Goal: Task Accomplishment & Management: Use online tool/utility

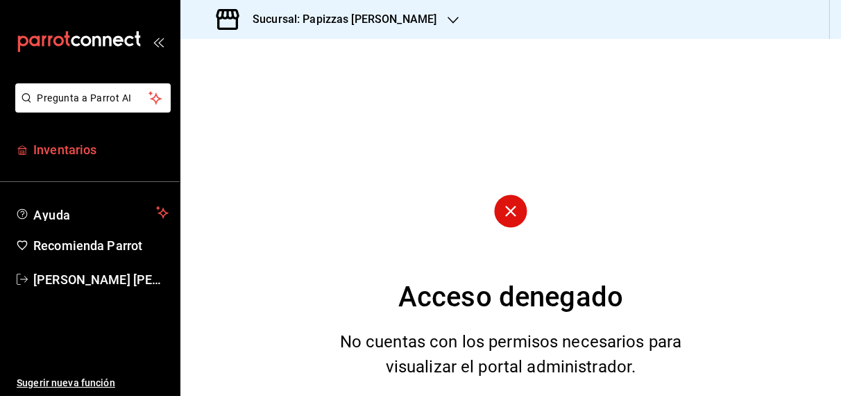
click at [71, 152] on span "Inventarios" at bounding box center [100, 149] width 135 height 19
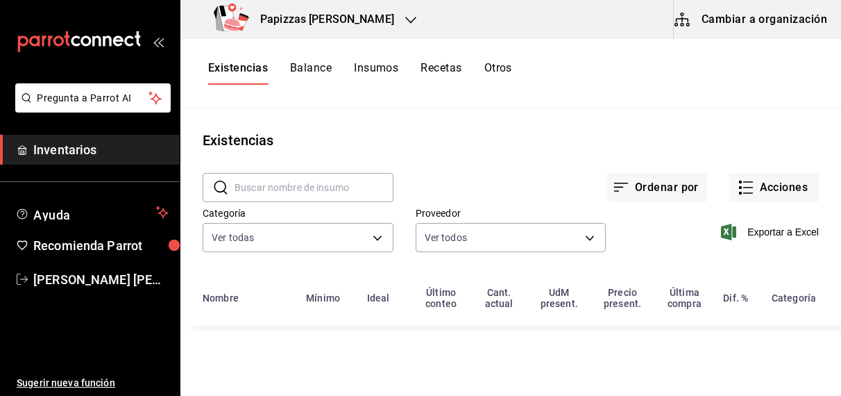
click at [499, 78] on button "Otros" at bounding box center [499, 73] width 28 height 24
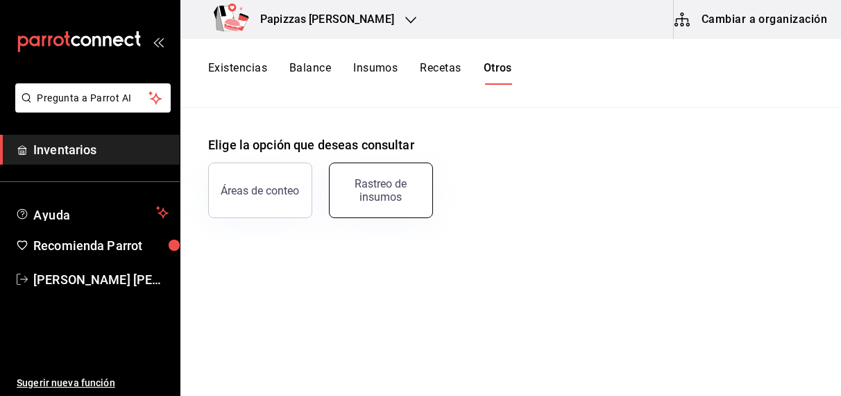
click at [403, 170] on button "Rastreo de insumos" at bounding box center [381, 190] width 104 height 56
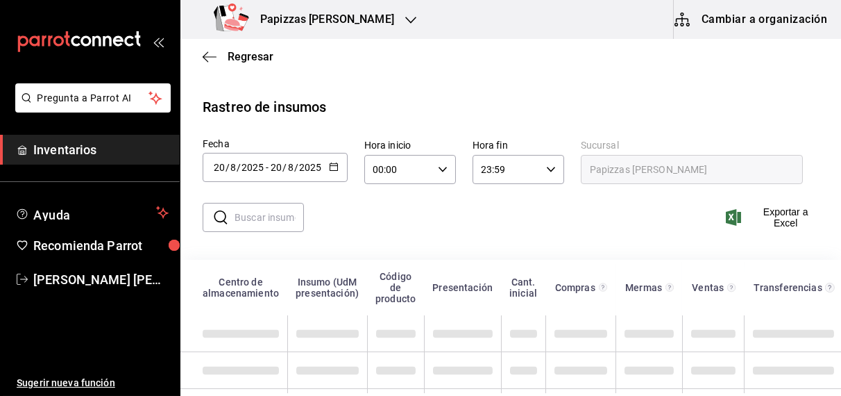
click at [329, 165] on icon "button" at bounding box center [334, 167] width 10 height 10
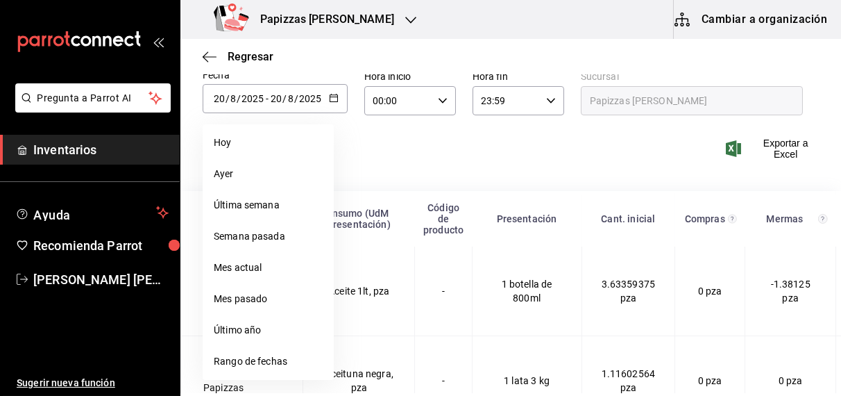
scroll to position [69, 0]
click at [254, 369] on li "Rango de fechas" at bounding box center [268, 360] width 131 height 31
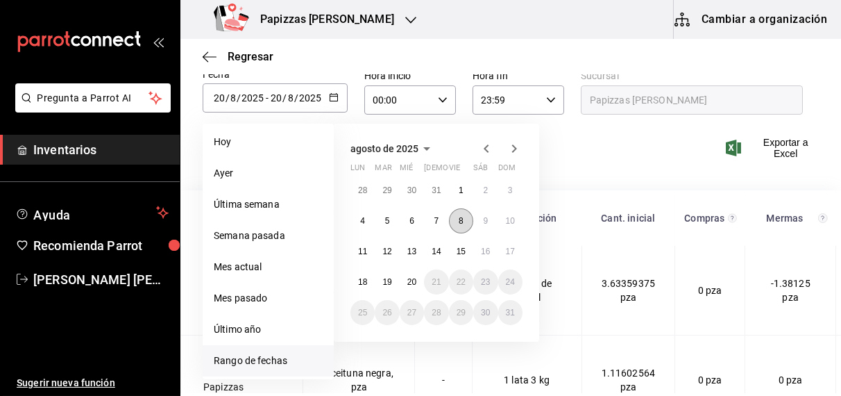
click at [462, 223] on abbr "8" at bounding box center [461, 221] width 5 height 10
type input "[DATE]"
type input "8"
type input "[DATE]"
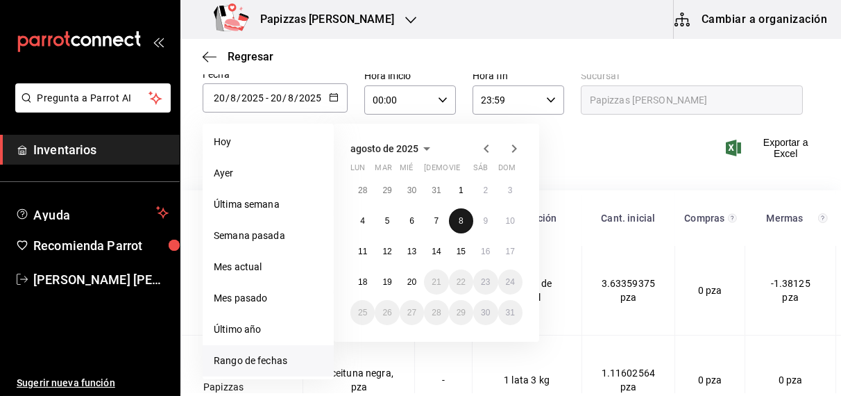
type input "8"
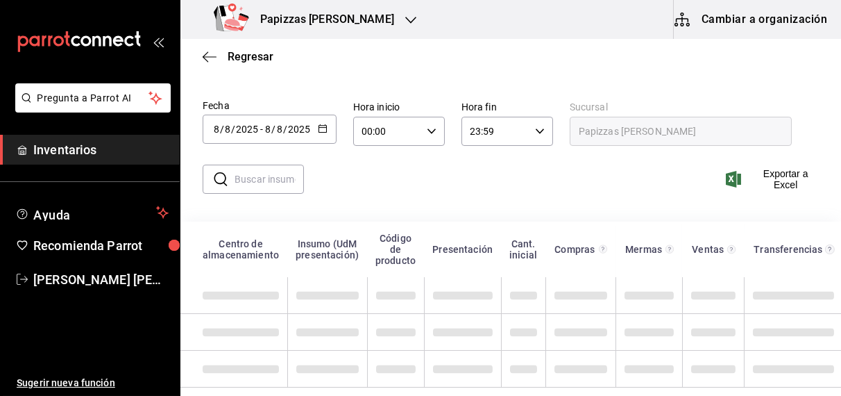
scroll to position [50, 0]
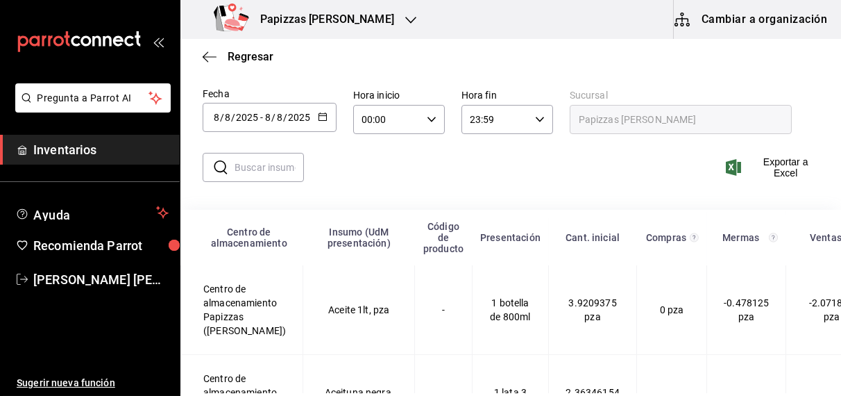
click at [260, 168] on input "text" at bounding box center [269, 167] width 69 height 28
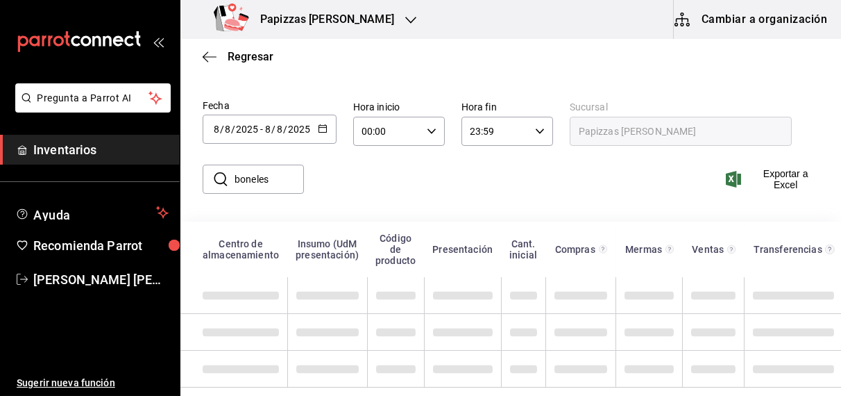
type input "boneles"
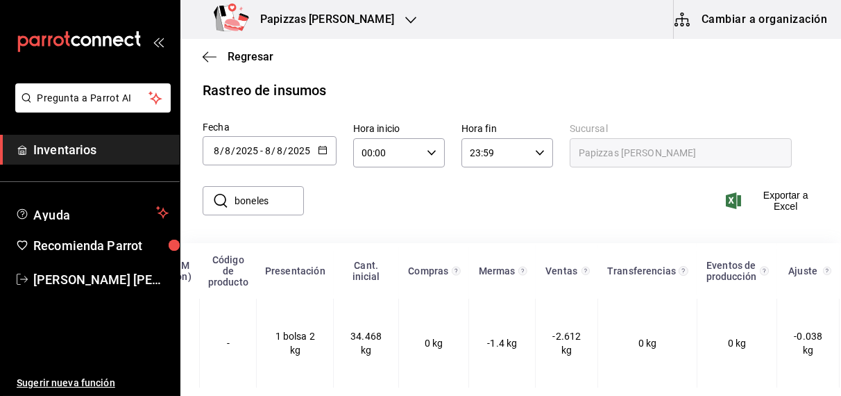
scroll to position [0, 260]
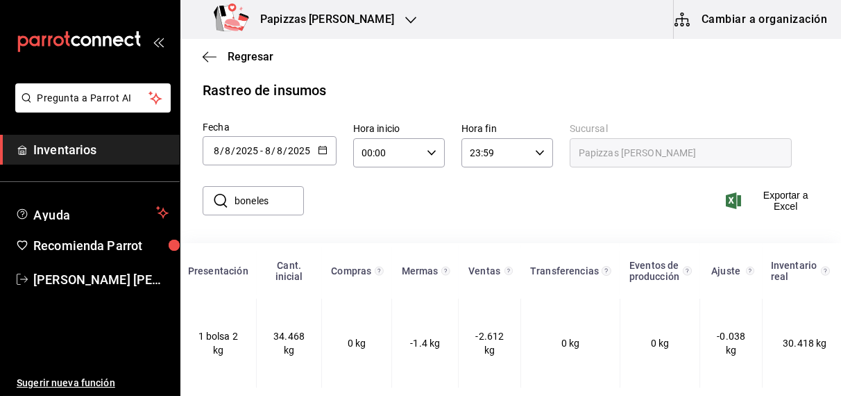
click at [321, 146] on \(Stroke\) "button" at bounding box center [323, 150] width 8 height 8
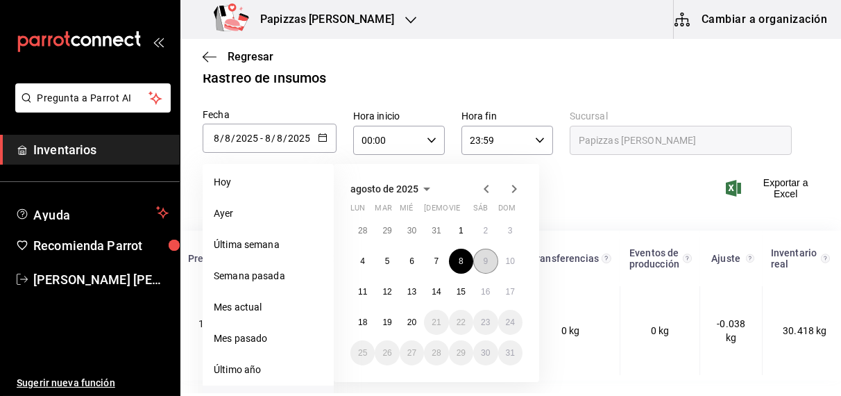
click at [480, 262] on button "9" at bounding box center [485, 261] width 24 height 25
type input "[DATE]"
type input "9"
type input "[DATE]"
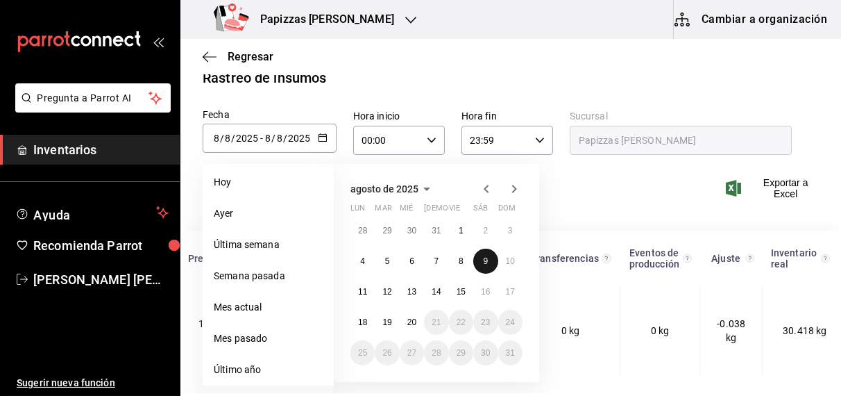
type input "9"
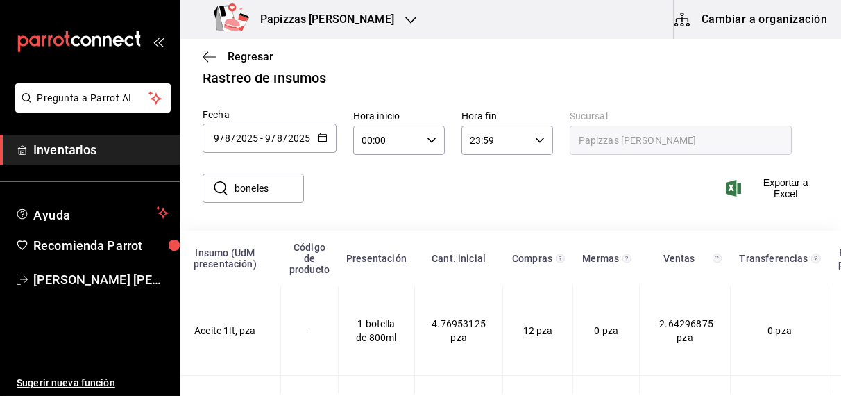
scroll to position [0, 0]
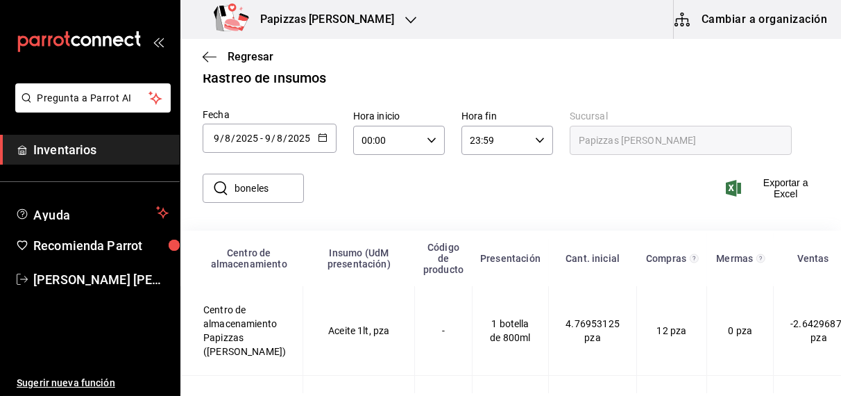
click at [282, 190] on input "boneles" at bounding box center [269, 188] width 69 height 28
click at [285, 191] on input "boneles" at bounding box center [269, 188] width 69 height 28
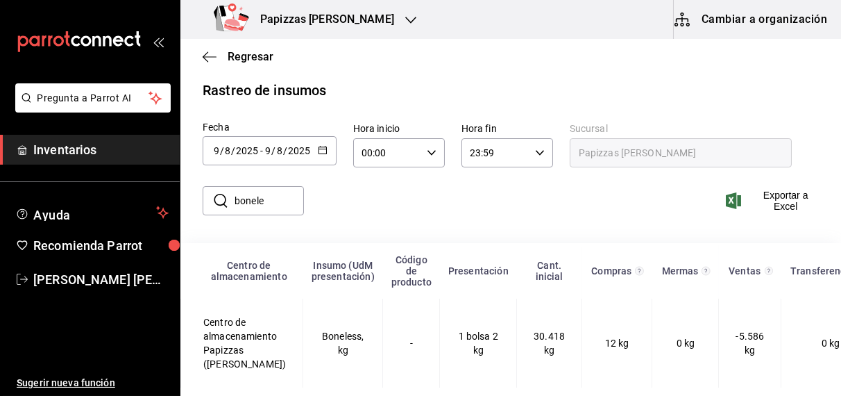
type input "BONELES"
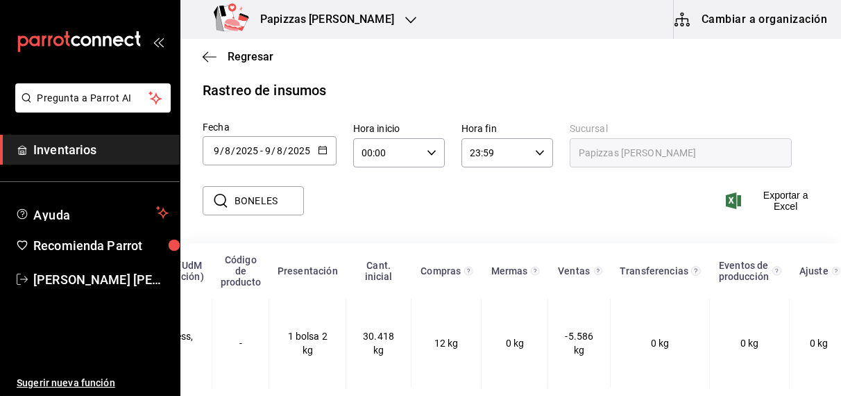
scroll to position [0, 257]
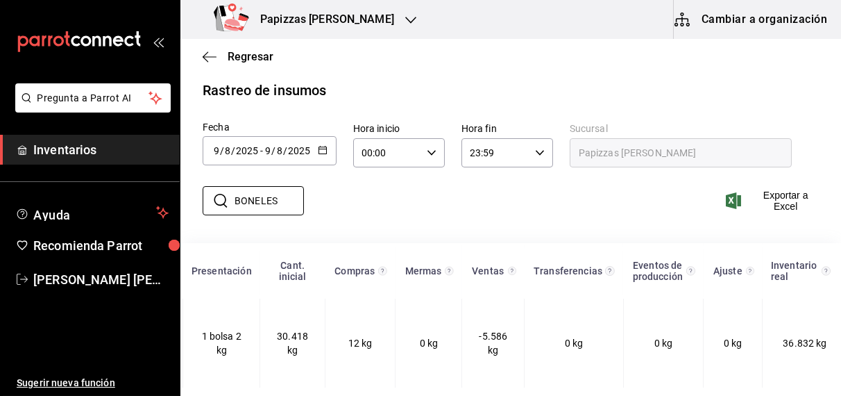
click at [321, 145] on icon "button" at bounding box center [323, 150] width 10 height 10
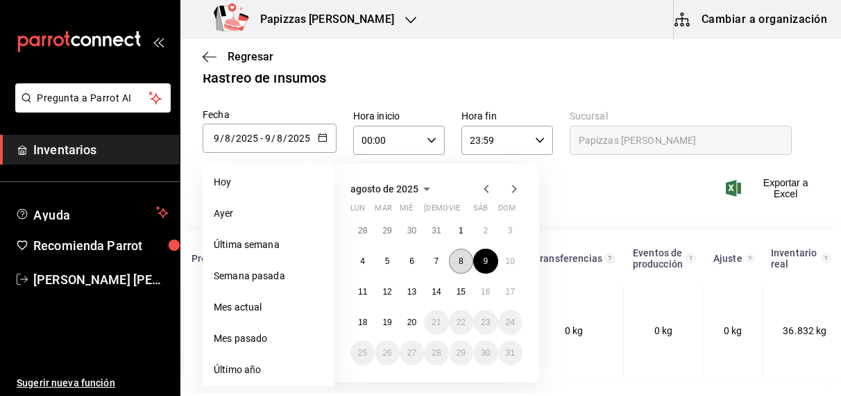
click at [460, 256] on abbr "8" at bounding box center [461, 261] width 5 height 10
type input "[DATE]"
type input "8"
type input "[DATE]"
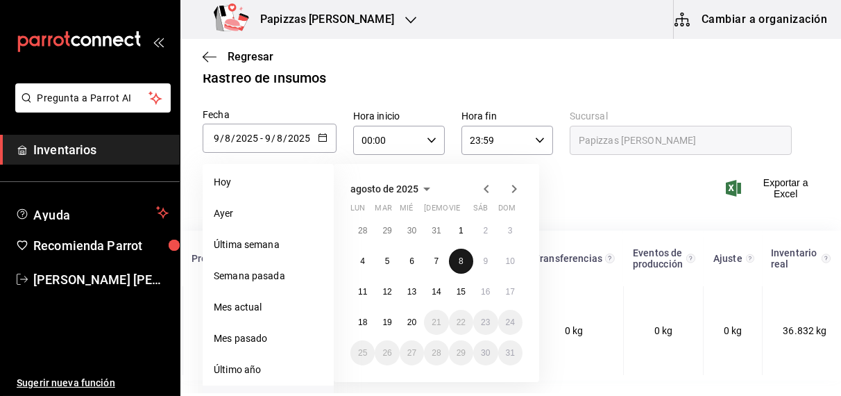
type input "8"
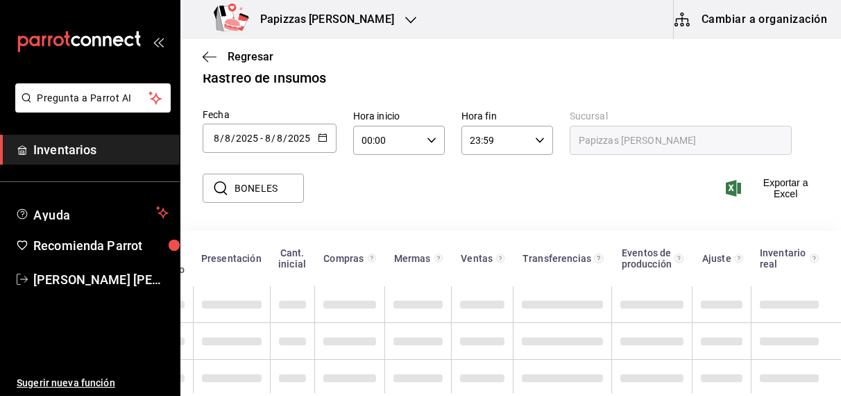
scroll to position [0, 226]
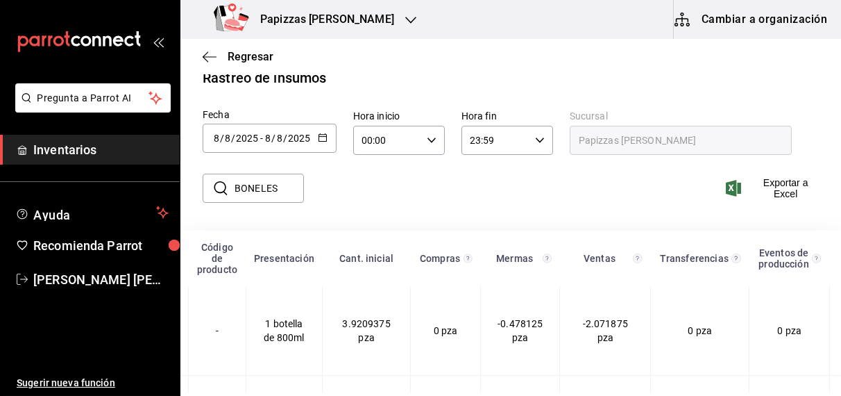
click at [285, 190] on input "BONELES" at bounding box center [269, 188] width 69 height 28
type input "B"
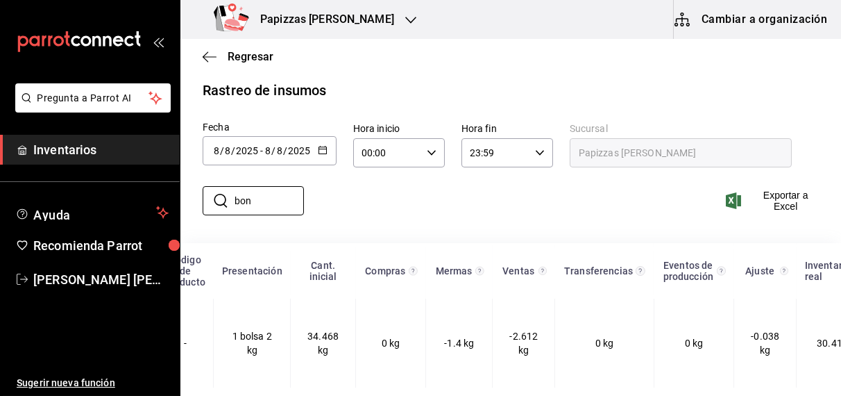
type input "boneles"
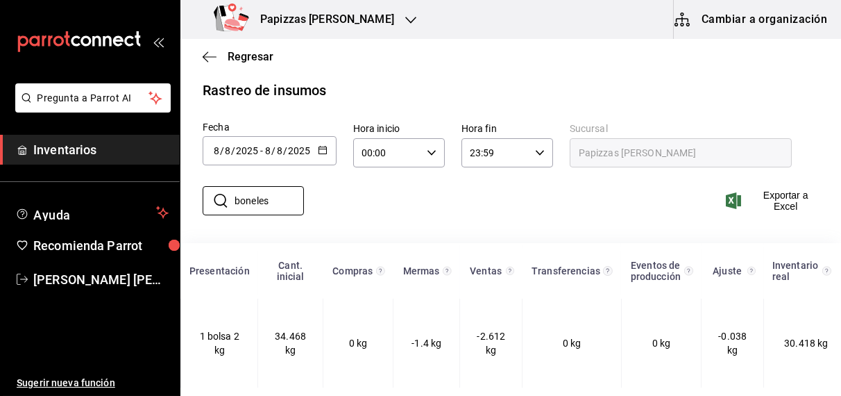
scroll to position [0, 260]
click at [321, 145] on icon "button" at bounding box center [323, 150] width 10 height 10
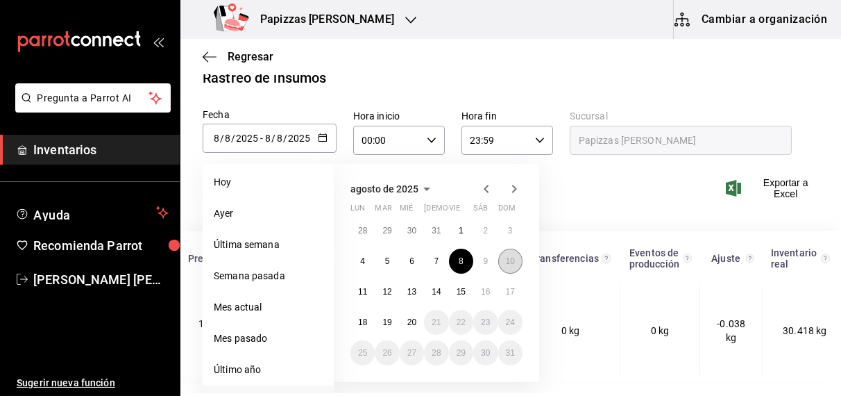
click at [514, 257] on abbr "10" at bounding box center [510, 261] width 9 height 10
click at [510, 260] on abbr "10" at bounding box center [510, 261] width 9 height 10
type input "[DATE]"
type input "10"
type input "[DATE]"
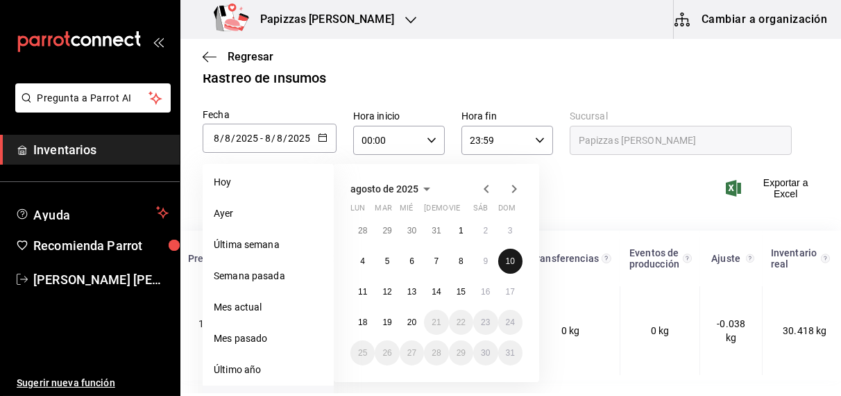
type input "10"
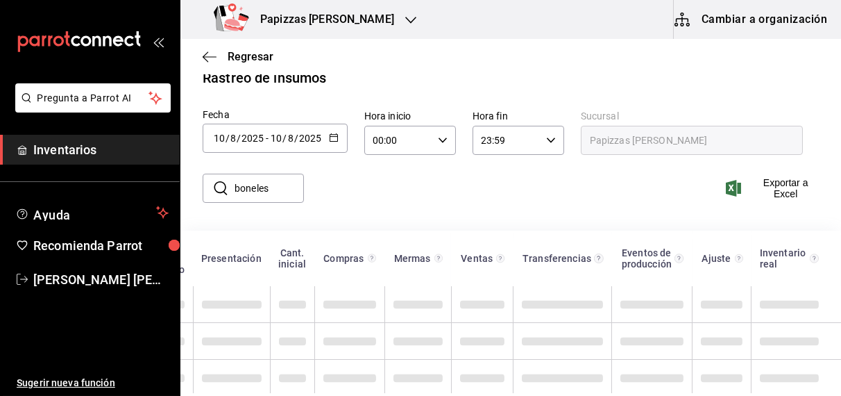
scroll to position [0, 226]
click at [285, 190] on input "boneles" at bounding box center [269, 188] width 69 height 28
type input "b"
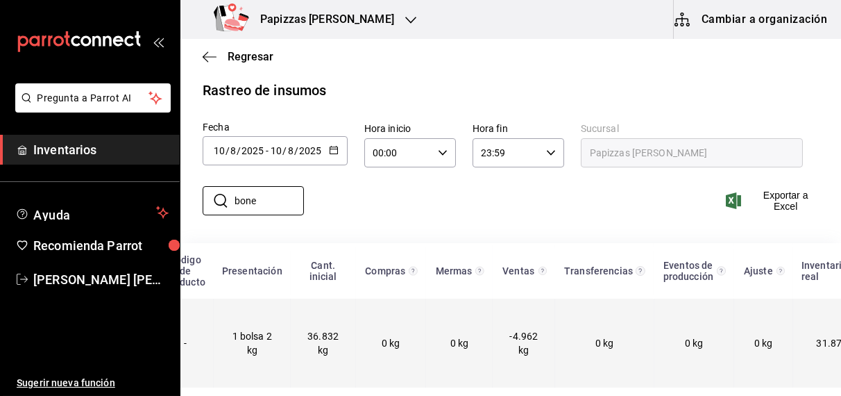
type input "bone"
click at [579, 339] on td "0 kg" at bounding box center [604, 343] width 99 height 89
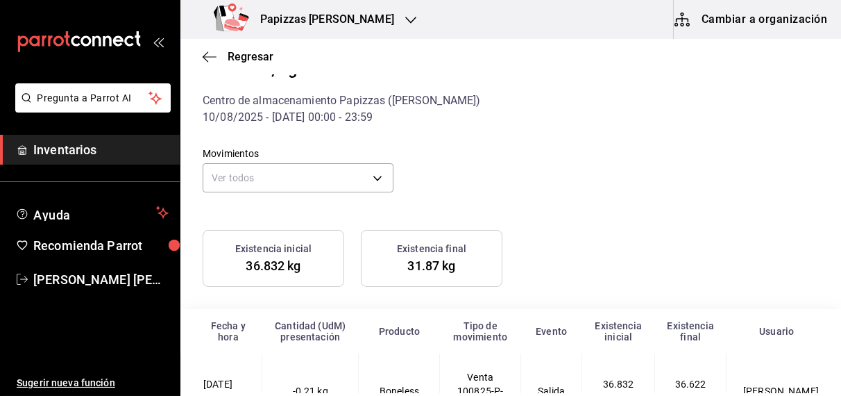
click at [199, 54] on div "Regresar" at bounding box center [511, 56] width 661 height 35
click at [249, 56] on span "Regresar" at bounding box center [251, 56] width 46 height 13
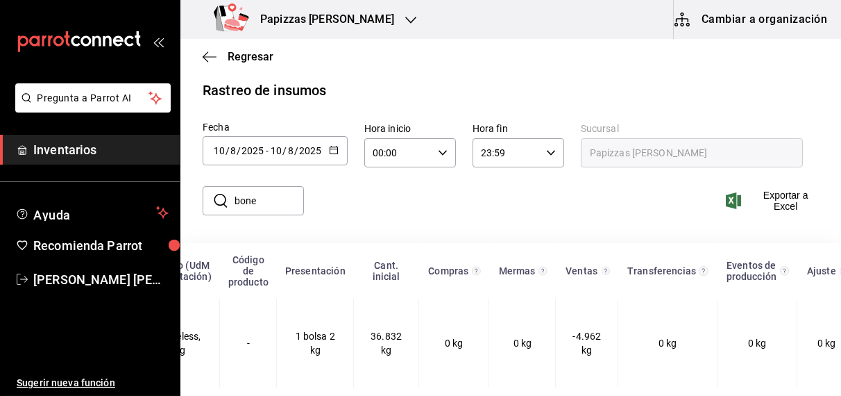
scroll to position [0, 257]
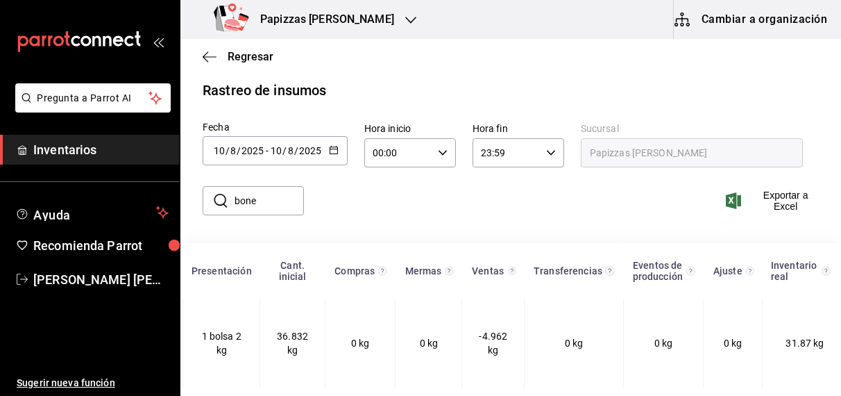
click at [336, 146] on \(Stroke\) "button" at bounding box center [336, 146] width 1 height 1
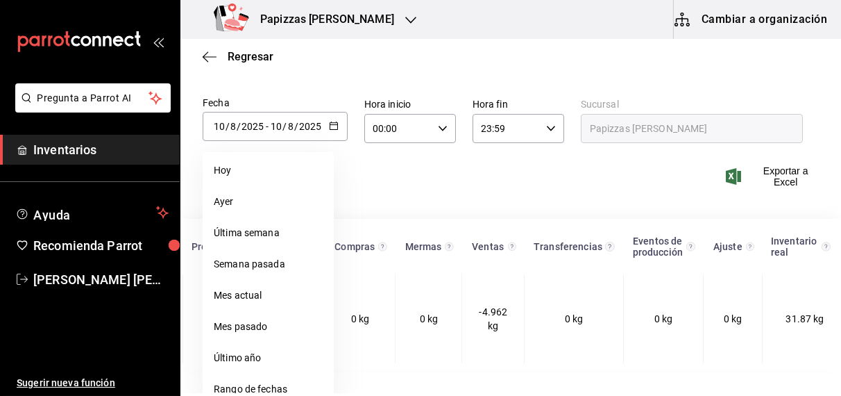
scroll to position [42, 0]
click at [244, 389] on li "Rango de fechas" at bounding box center [268, 388] width 131 height 31
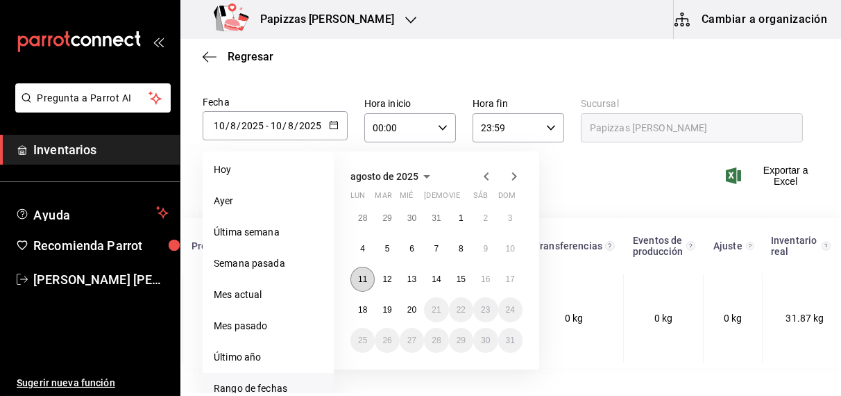
click at [366, 278] on abbr "11" at bounding box center [362, 279] width 9 height 10
type input "[DATE]"
type input "11"
type input "[DATE]"
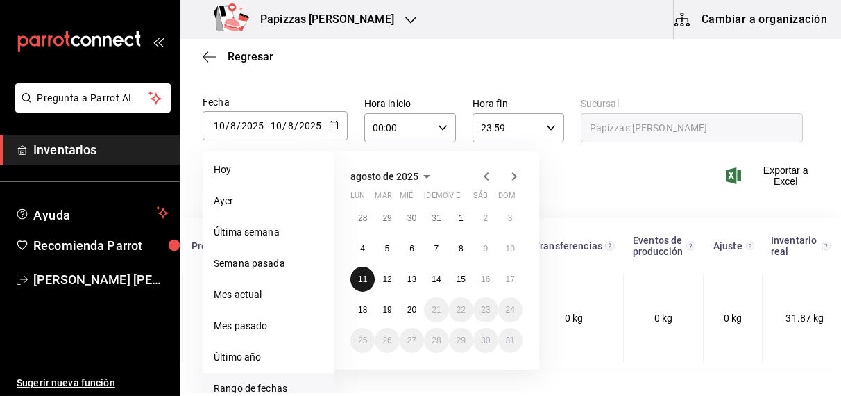
type input "11"
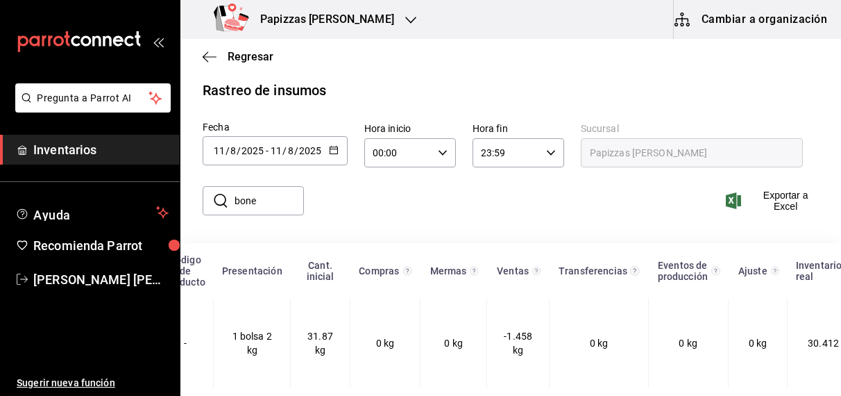
click at [274, 190] on input "bone" at bounding box center [269, 201] width 69 height 28
click at [554, 203] on div "​ bone ​ Exportar a Excel" at bounding box center [505, 209] width 672 height 57
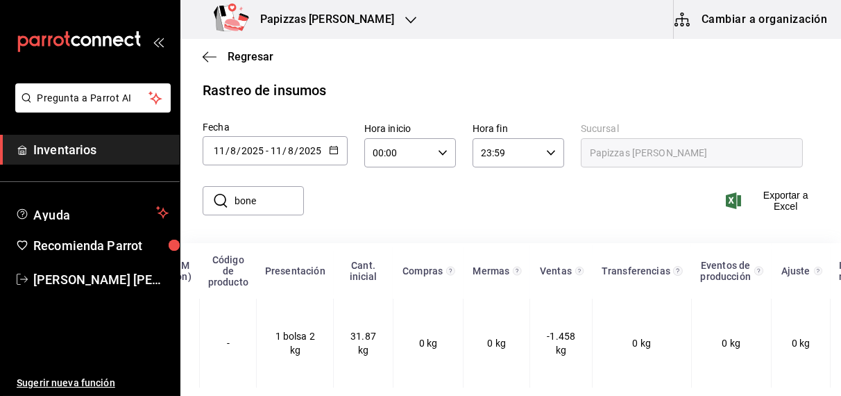
scroll to position [0, 252]
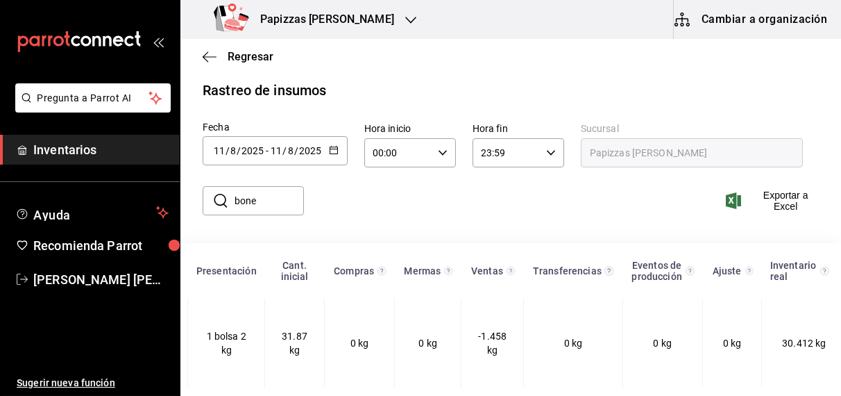
click at [332, 145] on icon "button" at bounding box center [334, 150] width 10 height 10
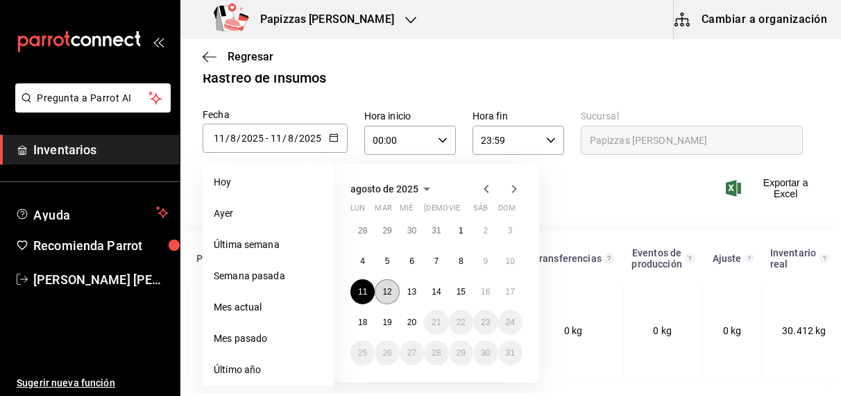
click at [391, 290] on abbr "12" at bounding box center [387, 292] width 9 height 10
click at [387, 290] on abbr "12" at bounding box center [387, 292] width 9 height 10
type input "[DATE]"
type input "12"
type input "[DATE]"
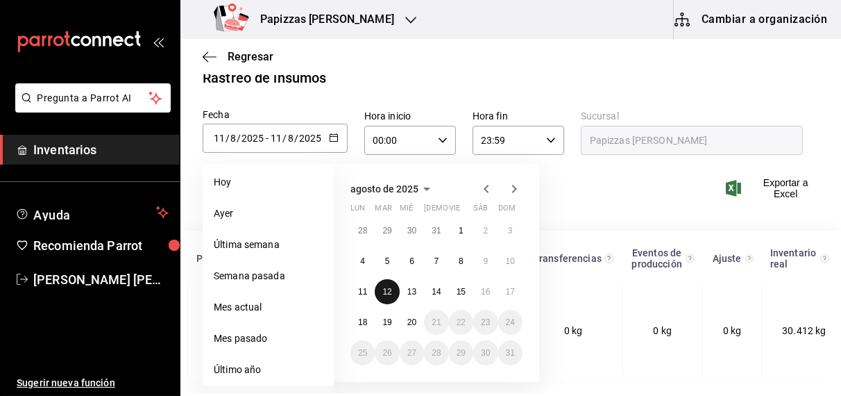
type input "12"
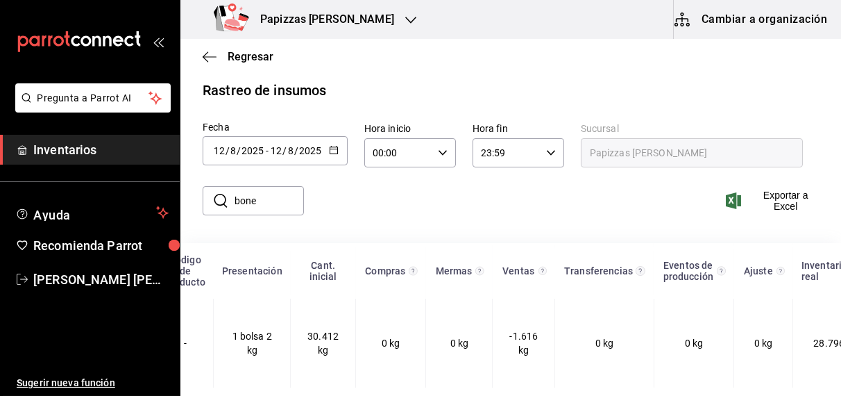
scroll to position [0, 257]
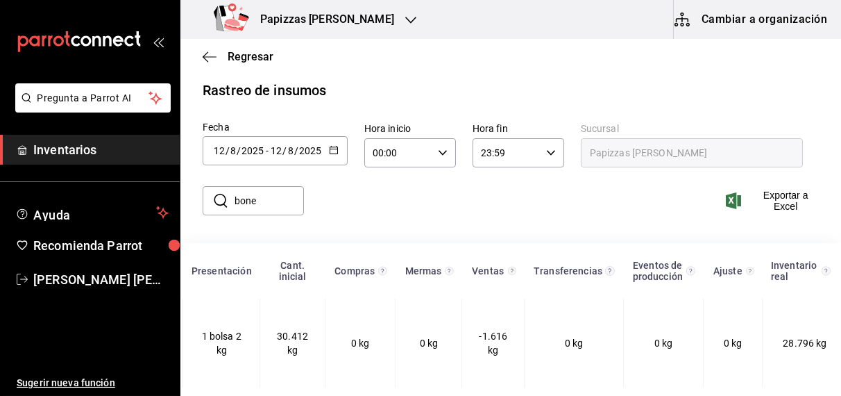
click at [332, 145] on icon "button" at bounding box center [334, 150] width 10 height 10
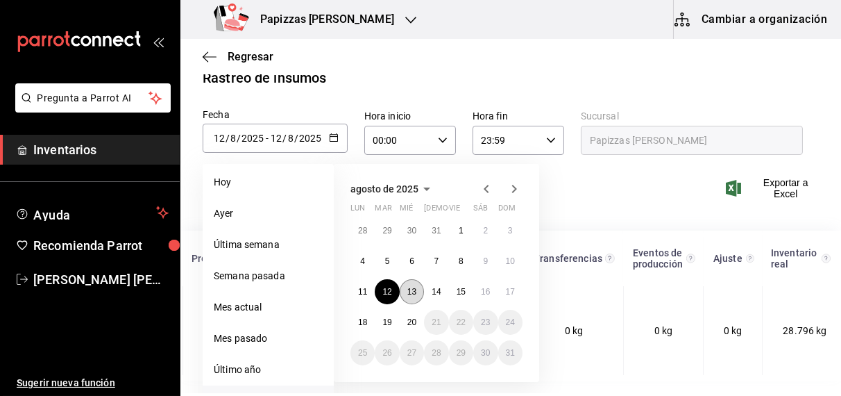
click at [412, 292] on abbr "13" at bounding box center [412, 292] width 9 height 10
type input "[DATE]"
type input "13"
type input "[DATE]"
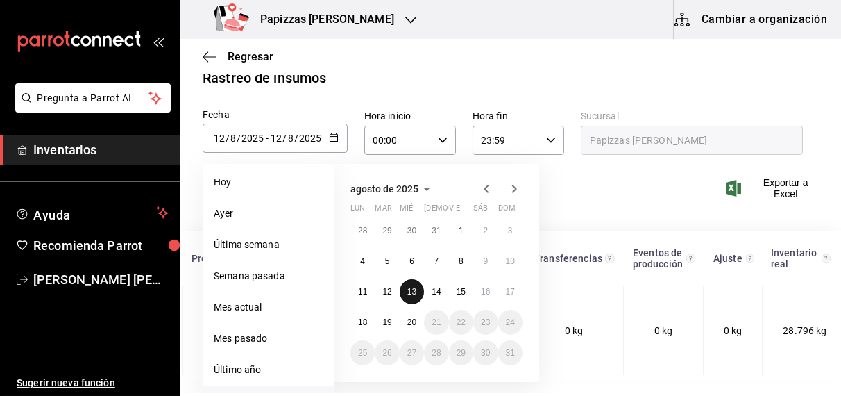
type input "13"
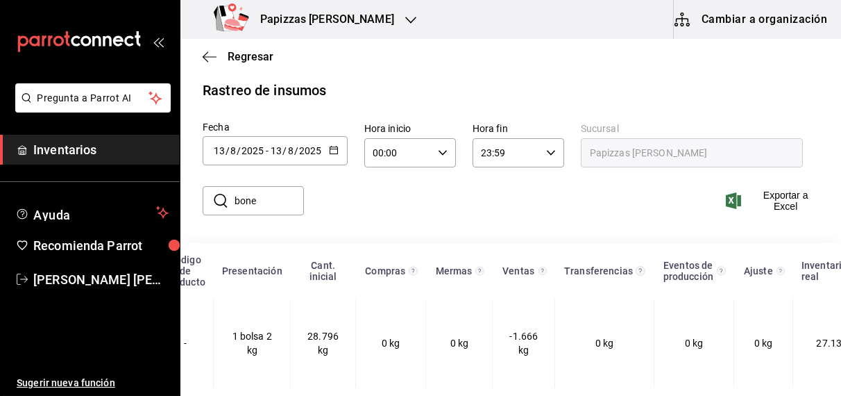
click at [332, 145] on icon "button" at bounding box center [334, 150] width 10 height 10
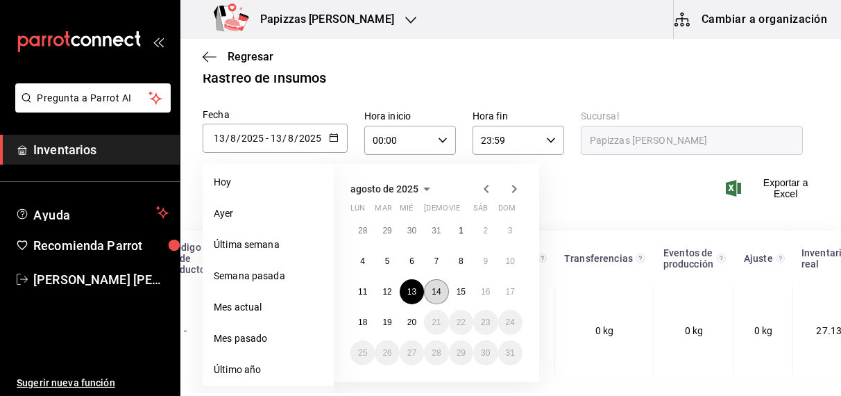
click at [437, 290] on abbr "14" at bounding box center [436, 292] width 9 height 10
click at [437, 292] on abbr "14" at bounding box center [436, 292] width 9 height 10
type input "[DATE]"
type input "14"
type input "[DATE]"
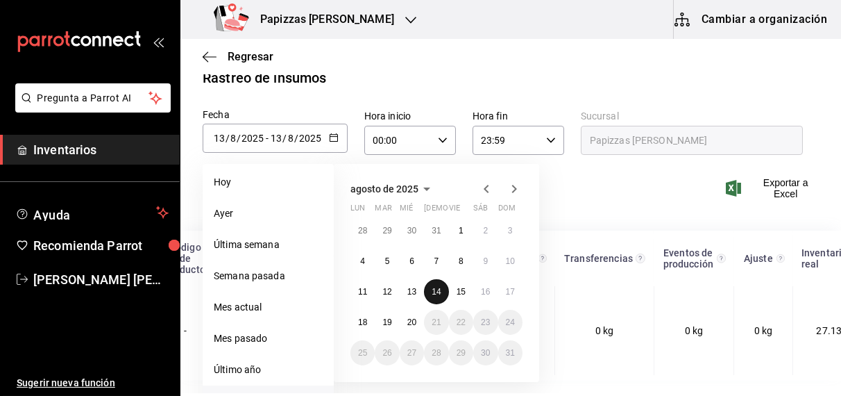
type input "14"
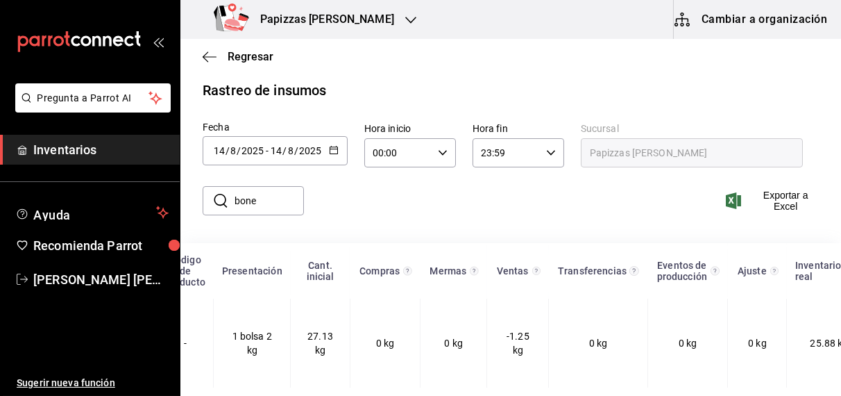
click at [332, 145] on icon "button" at bounding box center [334, 150] width 10 height 10
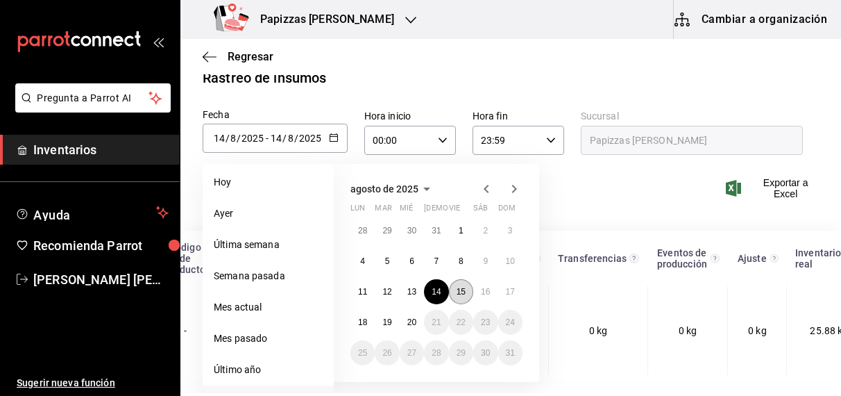
click at [461, 291] on abbr "15" at bounding box center [461, 292] width 9 height 10
type input "[DATE]"
type input "15"
type input "[DATE]"
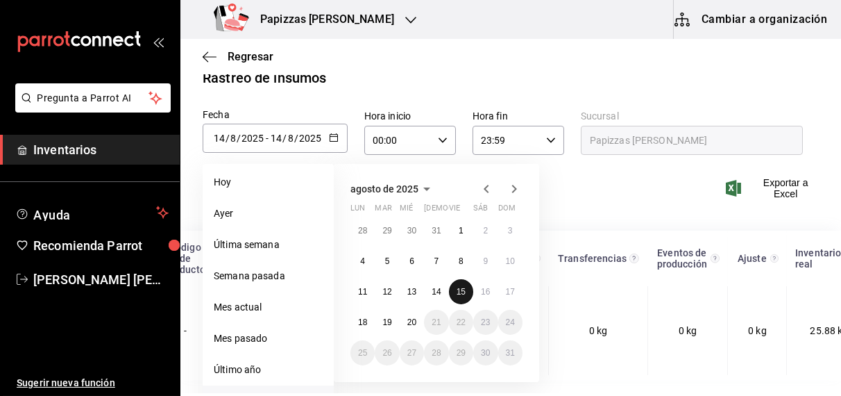
type input "15"
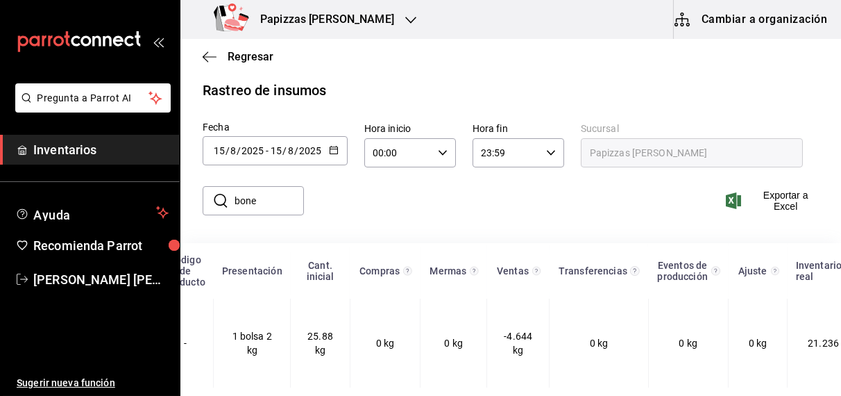
click at [335, 149] on \(Stroke\) "button" at bounding box center [334, 149] width 8 height 1
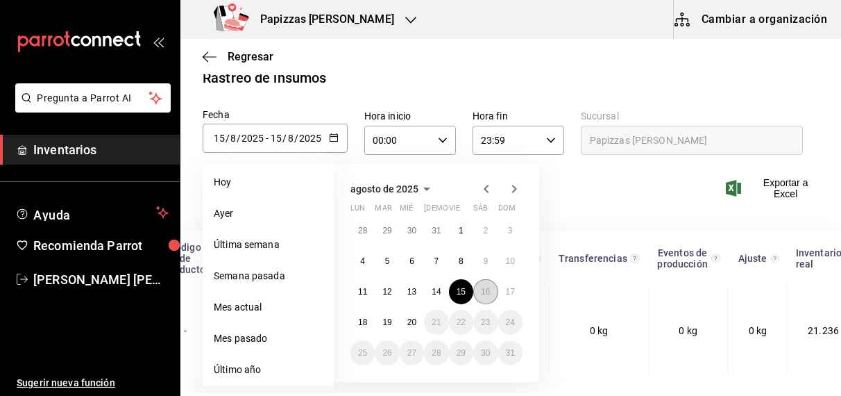
click at [485, 291] on abbr "16" at bounding box center [485, 292] width 9 height 10
type input "[DATE]"
type input "16"
type input "[DATE]"
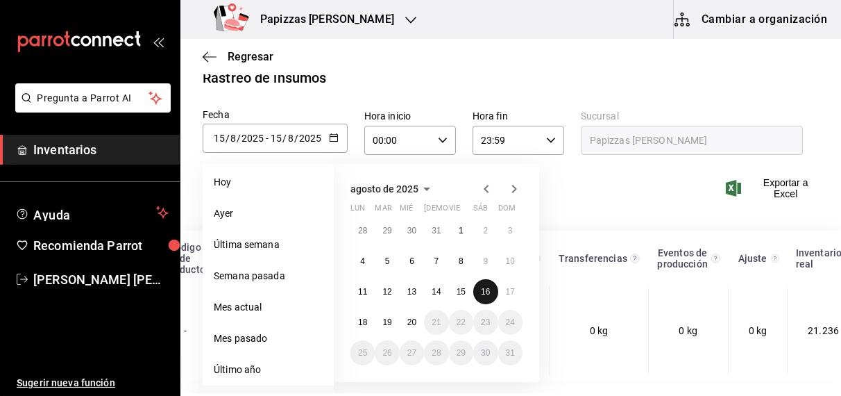
type input "16"
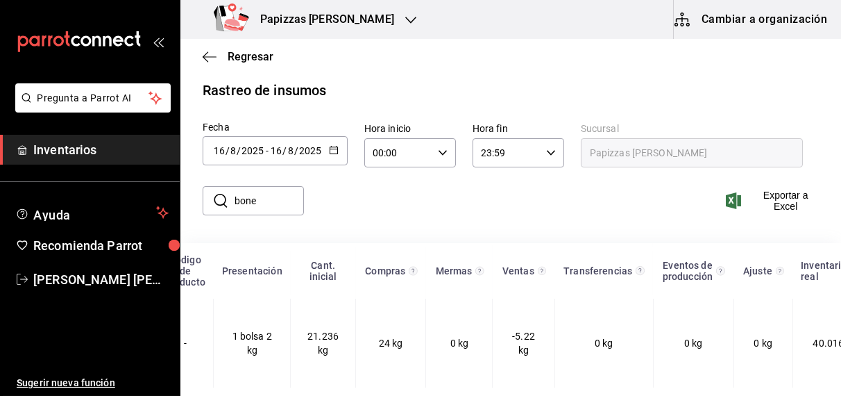
click at [337, 145] on button "button" at bounding box center [334, 151] width 10 height 12
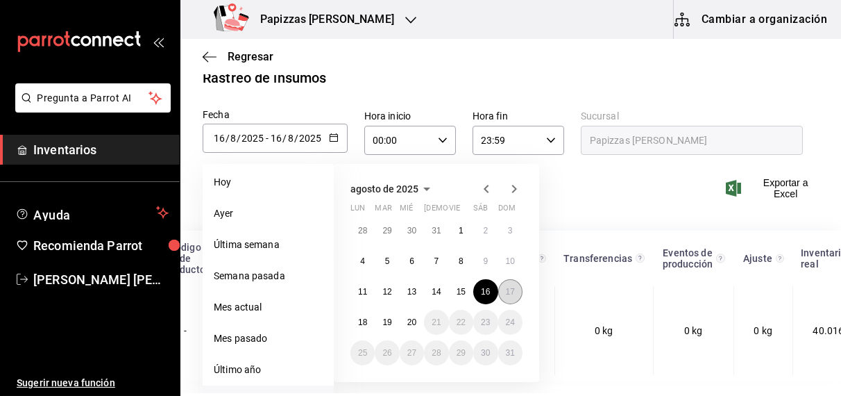
click at [507, 294] on abbr "17" at bounding box center [510, 292] width 9 height 10
type input "[DATE]"
type input "17"
type input "[DATE]"
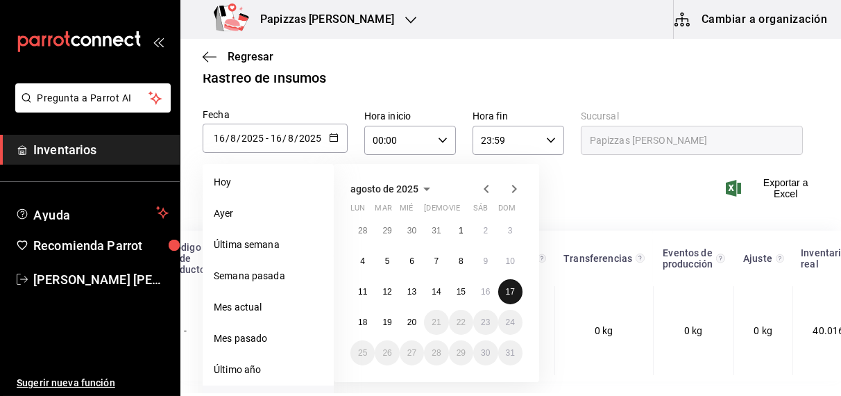
type input "17"
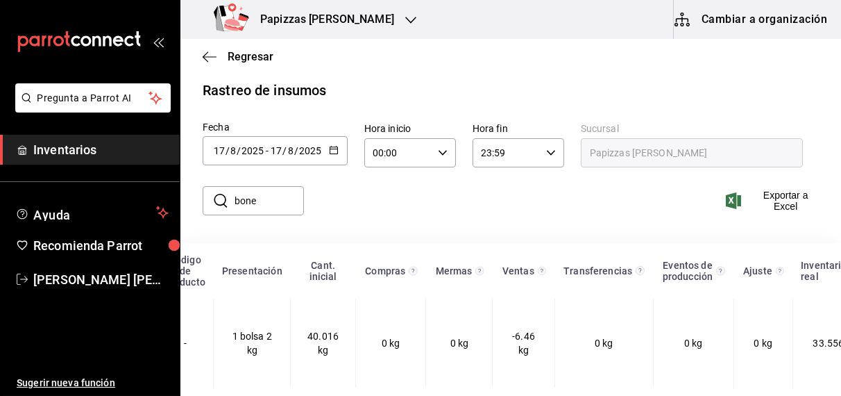
click at [332, 145] on icon "button" at bounding box center [334, 150] width 10 height 10
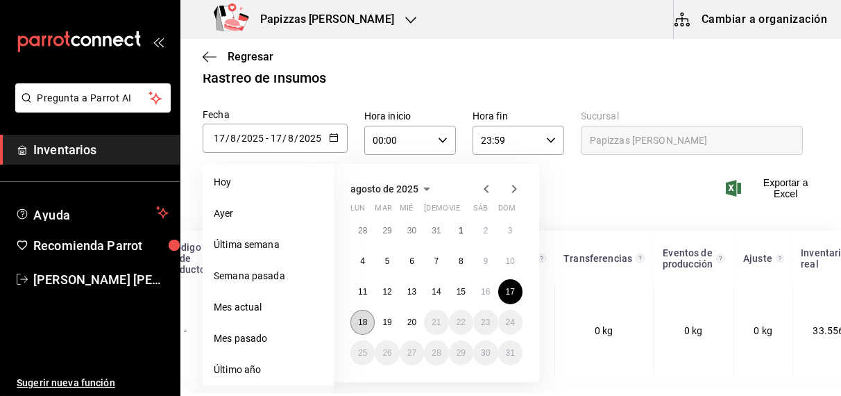
click at [362, 321] on abbr "18" at bounding box center [362, 322] width 9 height 10
type input "[DATE]"
type input "18"
type input "[DATE]"
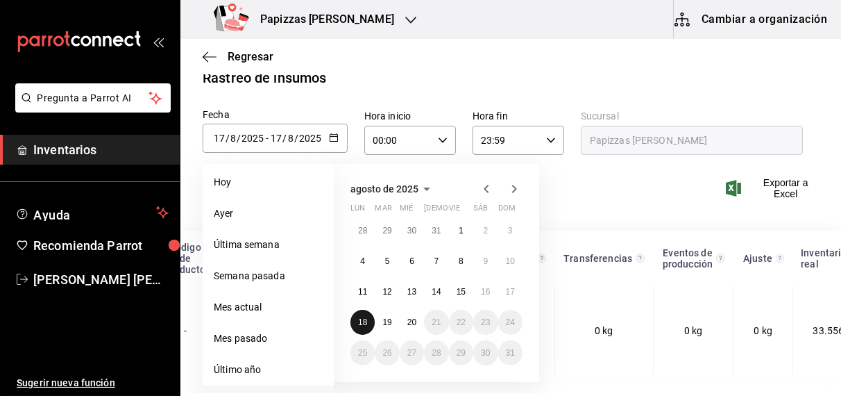
type input "18"
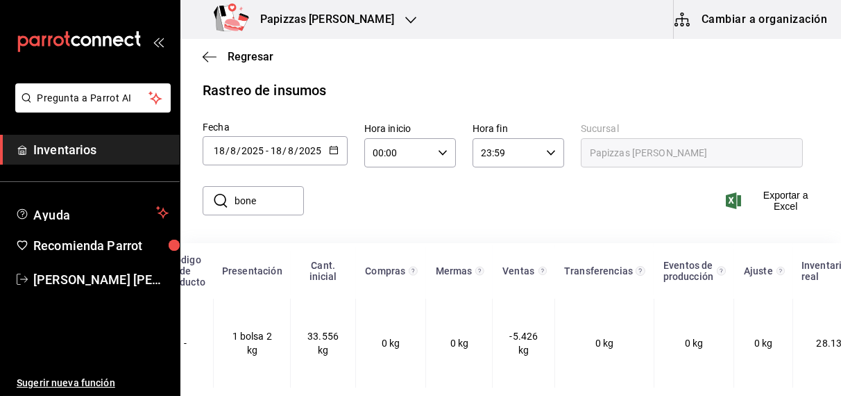
click at [335, 145] on icon "button" at bounding box center [334, 150] width 10 height 10
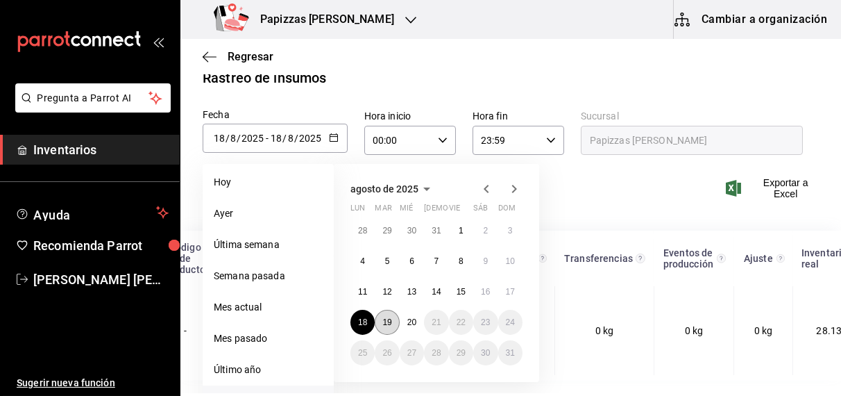
click at [387, 321] on abbr "19" at bounding box center [387, 322] width 9 height 10
type input "[DATE]"
type input "19"
type input "[DATE]"
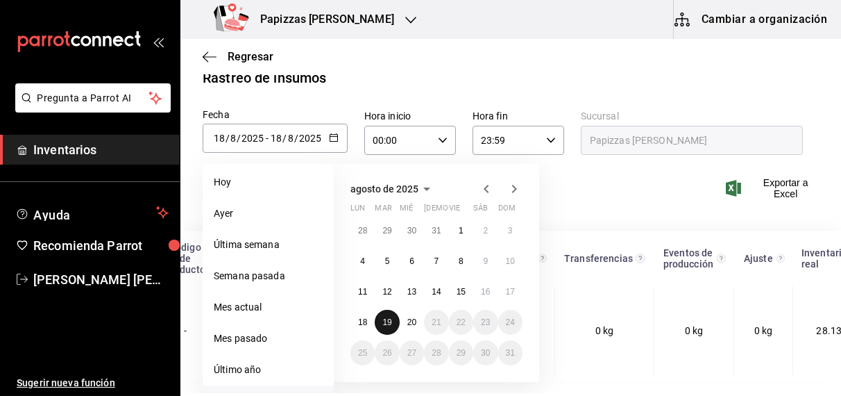
type input "19"
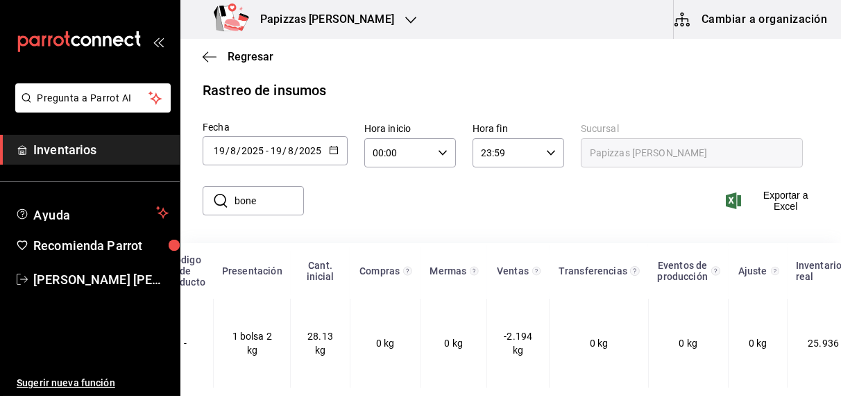
click at [334, 145] on icon "button" at bounding box center [334, 150] width 10 height 10
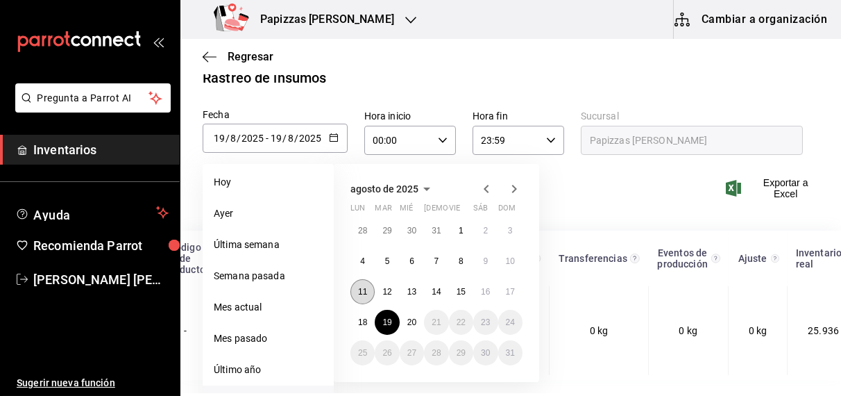
click at [362, 291] on abbr "11" at bounding box center [362, 292] width 9 height 10
click at [437, 291] on abbr "14" at bounding box center [436, 292] width 9 height 10
type input "[DATE]"
type input "11"
type input "[DATE]"
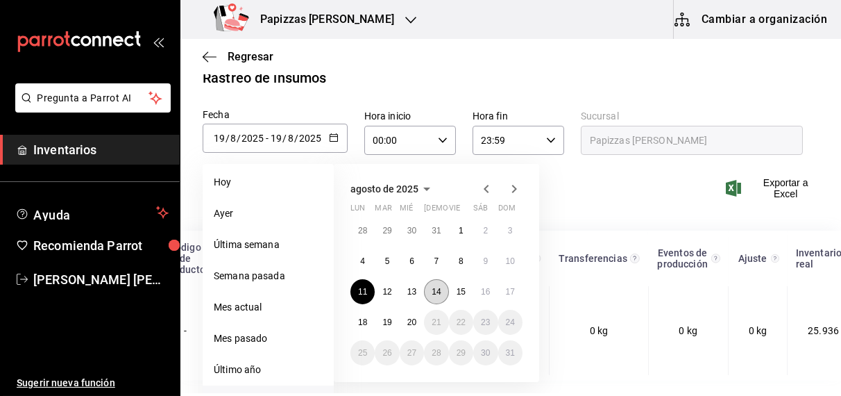
type input "14"
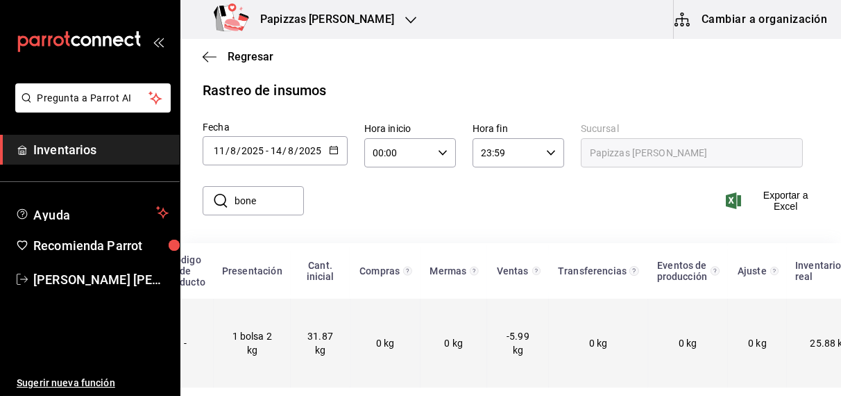
click at [394, 322] on td "0 kg" at bounding box center [385, 343] width 70 height 89
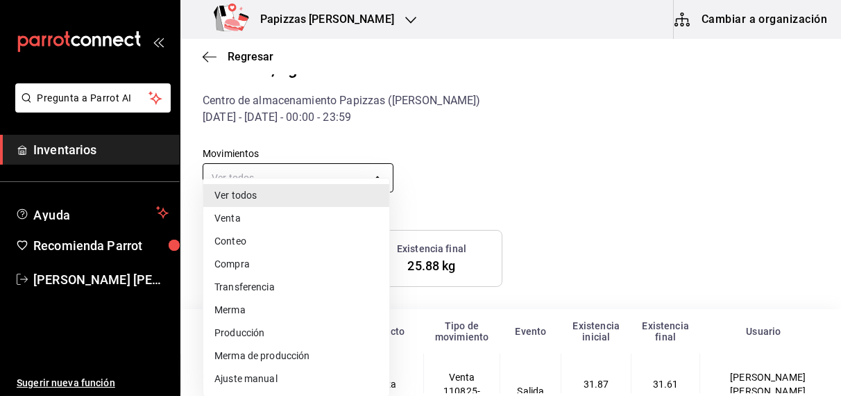
click at [344, 174] on body "Pregunta a Parrot AI Inventarios Ayuda Recomienda Parrot [PERSON_NAME] [PERSON_…" at bounding box center [420, 196] width 841 height 393
click at [249, 218] on li "Venta" at bounding box center [296, 218] width 186 height 23
type input "ORDER"
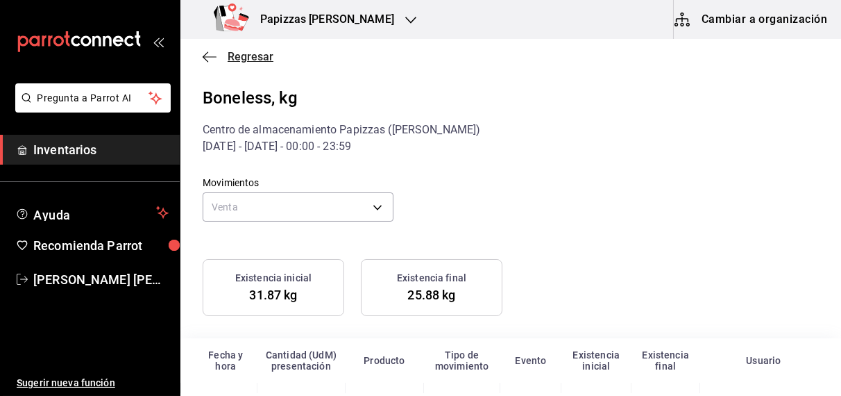
click at [249, 58] on span "Regresar" at bounding box center [251, 56] width 46 height 13
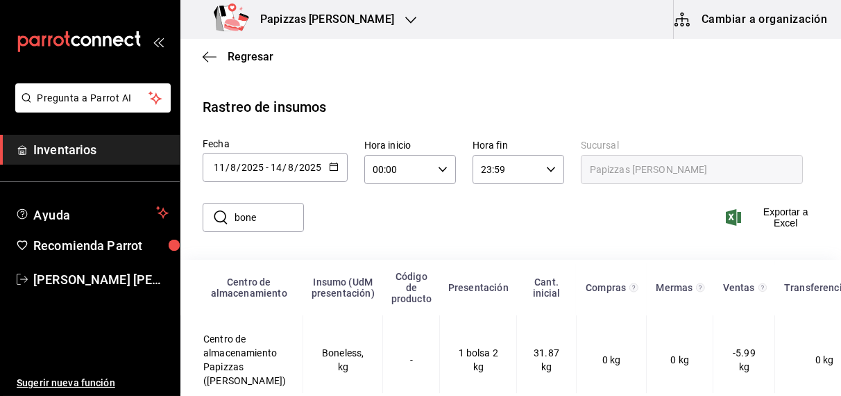
click at [332, 171] on button "button" at bounding box center [334, 168] width 10 height 12
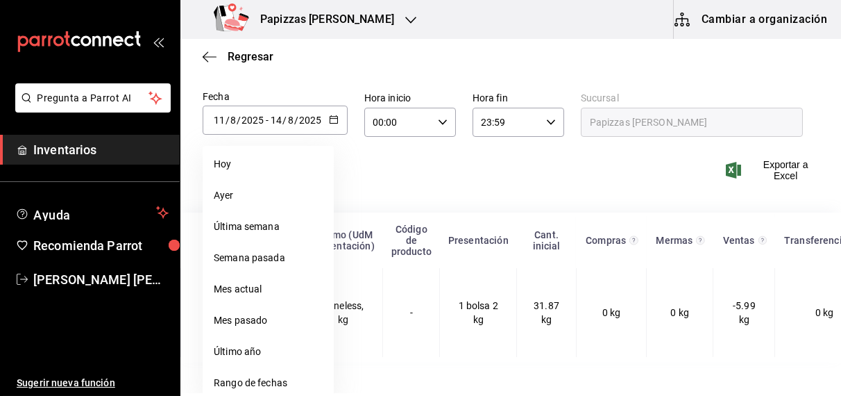
scroll to position [55, 0]
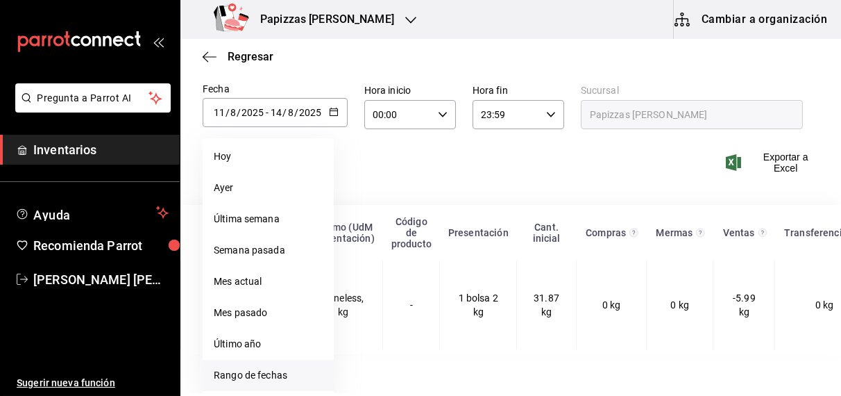
click at [257, 381] on li "Rango de fechas" at bounding box center [268, 375] width 131 height 31
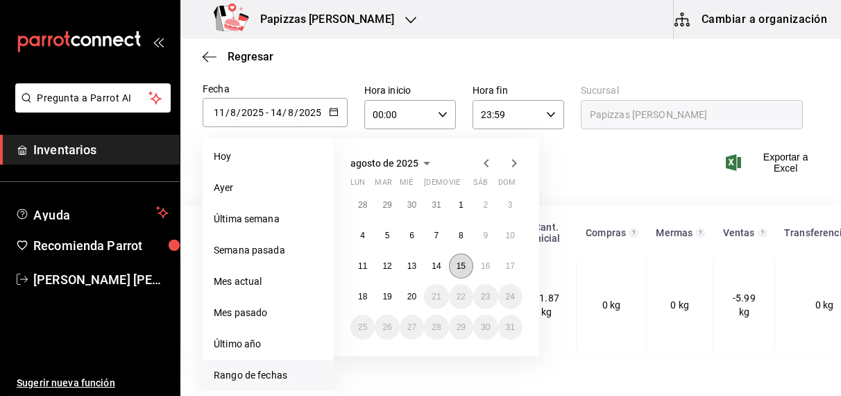
click at [460, 275] on button "15" at bounding box center [461, 265] width 24 height 25
type input "[DATE]"
type input "15"
type input "[DATE]"
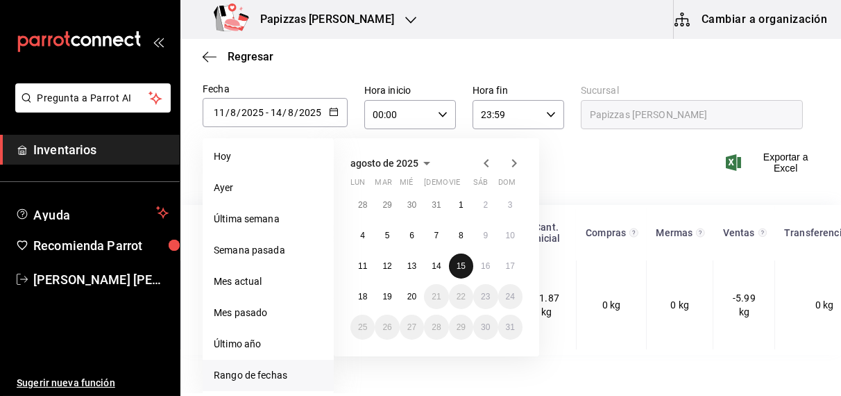
type input "15"
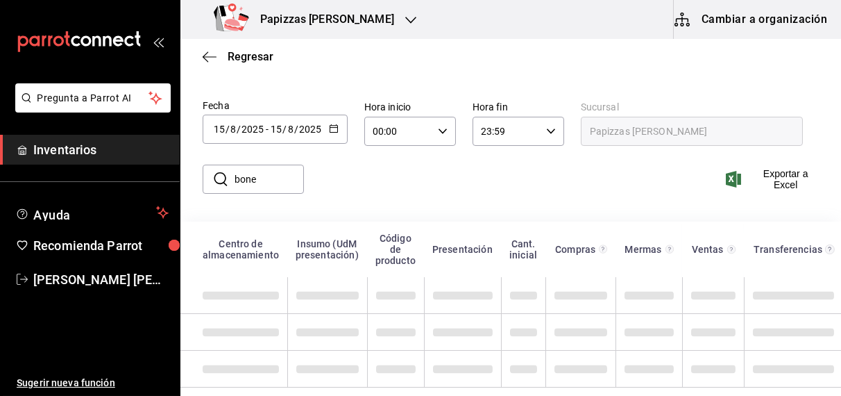
scroll to position [29, 0]
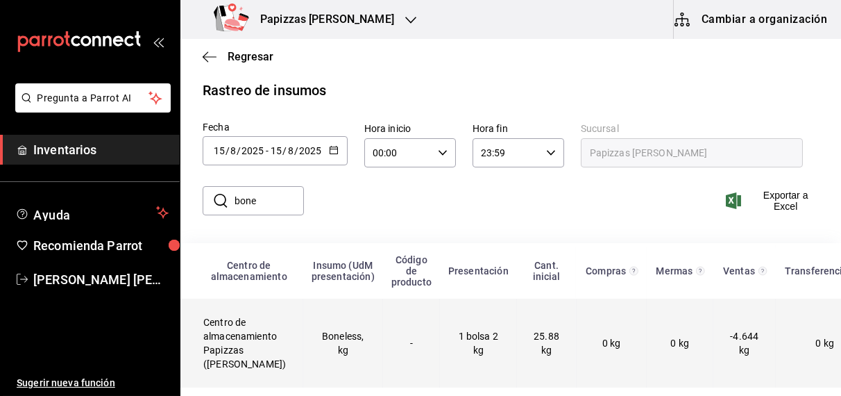
click at [744, 332] on td "-4.644 kg" at bounding box center [745, 343] width 62 height 89
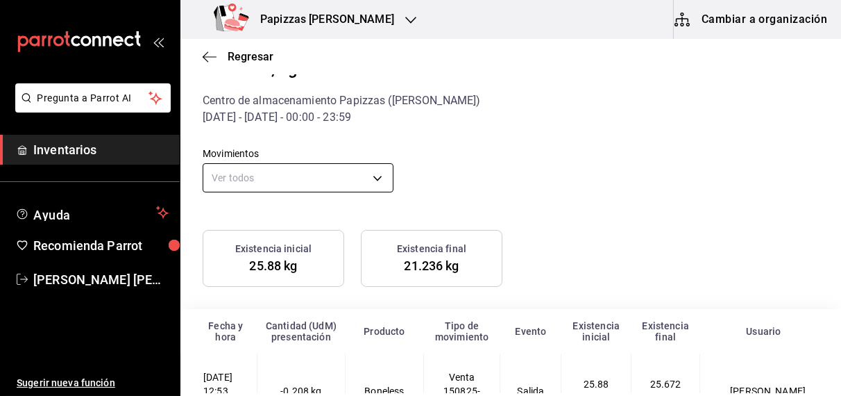
click at [373, 174] on body "Pregunta a Parrot AI Inventarios Ayuda Recomienda Parrot [PERSON_NAME] [PERSON_…" at bounding box center [420, 196] width 841 height 393
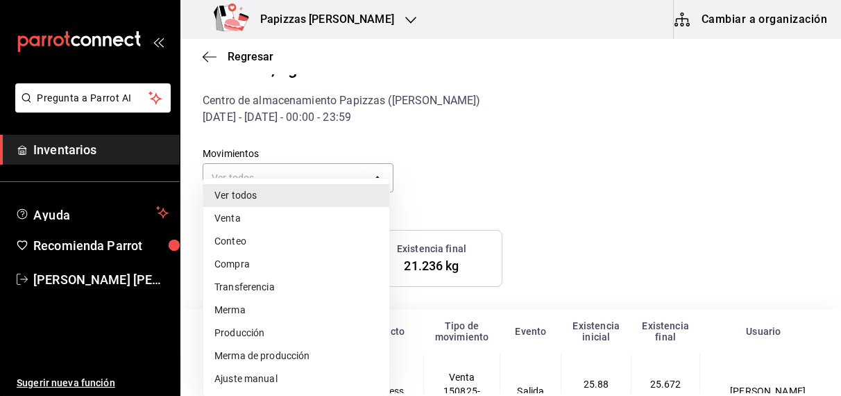
click at [235, 224] on li "Venta" at bounding box center [296, 218] width 186 height 23
type input "ORDER"
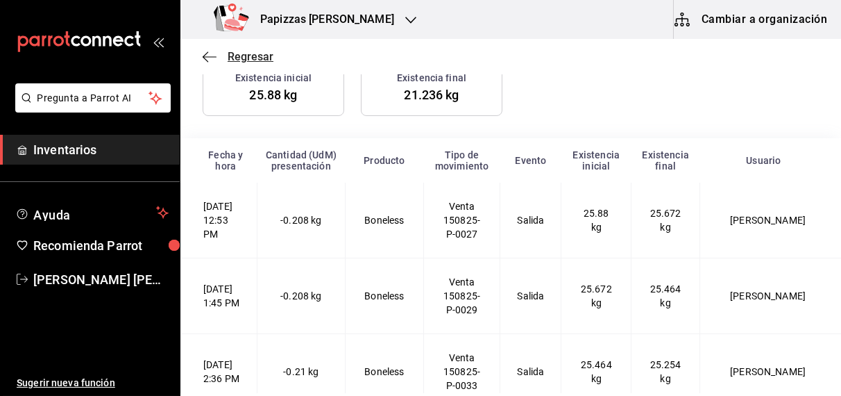
click at [265, 60] on span "Regresar" at bounding box center [251, 56] width 46 height 13
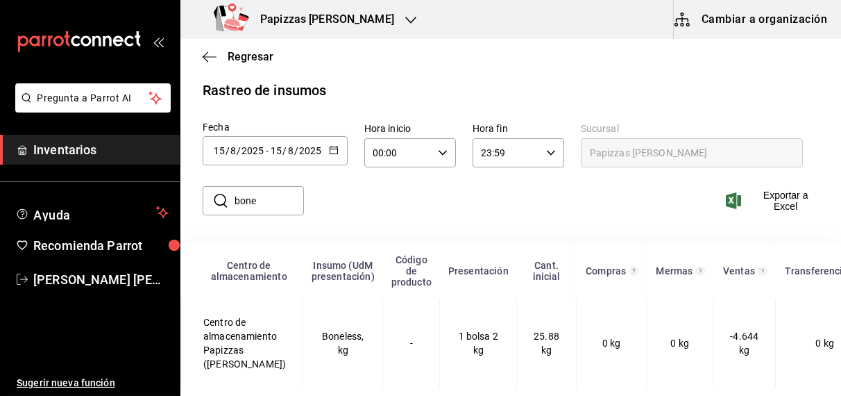
scroll to position [29, 0]
click at [442, 148] on icon "button" at bounding box center [443, 153] width 10 height 10
click at [342, 141] on div at bounding box center [420, 198] width 841 height 396
click at [334, 145] on icon "button" at bounding box center [334, 150] width 10 height 10
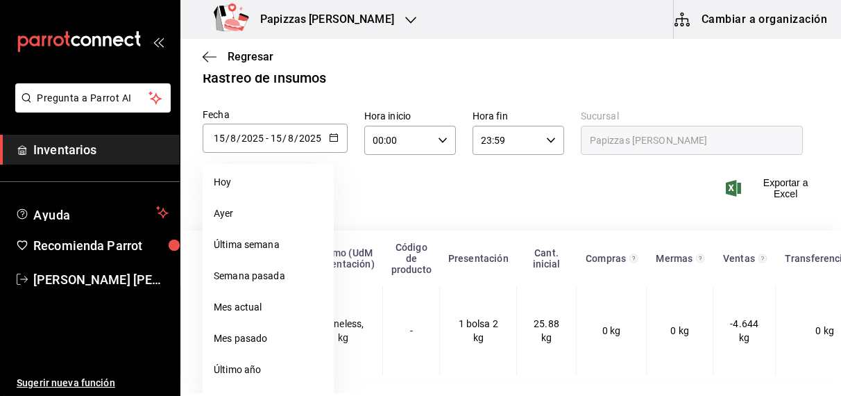
scroll to position [41, 0]
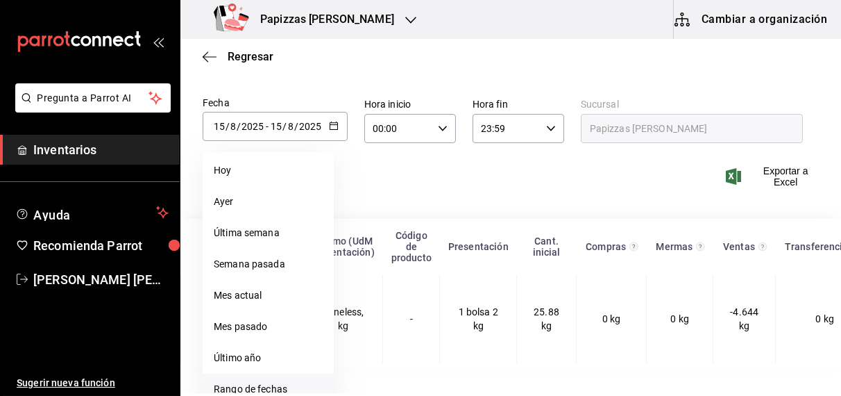
click at [235, 389] on li "Rango de fechas" at bounding box center [268, 389] width 131 height 31
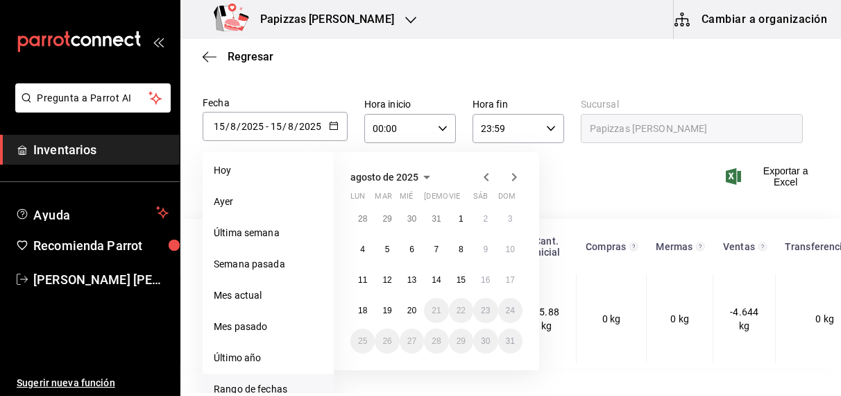
click at [757, 60] on div "Regresar" at bounding box center [511, 56] width 661 height 35
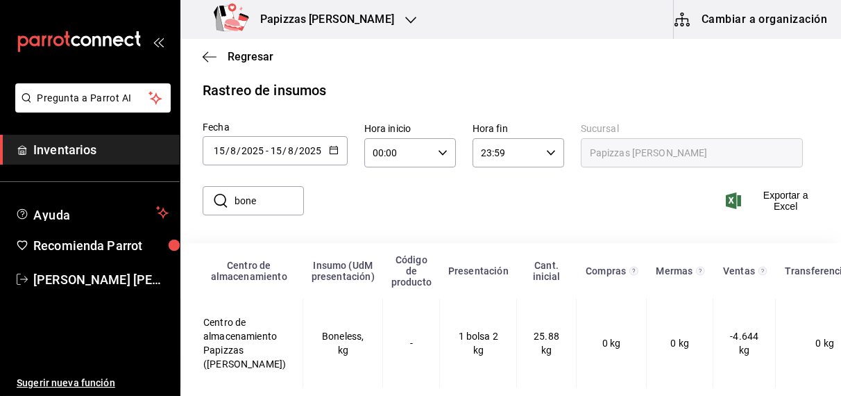
scroll to position [29, 0]
click at [332, 145] on icon "button" at bounding box center [334, 150] width 10 height 10
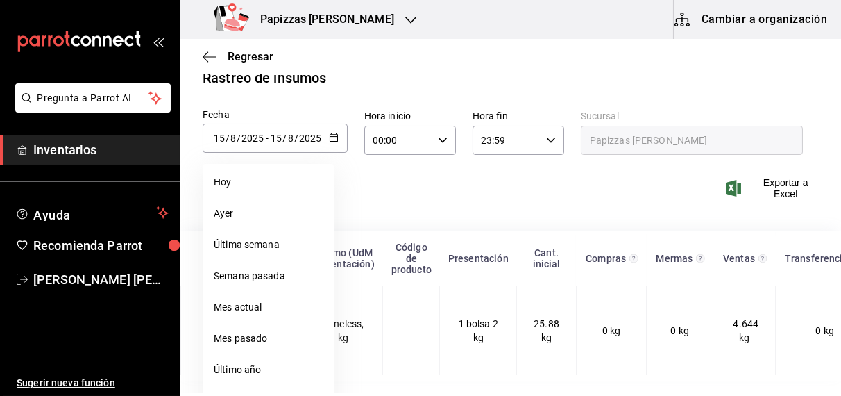
scroll to position [40, 0]
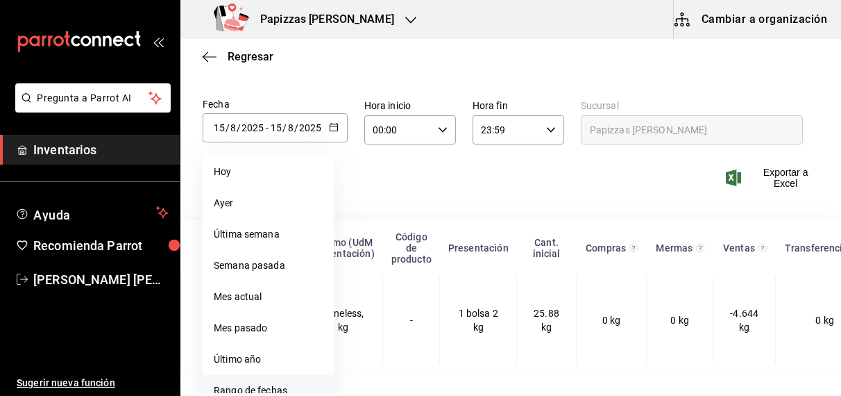
click at [261, 388] on li "Rango de fechas" at bounding box center [268, 390] width 131 height 31
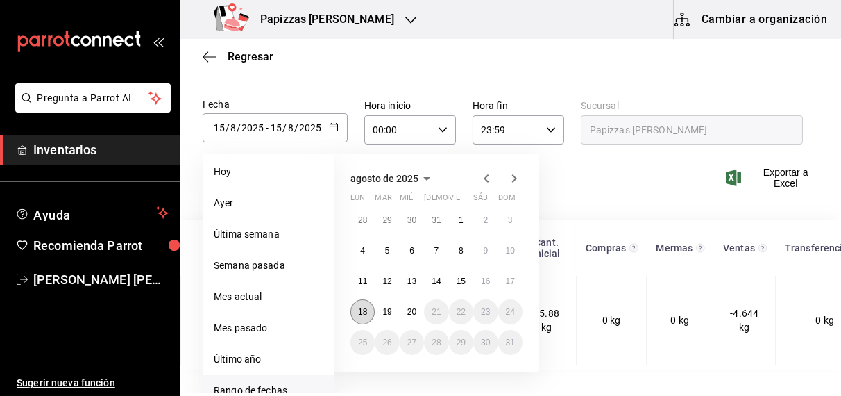
click at [360, 308] on abbr "18" at bounding box center [362, 312] width 9 height 10
type input "[DATE]"
type input "18"
type input "[DATE]"
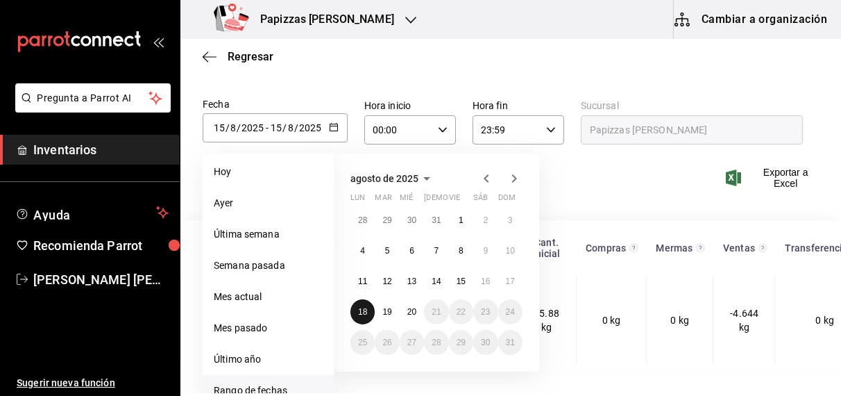
type input "18"
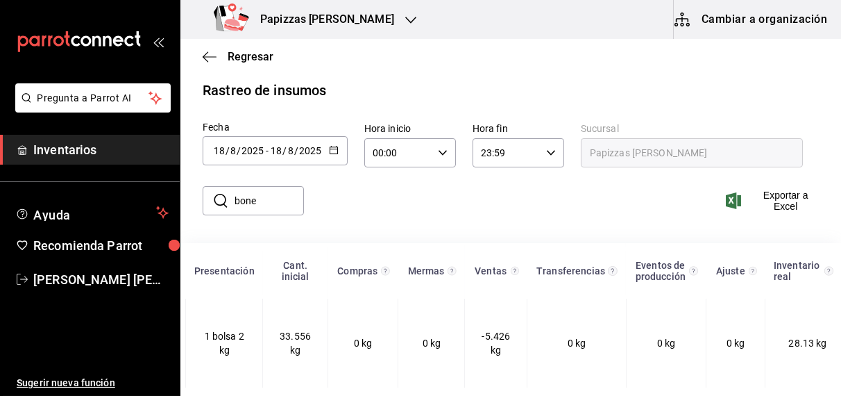
scroll to position [0, 257]
click at [331, 145] on icon "button" at bounding box center [334, 150] width 10 height 10
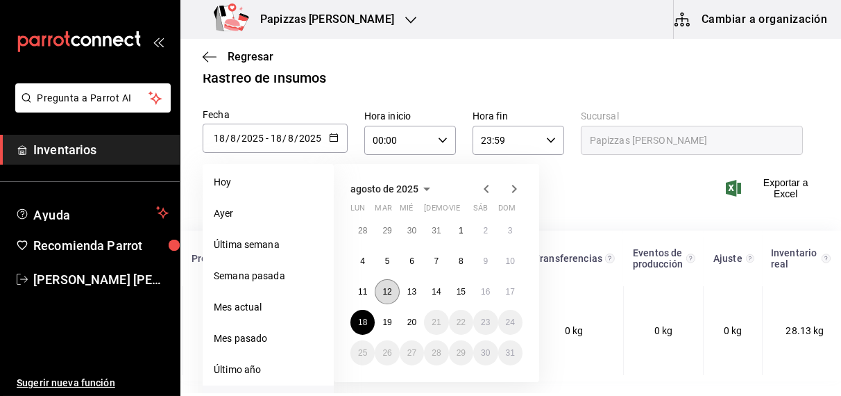
click at [385, 292] on abbr "12" at bounding box center [387, 292] width 9 height 10
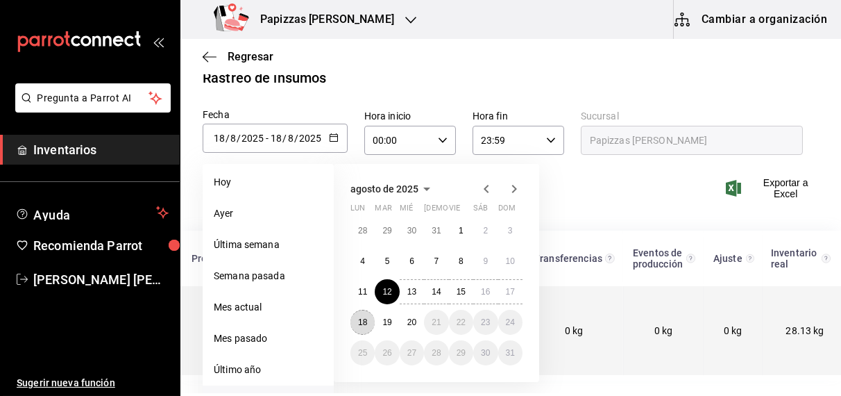
drag, startPoint x: 367, startPoint y: 328, endPoint x: 358, endPoint y: 330, distance: 9.9
click at [358, 330] on button "18" at bounding box center [363, 322] width 24 height 25
type input "[DATE]"
type input "12"
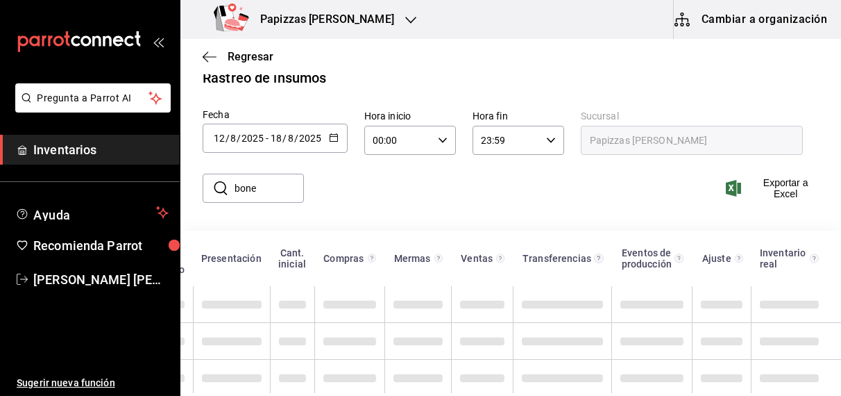
scroll to position [0, 226]
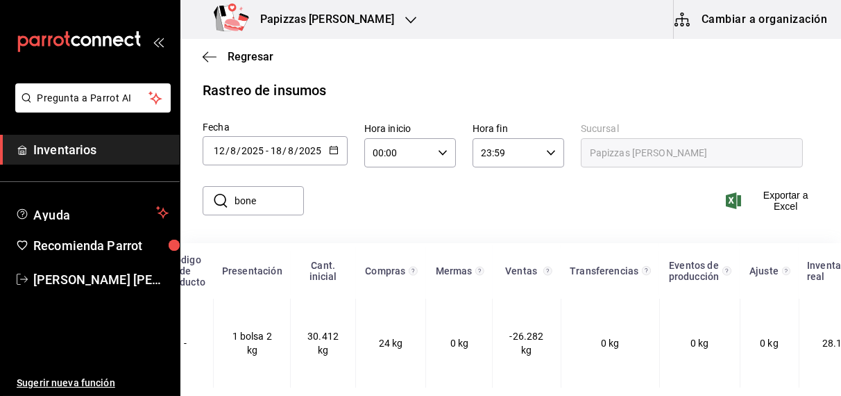
drag, startPoint x: 330, startPoint y: 135, endPoint x: 318, endPoint y: 194, distance: 59.6
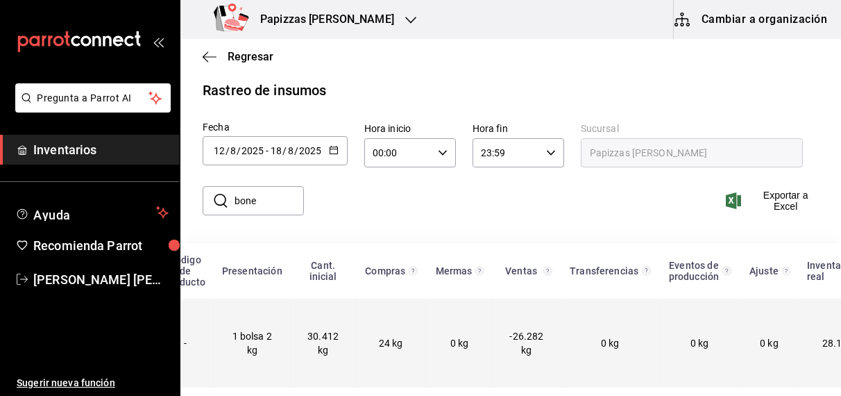
drag, startPoint x: 318, startPoint y: 194, endPoint x: 292, endPoint y: 309, distance: 118.2
drag, startPoint x: 292, startPoint y: 309, endPoint x: 285, endPoint y: 325, distance: 17.1
click at [291, 325] on td "30.412 kg" at bounding box center [323, 343] width 65 height 89
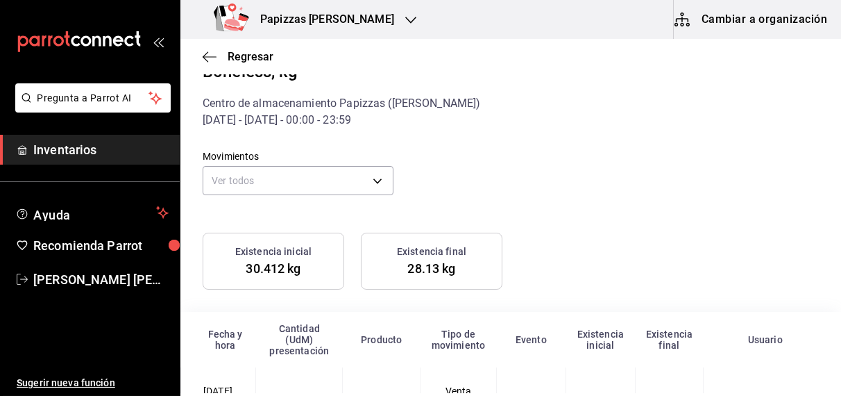
scroll to position [26, 0]
click at [360, 187] on body "Pregunta a Parrot AI Inventarios Ayuda Recomienda Parrot [PERSON_NAME] [PERSON_…" at bounding box center [420, 196] width 841 height 393
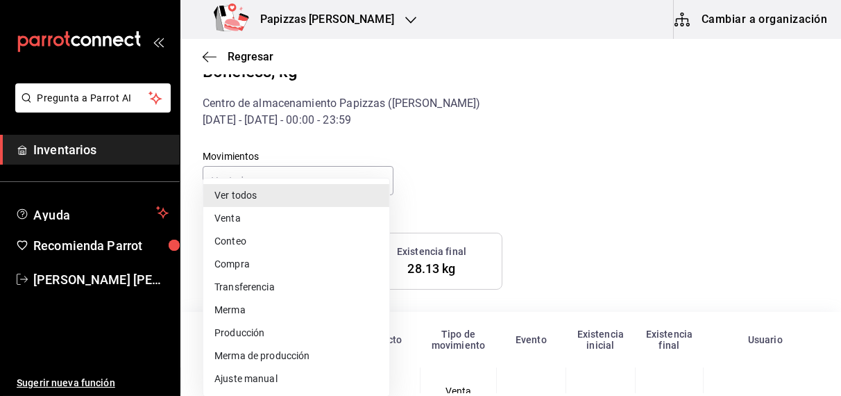
click at [278, 246] on li "Conteo" at bounding box center [296, 241] width 186 height 23
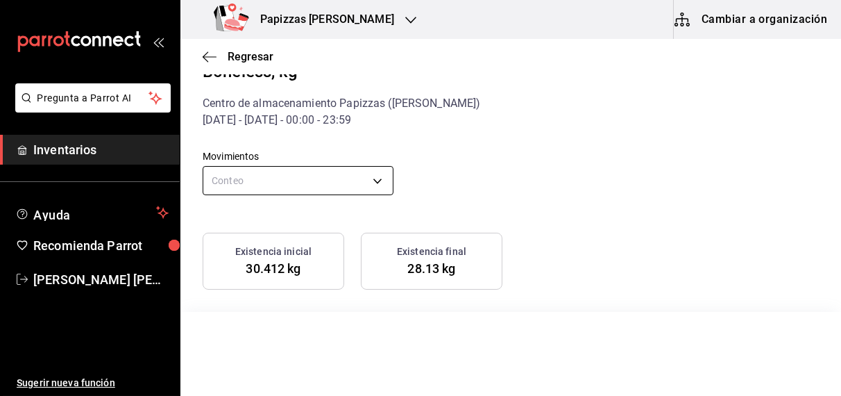
click at [317, 187] on body "Pregunta a Parrot AI Inventarios Ayuda Recomienda Parrot [PERSON_NAME] [PERSON_…" at bounding box center [420, 196] width 841 height 393
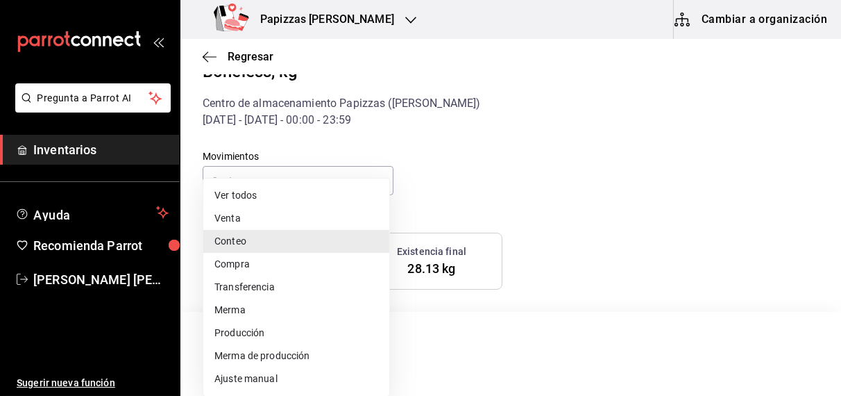
click at [251, 262] on li "Compra" at bounding box center [296, 264] width 186 height 23
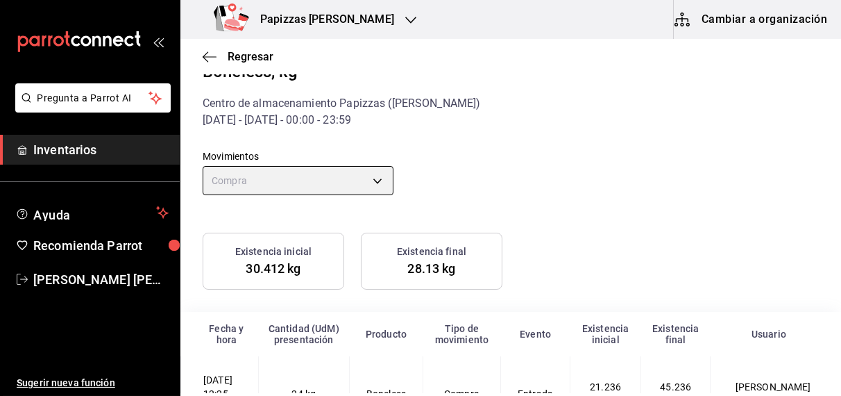
scroll to position [97, 0]
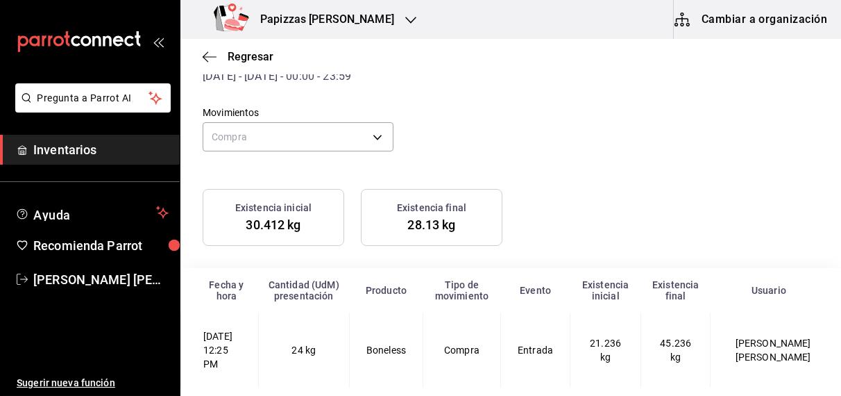
click at [539, 347] on td "Entrada" at bounding box center [535, 349] width 69 height 75
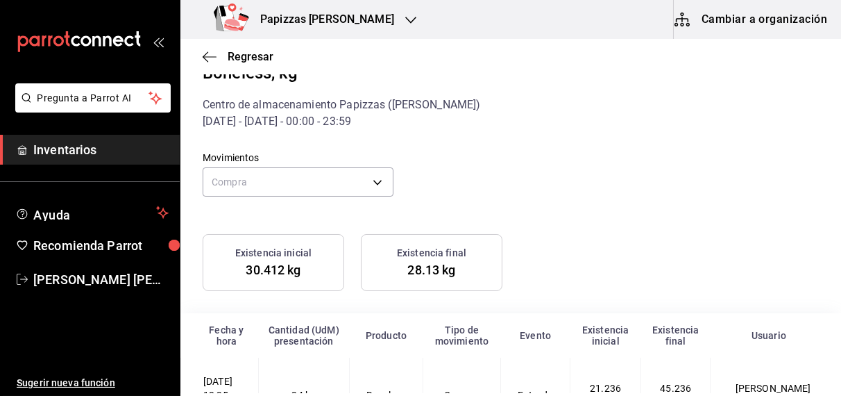
scroll to position [24, 0]
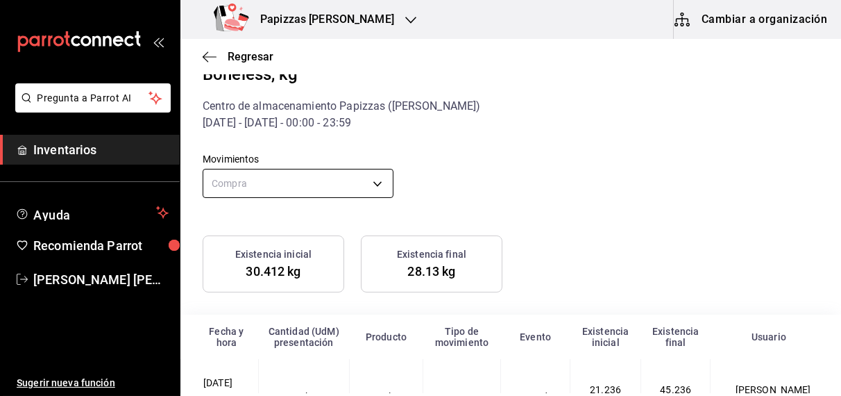
click at [374, 181] on body "Pregunta a Parrot AI Inventarios Ayuda Recomienda Parrot [PERSON_NAME] [PERSON_…" at bounding box center [420, 196] width 841 height 393
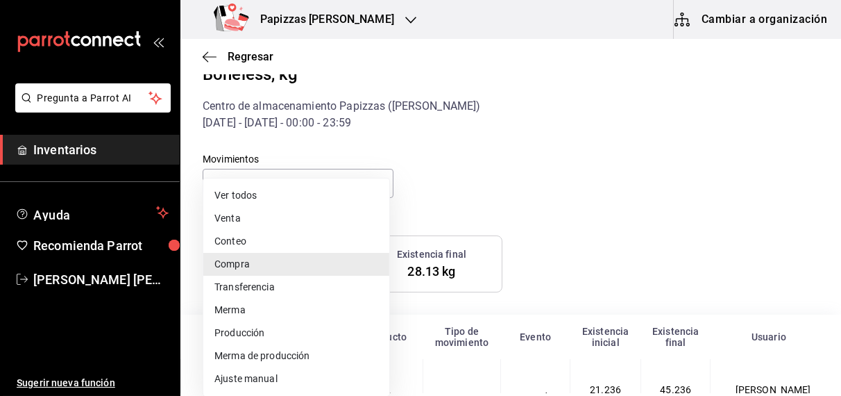
click at [309, 193] on li "Ver todos" at bounding box center [296, 195] width 186 height 23
type input "default"
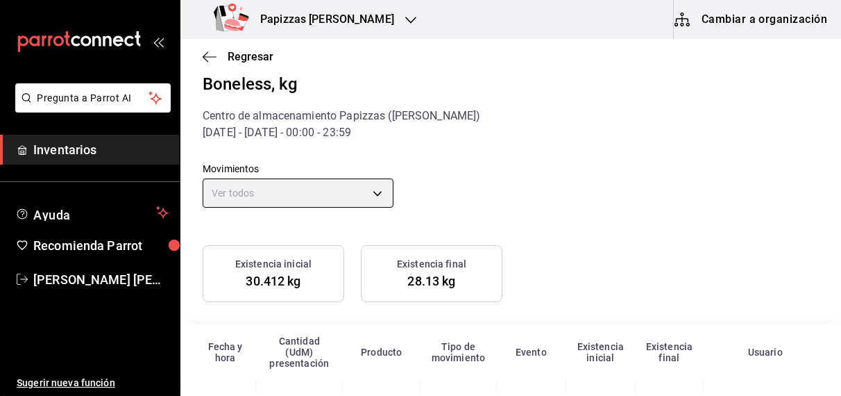
scroll to position [0, 0]
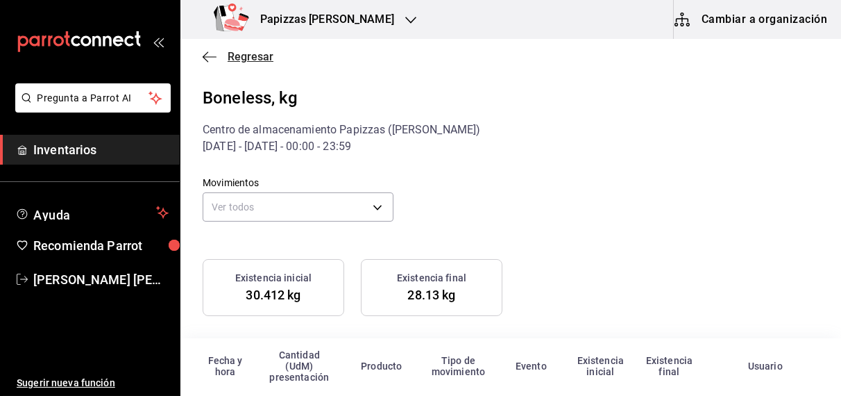
click at [209, 60] on icon "button" at bounding box center [210, 57] width 14 height 12
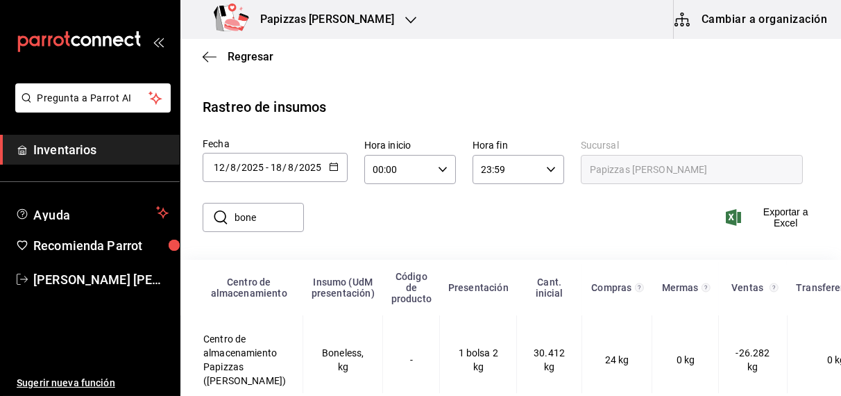
click at [333, 166] on icon "button" at bounding box center [334, 167] width 10 height 10
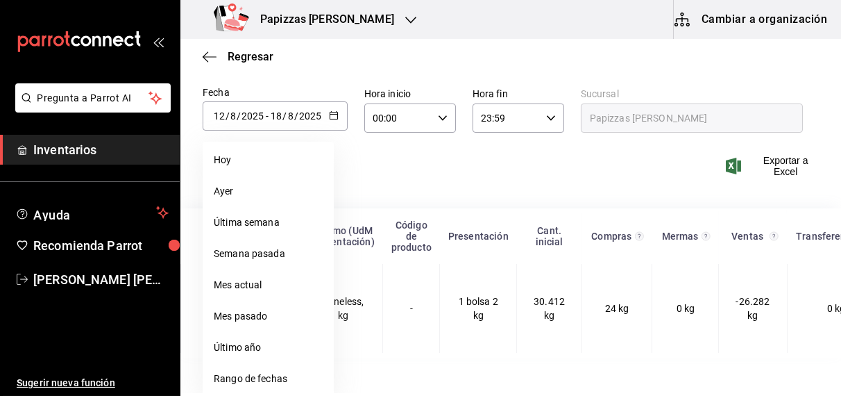
scroll to position [51, 0]
click at [262, 382] on li "Rango de fechas" at bounding box center [268, 378] width 131 height 31
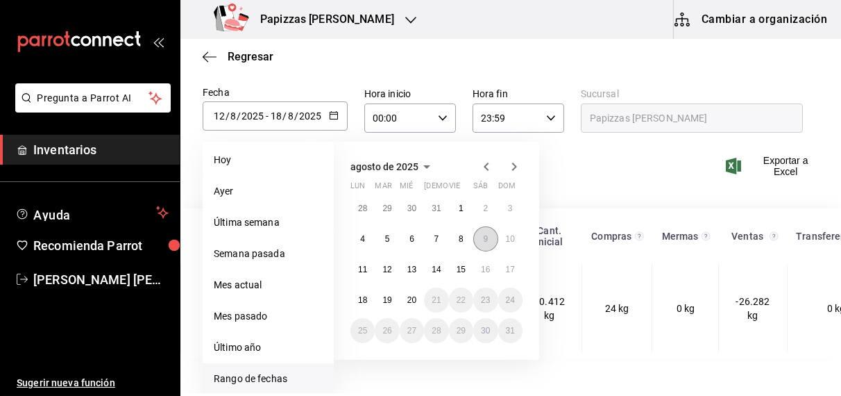
click at [473, 240] on button "9" at bounding box center [485, 238] width 24 height 25
click at [413, 301] on abbr "20" at bounding box center [412, 300] width 9 height 10
type input "[DATE]"
type input "9"
type input "[DATE]"
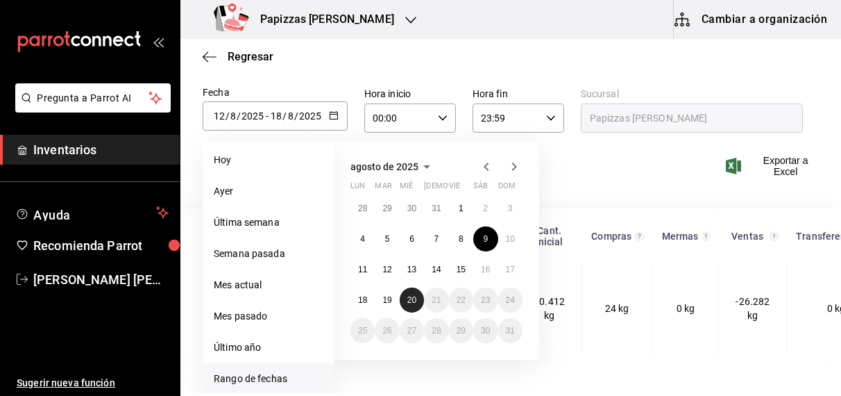
type input "20"
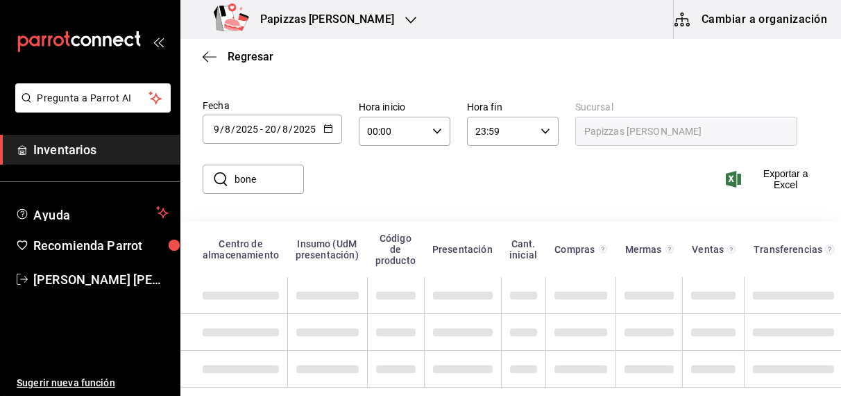
scroll to position [29, 0]
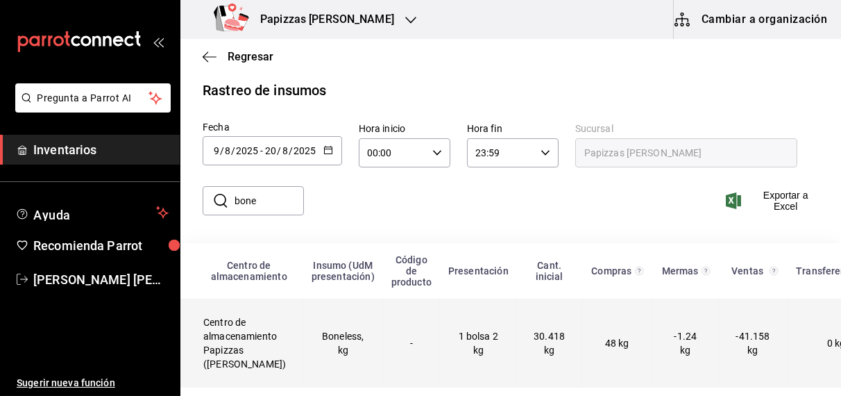
click at [590, 342] on td "48 kg" at bounding box center [617, 343] width 70 height 89
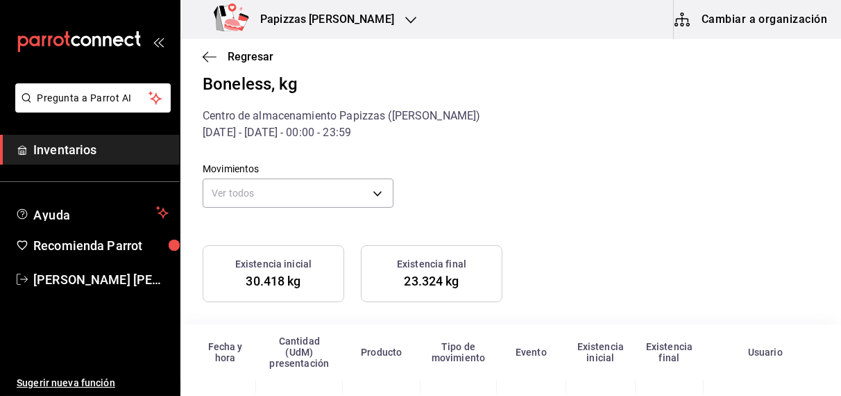
scroll to position [36, 0]
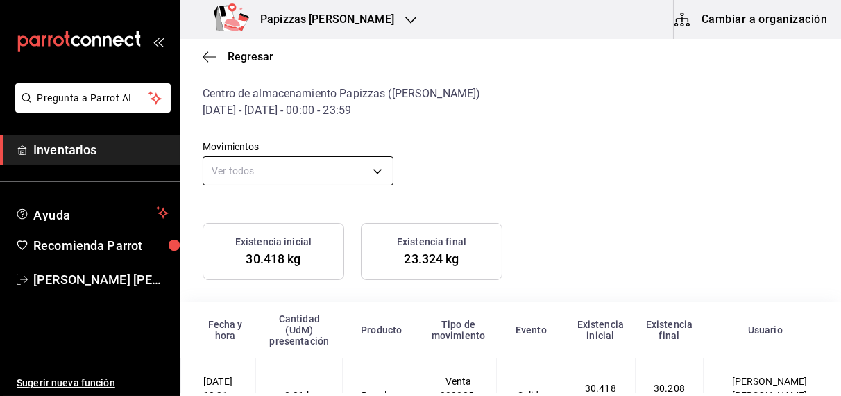
click at [371, 175] on body "Pregunta a Parrot AI Inventarios Ayuda Recomienda Parrot [PERSON_NAME] [PERSON_…" at bounding box center [420, 196] width 841 height 393
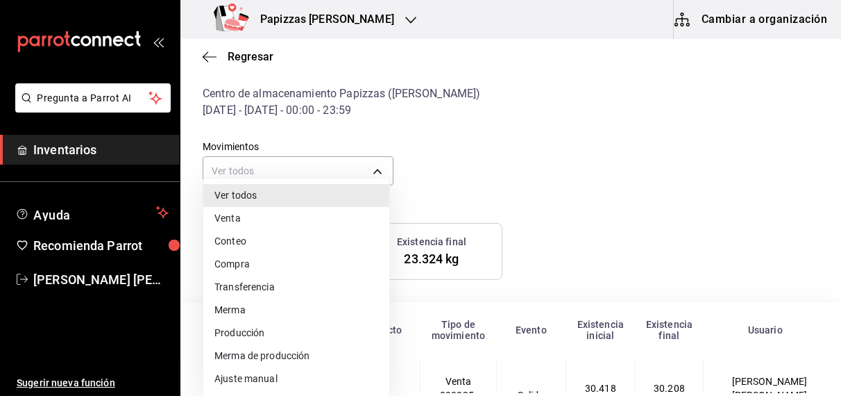
click at [478, 177] on div at bounding box center [420, 198] width 841 height 396
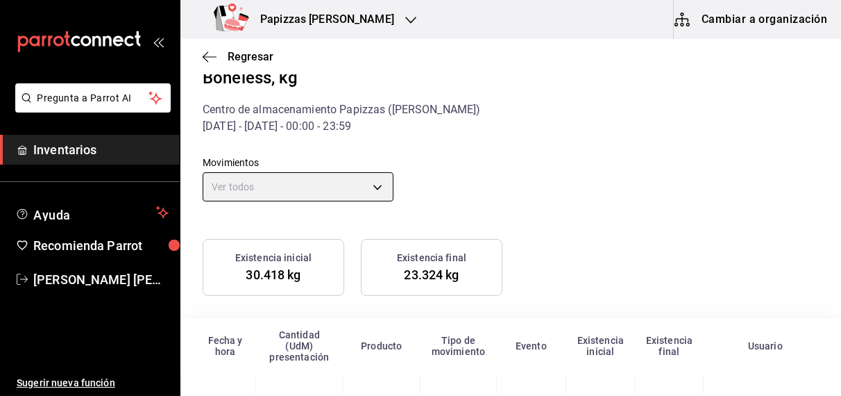
scroll to position [0, 0]
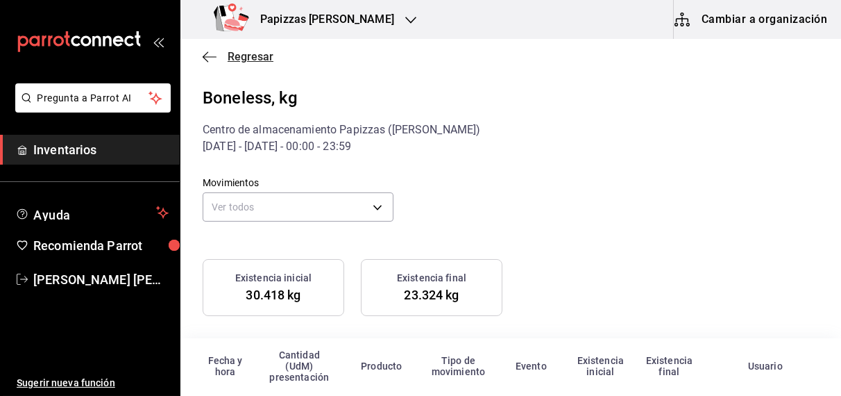
click at [206, 61] on icon "button" at bounding box center [210, 57] width 14 height 12
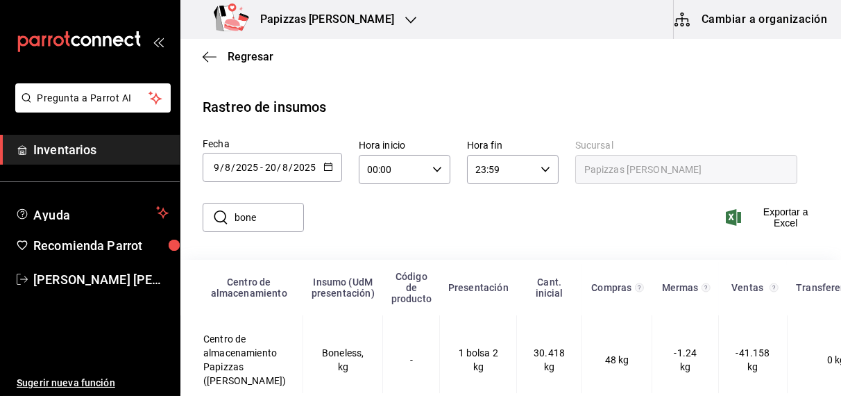
click at [329, 165] on \(Stroke\) "button" at bounding box center [328, 165] width 8 height 1
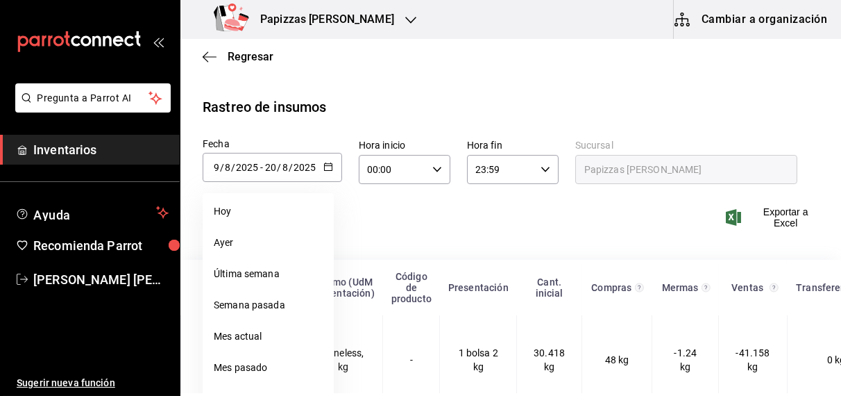
scroll to position [55, 0]
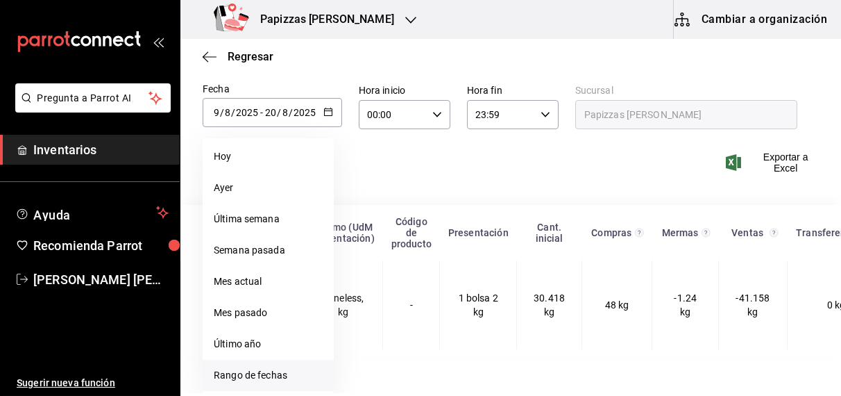
click at [274, 376] on li "Rango de fechas" at bounding box center [268, 375] width 131 height 31
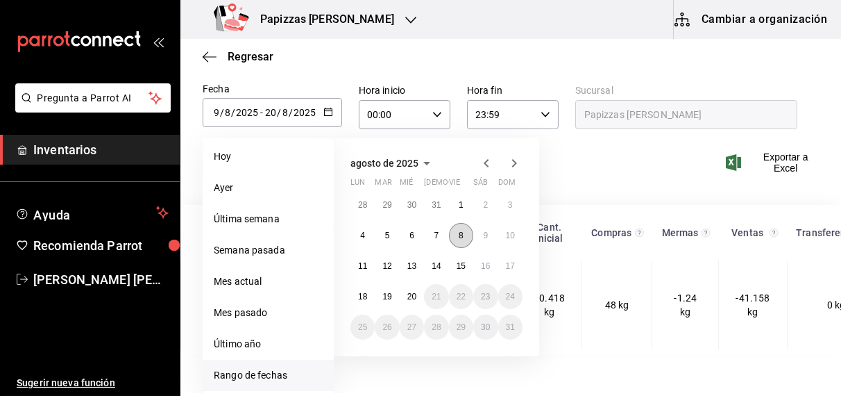
click at [462, 236] on abbr "8" at bounding box center [461, 235] width 5 height 10
click at [412, 296] on abbr "20" at bounding box center [412, 297] width 9 height 10
type input "[DATE]"
type input "8"
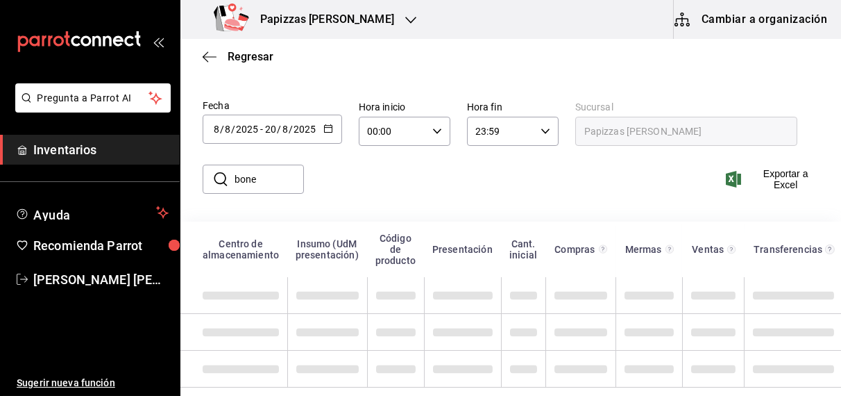
scroll to position [29, 0]
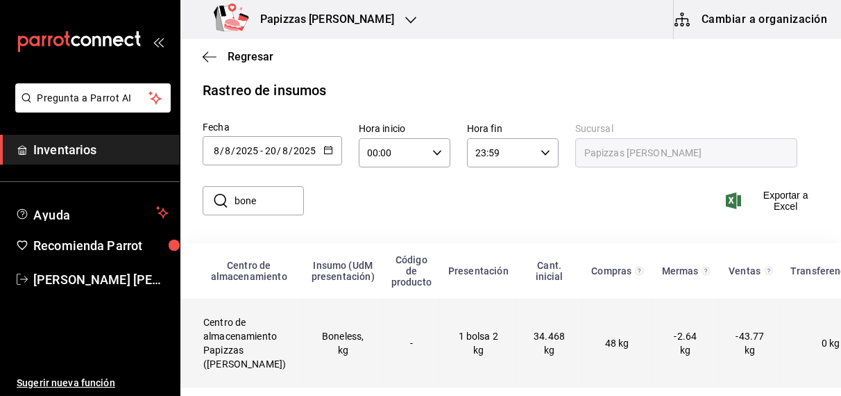
click at [582, 330] on td "48 kg" at bounding box center [617, 343] width 70 height 89
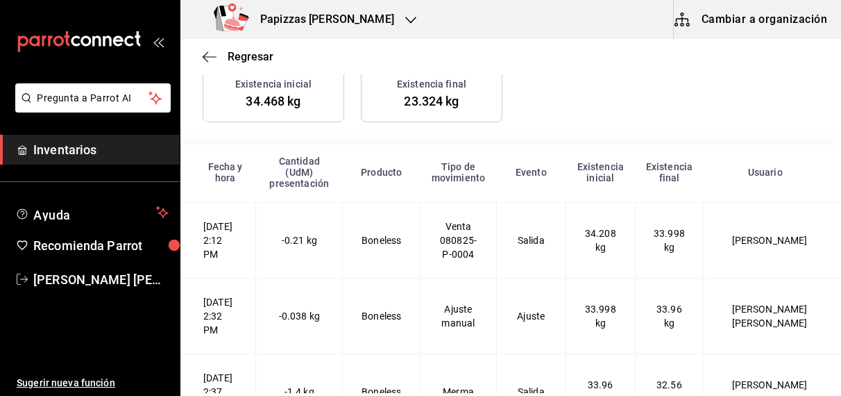
scroll to position [69, 0]
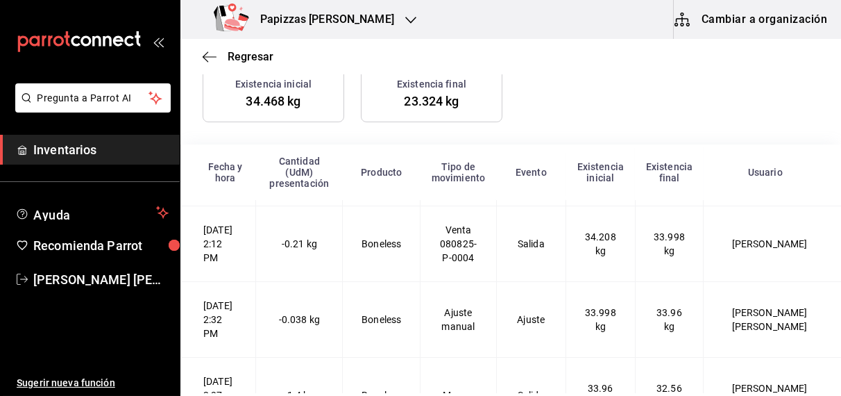
click at [552, 271] on td "Salida" at bounding box center [530, 244] width 69 height 76
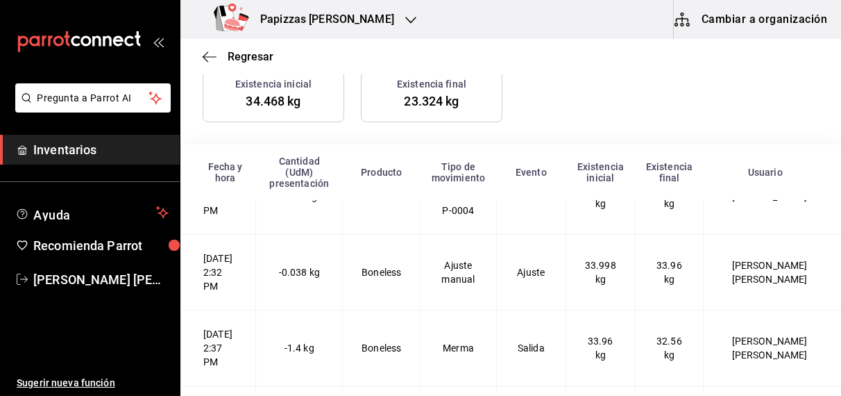
scroll to position [119, 0]
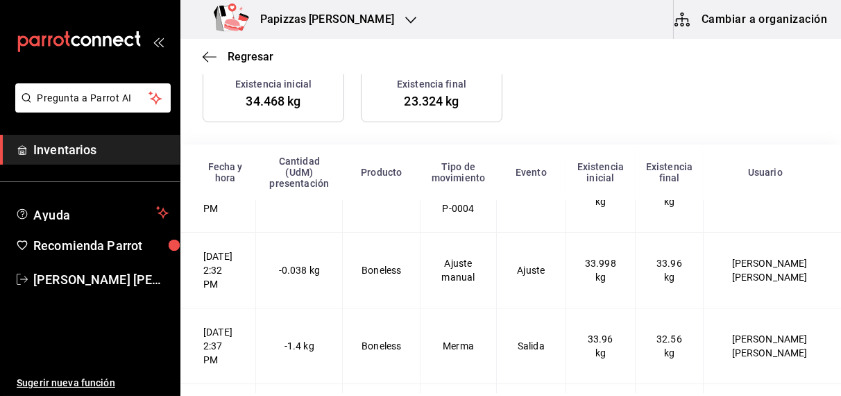
click at [566, 251] on td "Ajuste" at bounding box center [530, 271] width 69 height 76
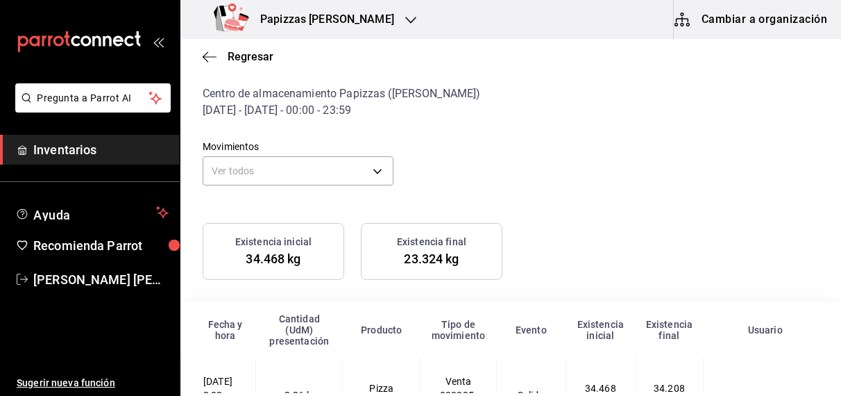
scroll to position [33, 0]
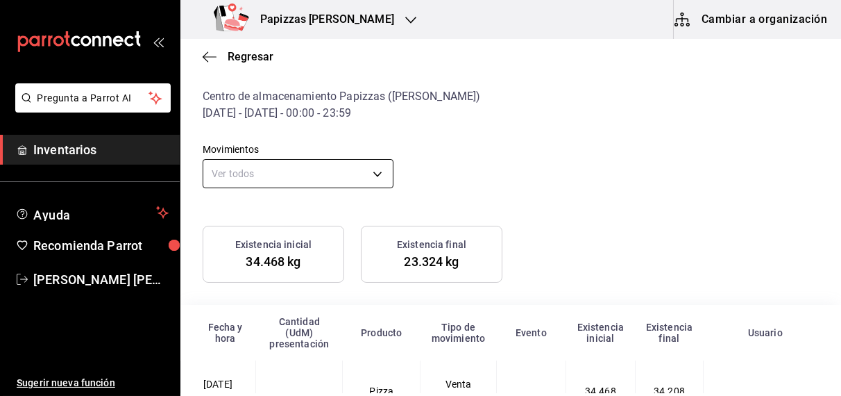
click at [358, 182] on body "Pregunta a Parrot AI Inventarios Ayuda Recomienda Parrot [PERSON_NAME] [PERSON_…" at bounding box center [420, 196] width 841 height 393
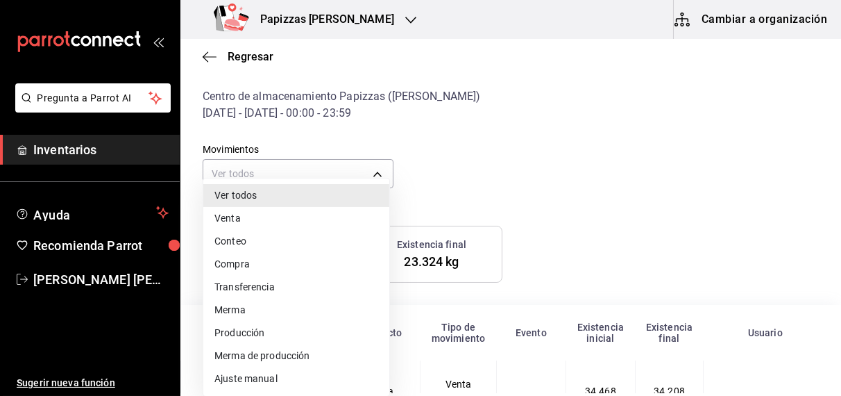
click at [270, 265] on li "Compra" at bounding box center [296, 264] width 186 height 23
type input "PURCHASE"
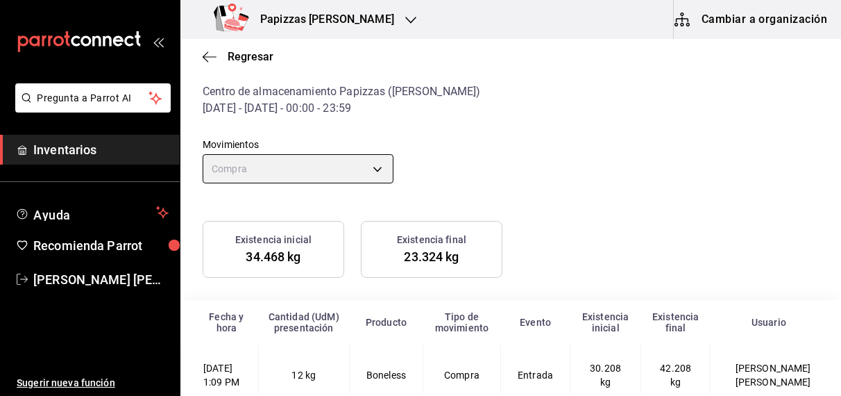
scroll to position [0, 0]
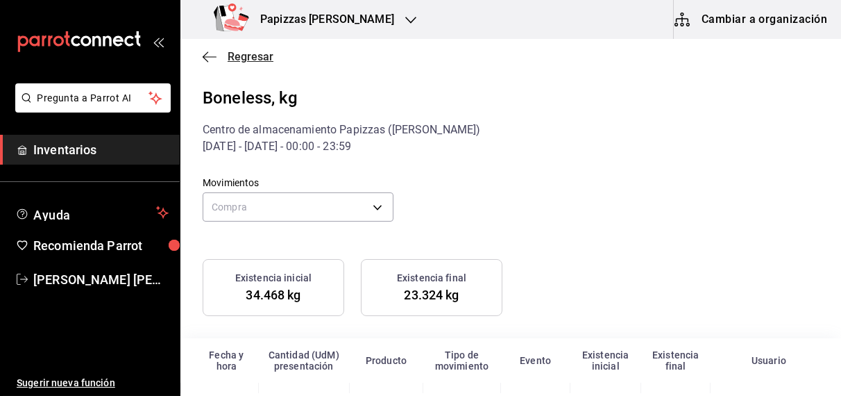
click at [262, 53] on span "Regresar" at bounding box center [251, 56] width 46 height 13
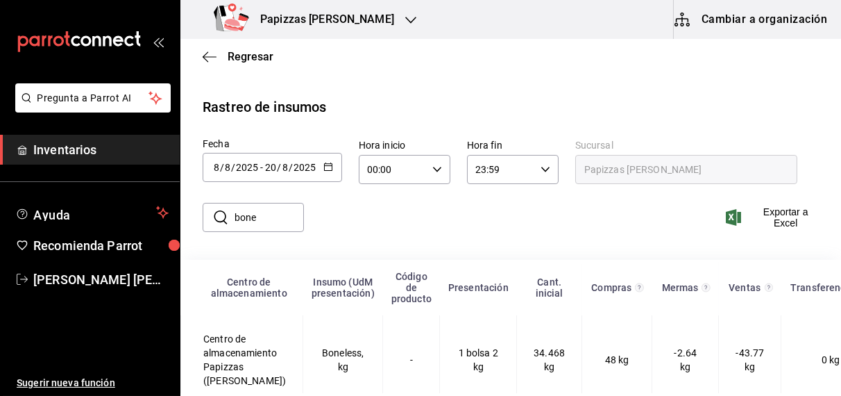
click at [326, 169] on icon "button" at bounding box center [329, 167] width 10 height 10
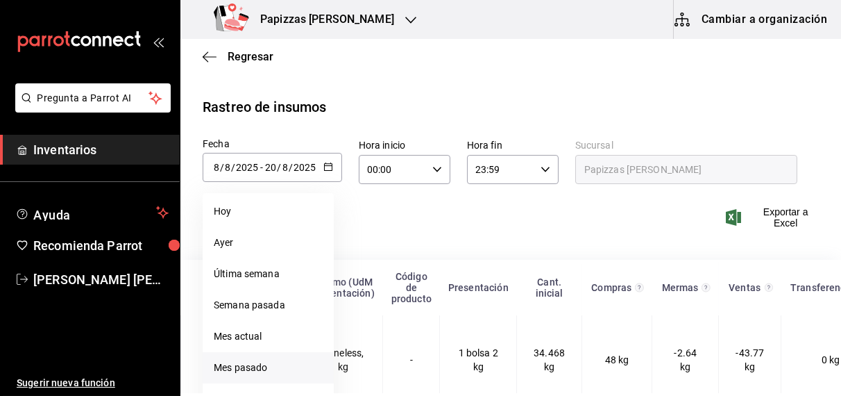
click at [263, 371] on li "Mes pasado" at bounding box center [268, 367] width 131 height 31
type input "[DATE]"
type input "1"
type input "7"
type input "[DATE]"
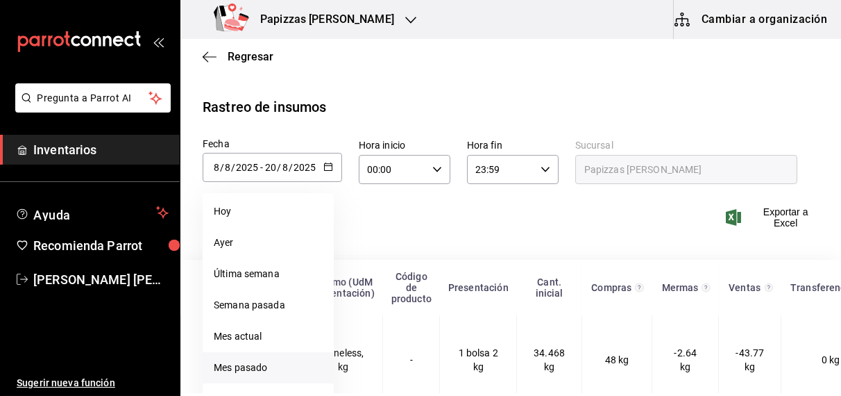
type input "31"
type input "7"
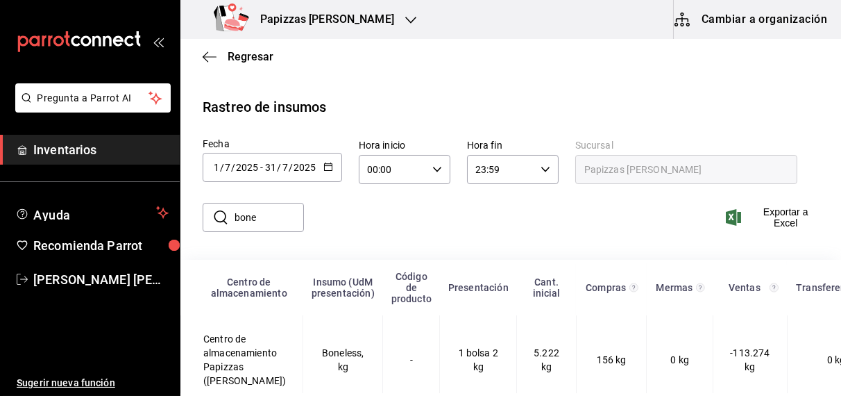
click at [278, 220] on input "bone" at bounding box center [269, 217] width 69 height 28
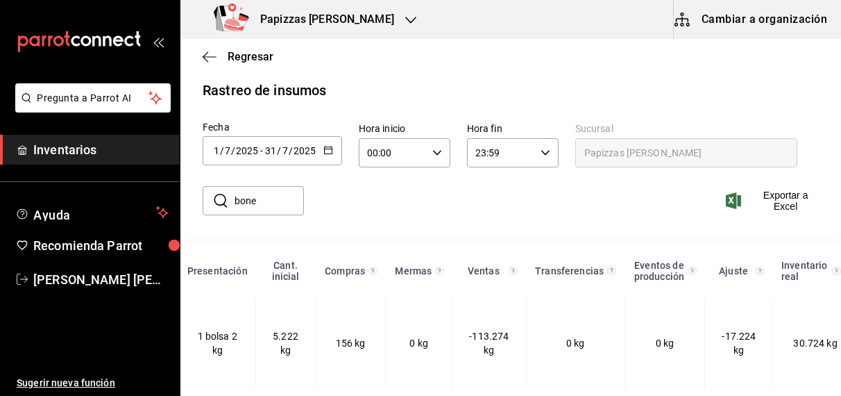
scroll to position [0, 271]
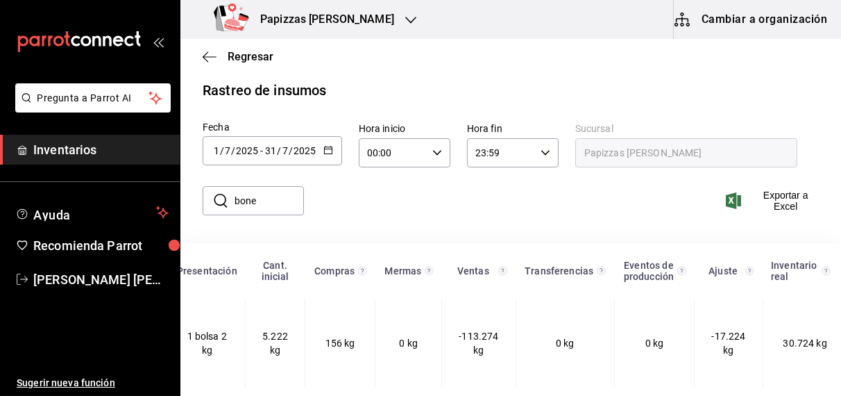
click at [712, 339] on span "-17.224 kg" at bounding box center [729, 342] width 34 height 25
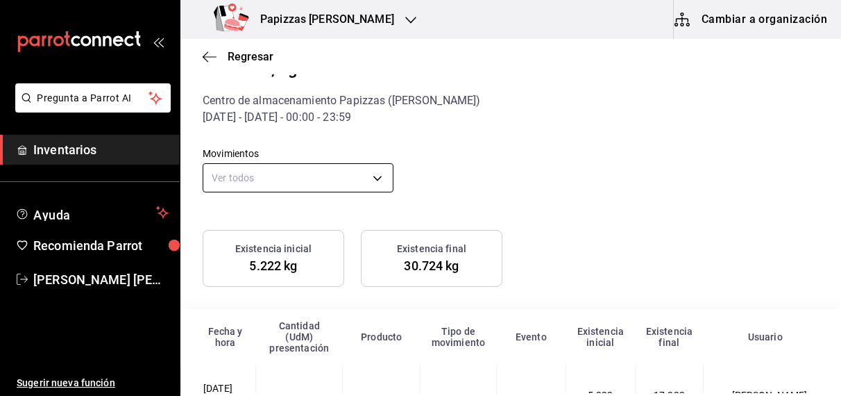
click at [374, 176] on body "Pregunta a Parrot AI Inventarios Ayuda Recomienda Parrot [PERSON_NAME] [PERSON_…" at bounding box center [420, 196] width 841 height 393
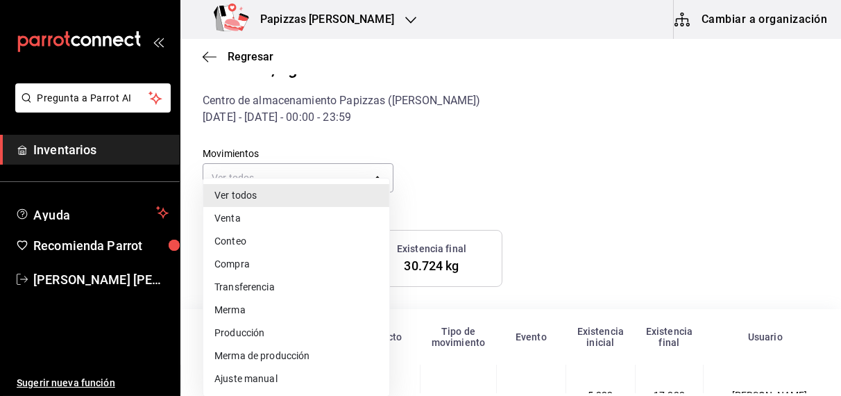
click at [228, 378] on li "Ajuste manual" at bounding box center [296, 378] width 186 height 23
type input "MANUAL_ADJUSTMENT"
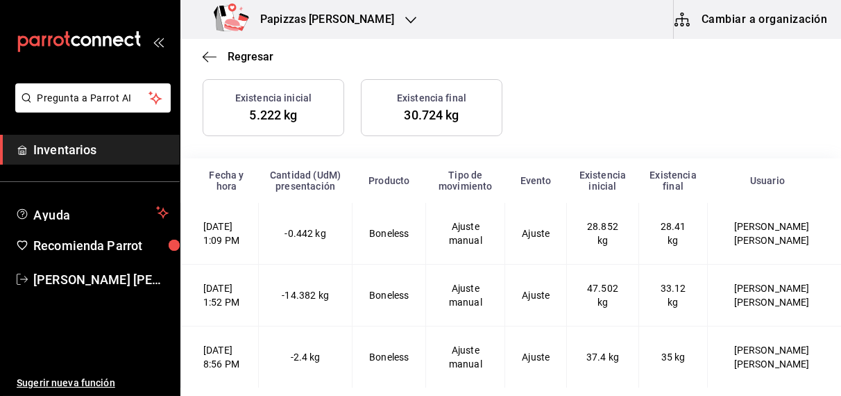
scroll to position [15, 0]
click at [329, 290] on span "-14.382 kg" at bounding box center [305, 295] width 47 height 11
click at [263, 53] on span "Regresar" at bounding box center [251, 56] width 46 height 13
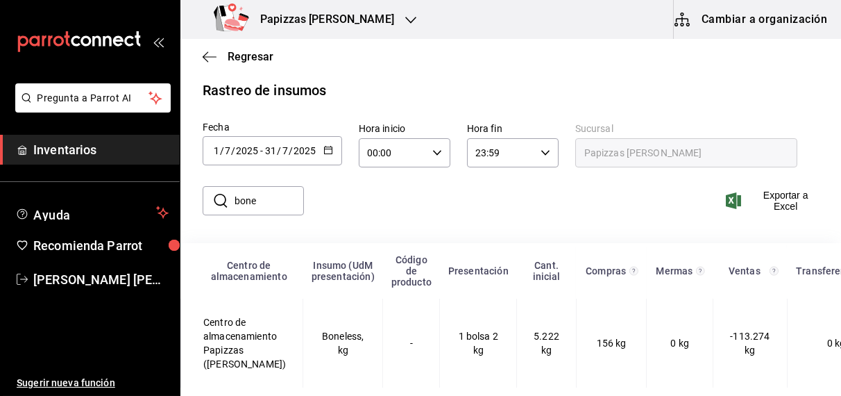
scroll to position [29, 0]
click at [329, 145] on icon "button" at bounding box center [329, 150] width 10 height 10
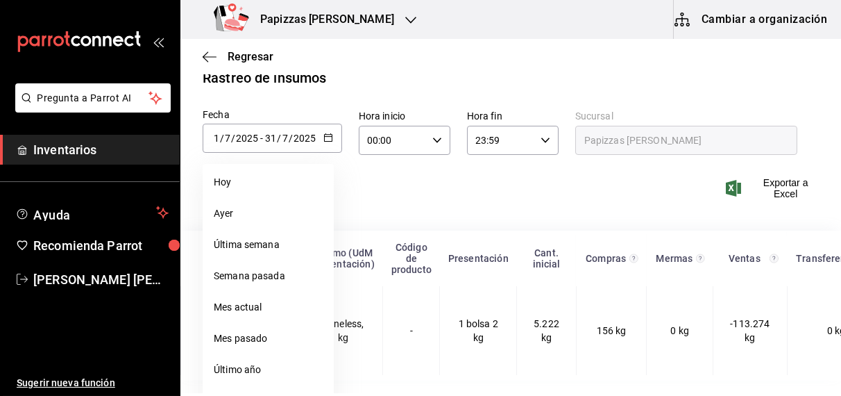
scroll to position [55, 0]
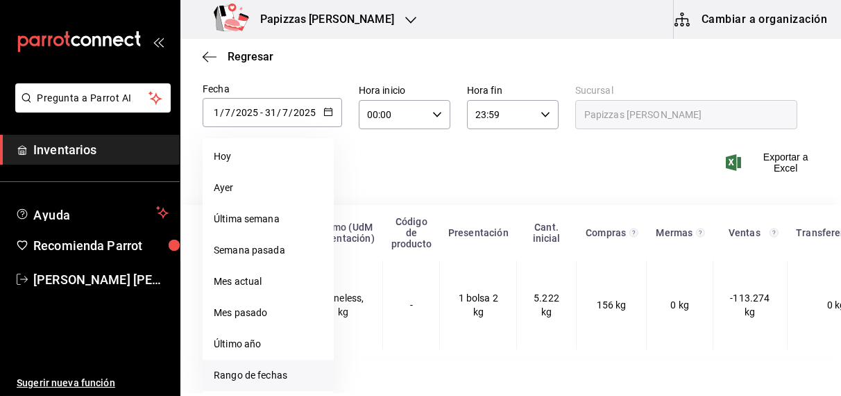
click at [283, 376] on li "Rango de fechas" at bounding box center [268, 375] width 131 height 31
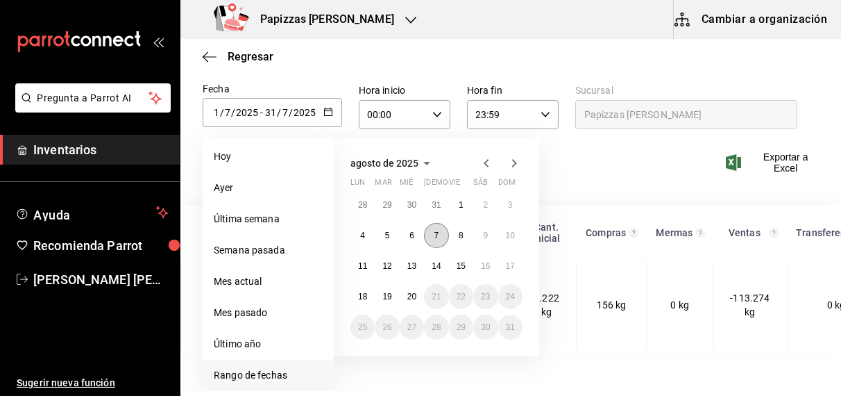
click at [436, 234] on abbr "7" at bounding box center [437, 235] width 5 height 10
click at [467, 346] on div "agosto de 2025 lun mar [PERSON_NAME] vie sáb dom 28 29 30 31 1 2 3 4 5 6 7 8 9 …" at bounding box center [437, 247] width 206 height 218
click at [412, 298] on abbr "20" at bounding box center [412, 297] width 9 height 10
type input "[DATE]"
type input "7"
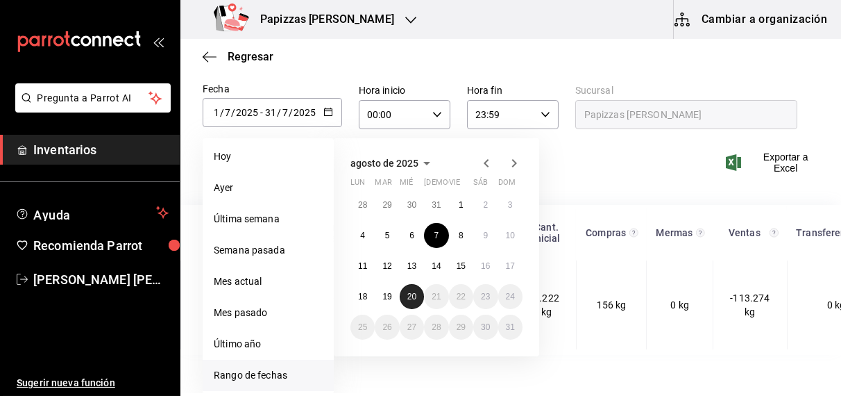
type input "8"
type input "[DATE]"
type input "20"
type input "8"
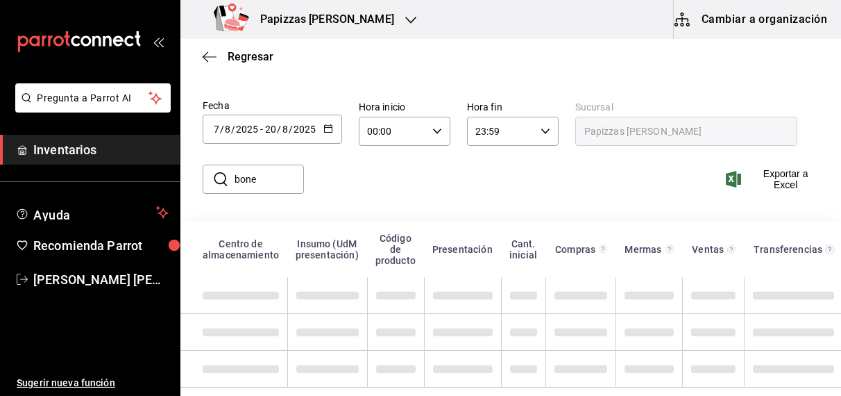
scroll to position [29, 0]
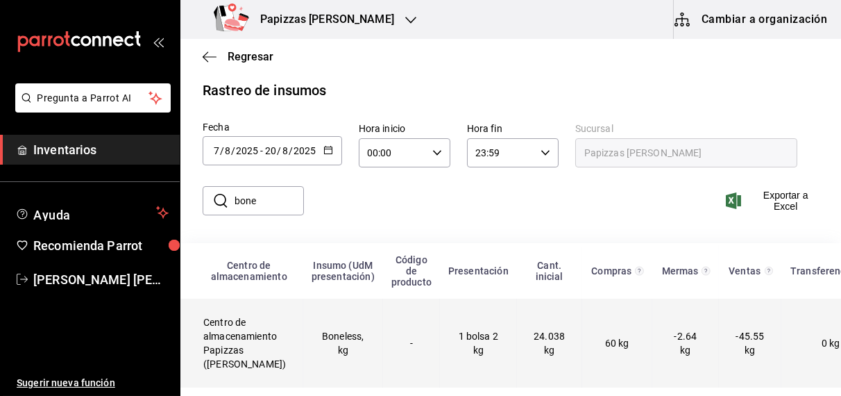
click at [685, 339] on td "-2.64 kg" at bounding box center [686, 343] width 67 height 89
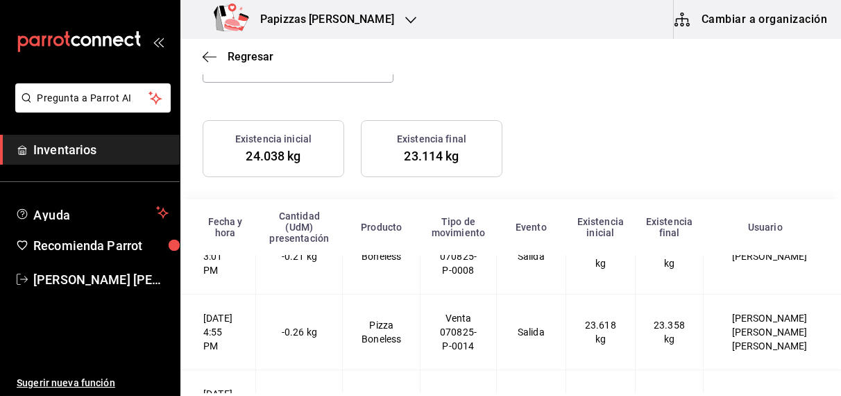
scroll to position [130, 0]
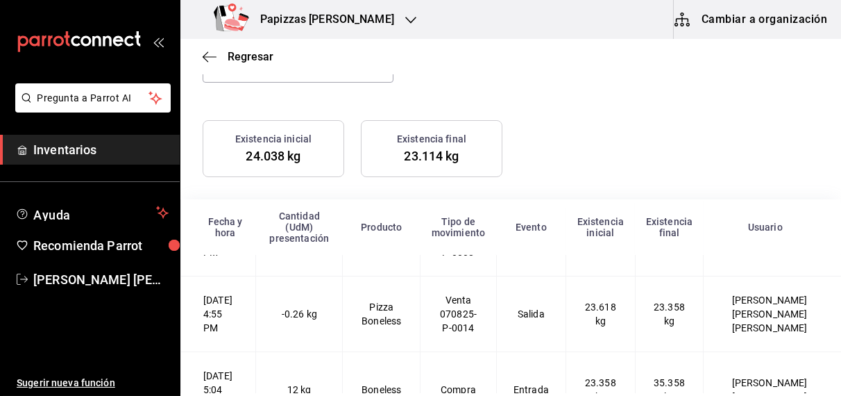
click at [762, 299] on td "[PERSON_NAME] [PERSON_NAME] [PERSON_NAME]" at bounding box center [772, 314] width 137 height 76
drag, startPoint x: 548, startPoint y: 305, endPoint x: 391, endPoint y: 78, distance: 276.4
click at [504, 152] on div "Movimientos Ver todos default Existencia inicial 24.038 kg Existencia final 23.…" at bounding box center [511, 265] width 617 height 499
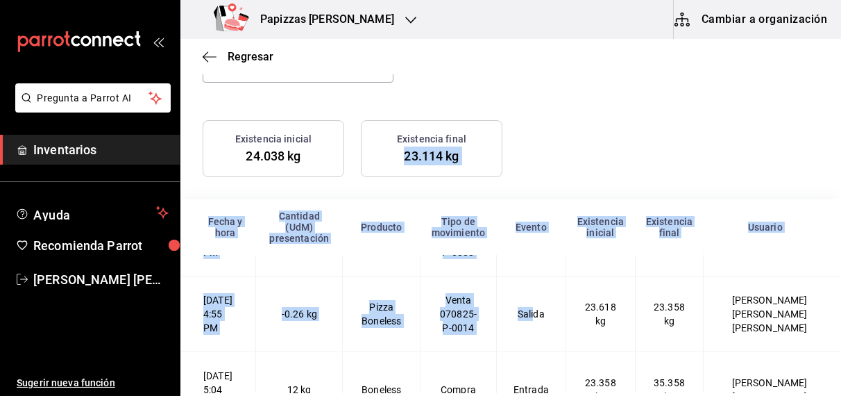
click at [533, 93] on div "Movimientos Ver todos default Existencia inicial 24.038 kg Existencia final 23.…" at bounding box center [511, 265] width 617 height 499
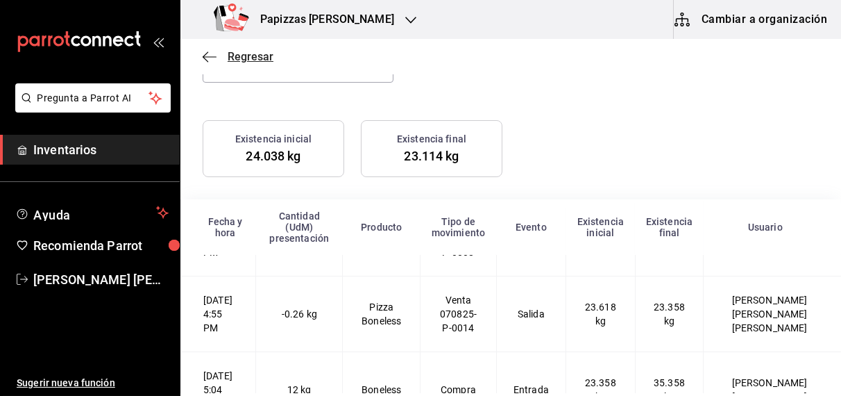
click at [249, 58] on span "Regresar" at bounding box center [251, 56] width 46 height 13
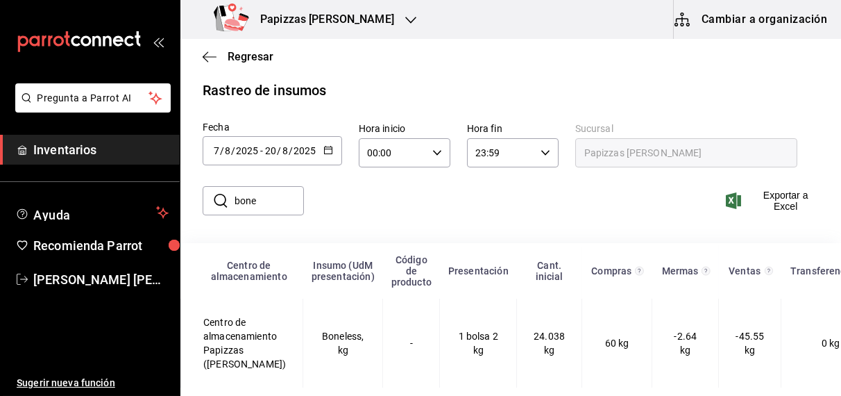
scroll to position [29, 0]
click at [249, 58] on span "Regresar" at bounding box center [251, 56] width 46 height 13
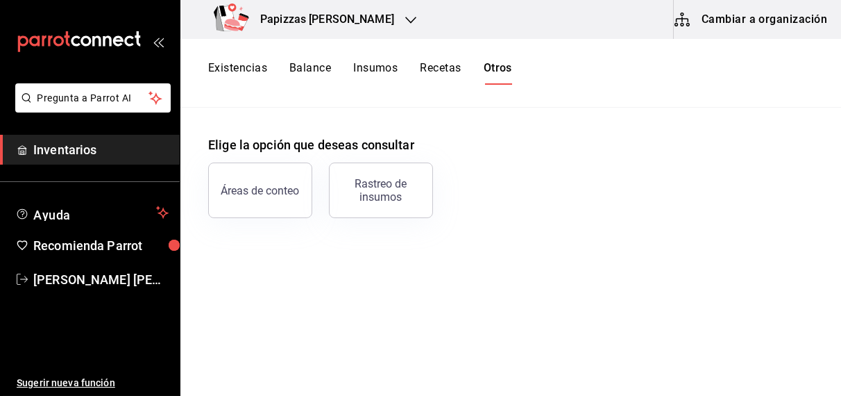
click at [246, 69] on button "Existencias" at bounding box center [237, 73] width 59 height 24
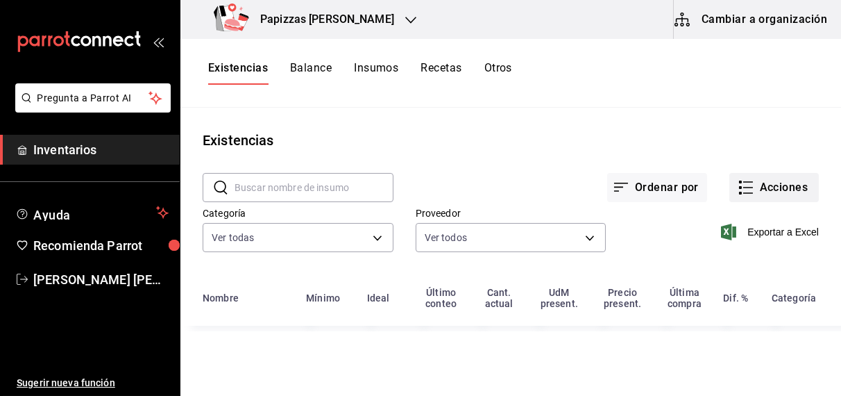
click at [760, 187] on button "Acciones" at bounding box center [775, 187] width 90 height 29
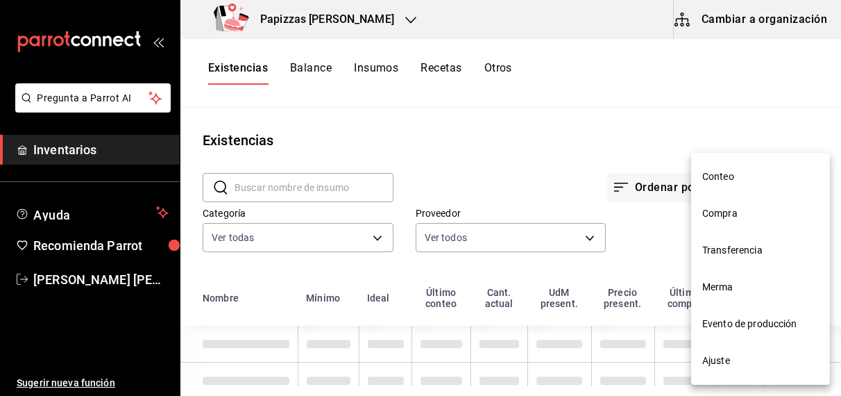
click at [721, 212] on span "Compra" at bounding box center [761, 213] width 117 height 15
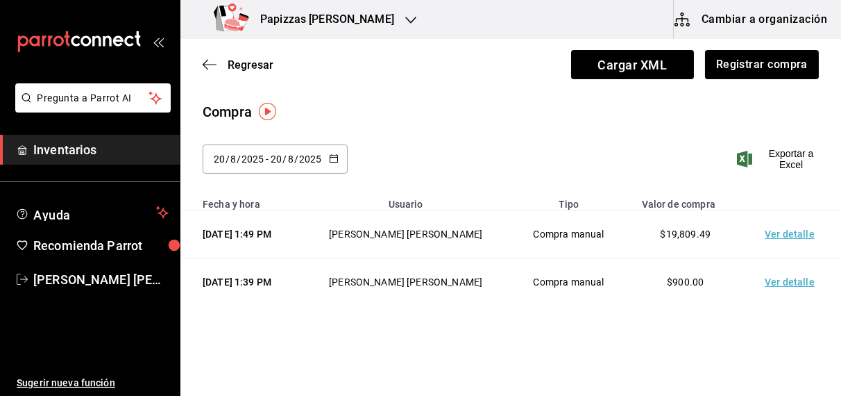
click at [330, 159] on icon "button" at bounding box center [334, 158] width 10 height 10
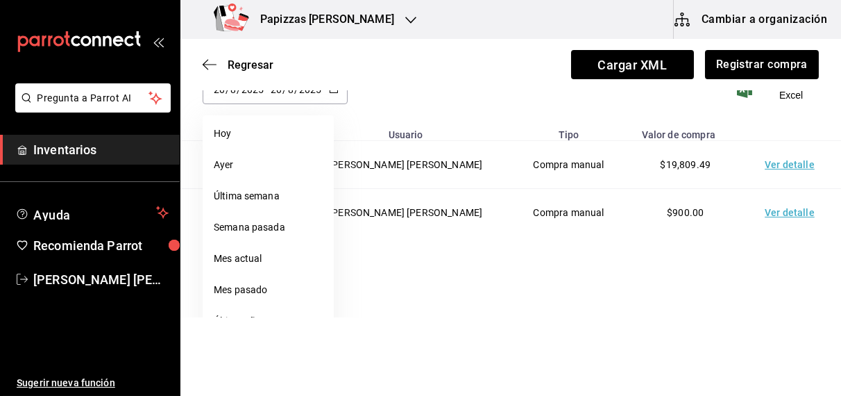
scroll to position [96, 0]
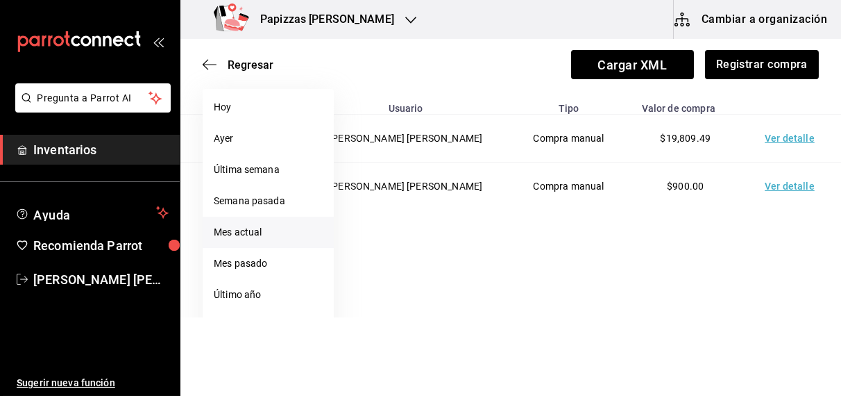
click at [257, 240] on li "Mes actual" at bounding box center [268, 232] width 131 height 31
type input "[DATE]"
type input "1"
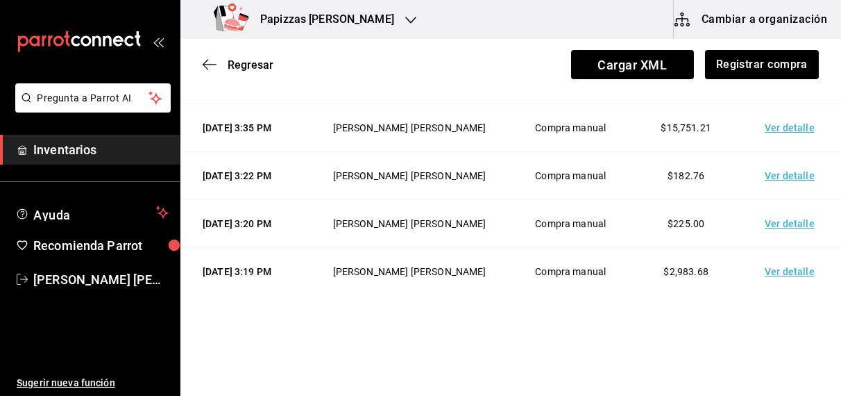
scroll to position [1052, 0]
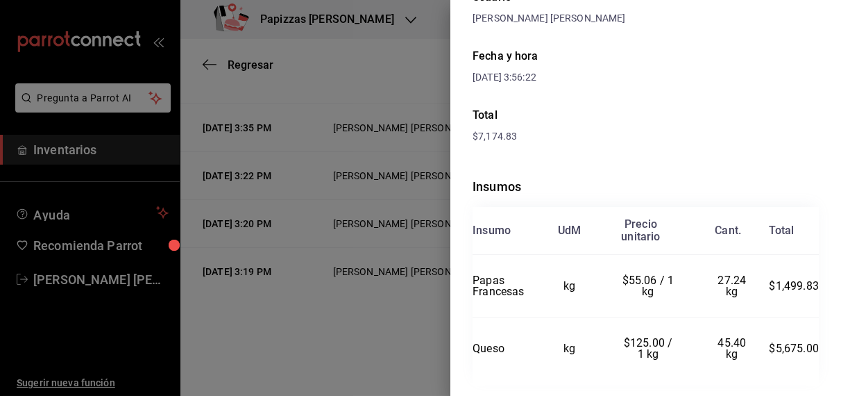
scroll to position [184, 0]
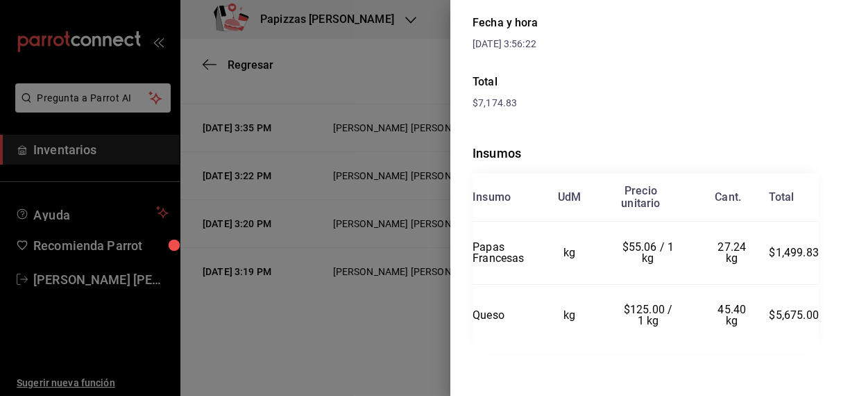
click at [730, 190] on th "Cant." at bounding box center [732, 198] width 74 height 48
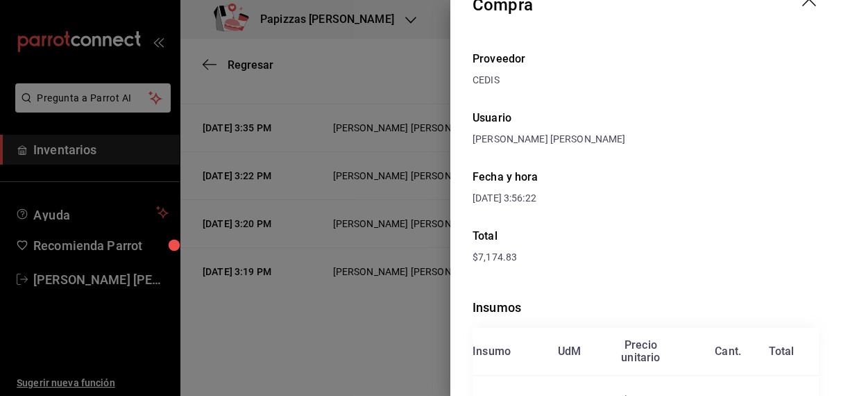
scroll to position [0, 0]
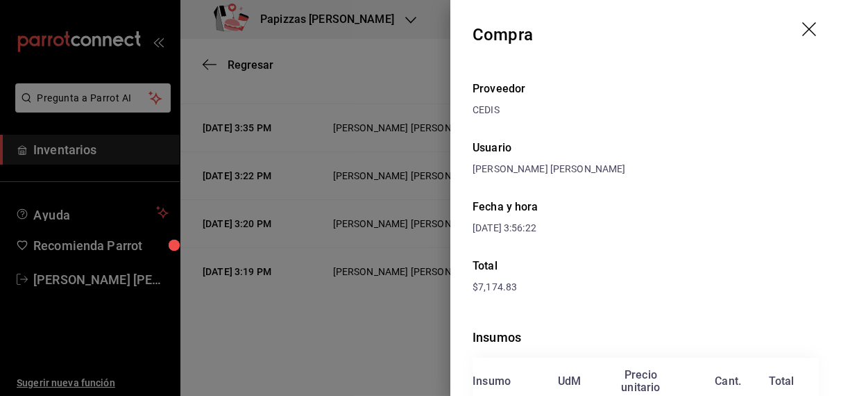
click at [803, 26] on icon "drag" at bounding box center [811, 30] width 17 height 17
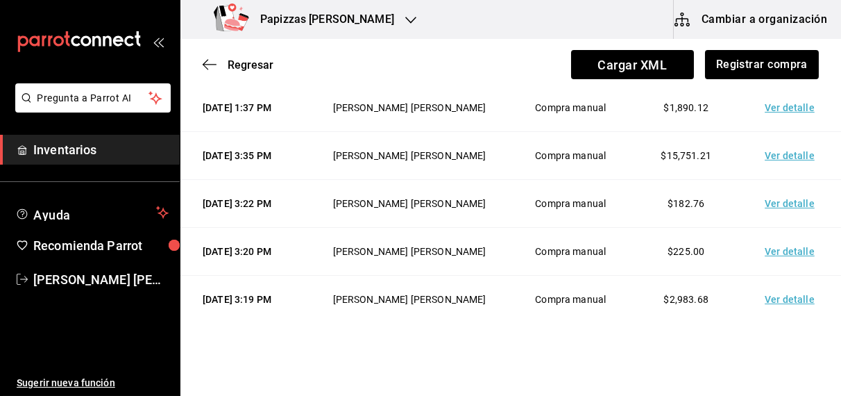
scroll to position [934, 0]
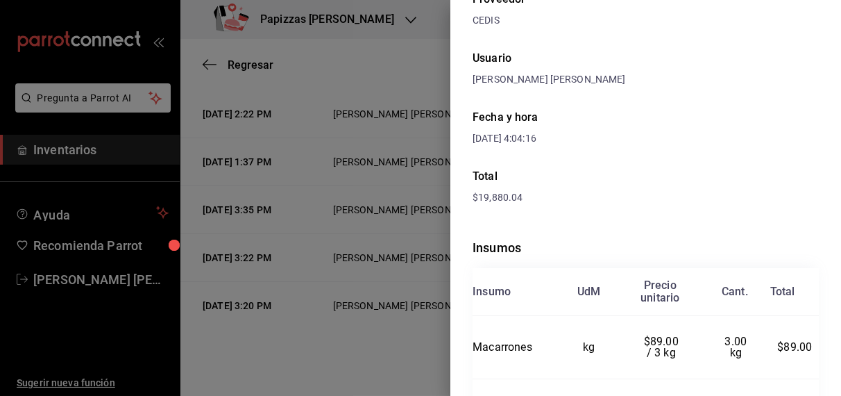
scroll to position [0, 0]
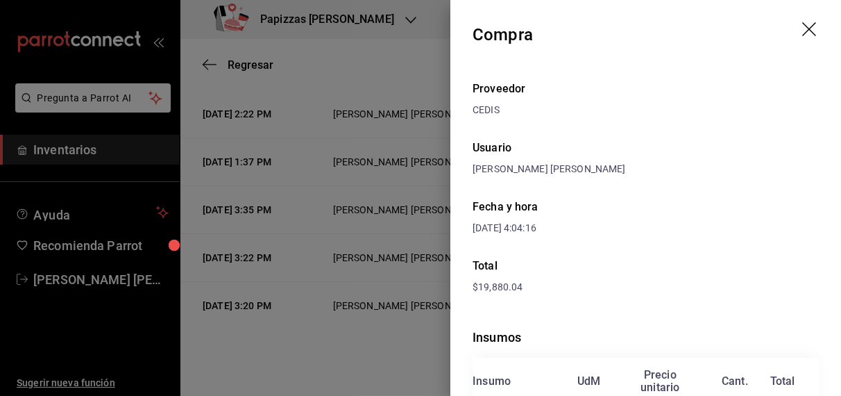
click at [805, 38] on icon "drag" at bounding box center [811, 30] width 17 height 17
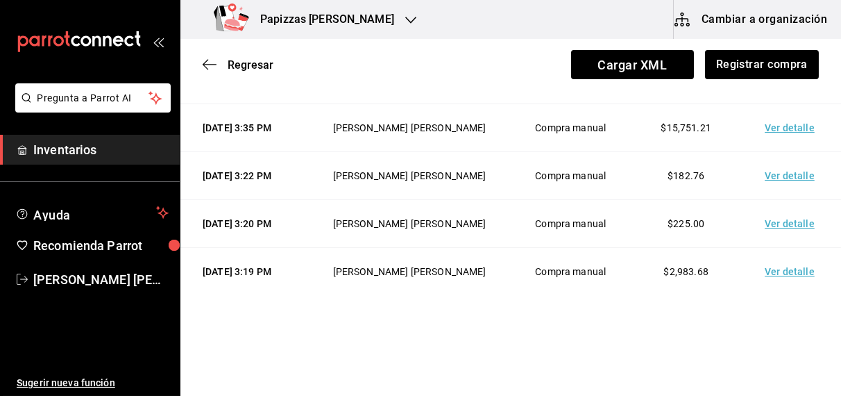
scroll to position [1115, 0]
click at [787, 104] on td "Ver detalle" at bounding box center [792, 80] width 97 height 48
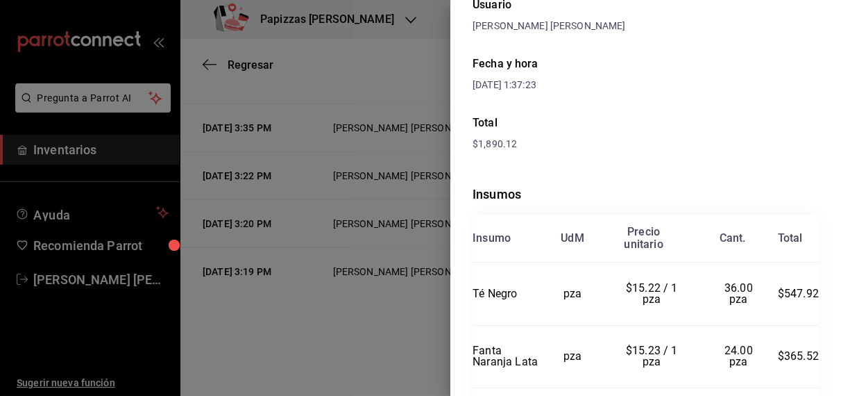
scroll to position [0, 0]
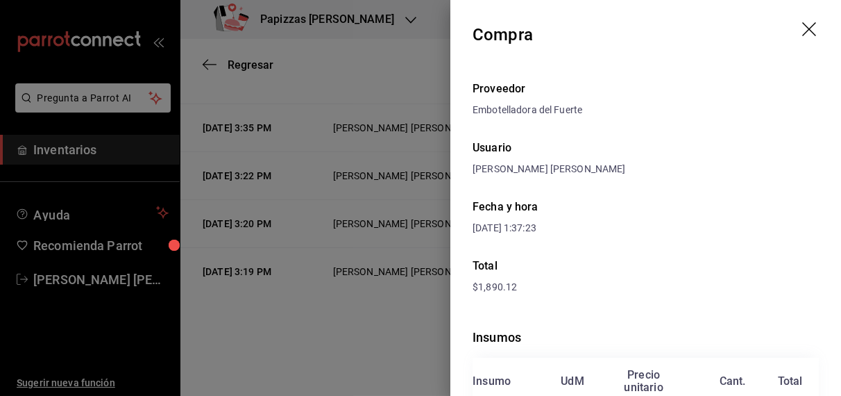
click at [803, 28] on icon "drag" at bounding box center [811, 30] width 17 height 17
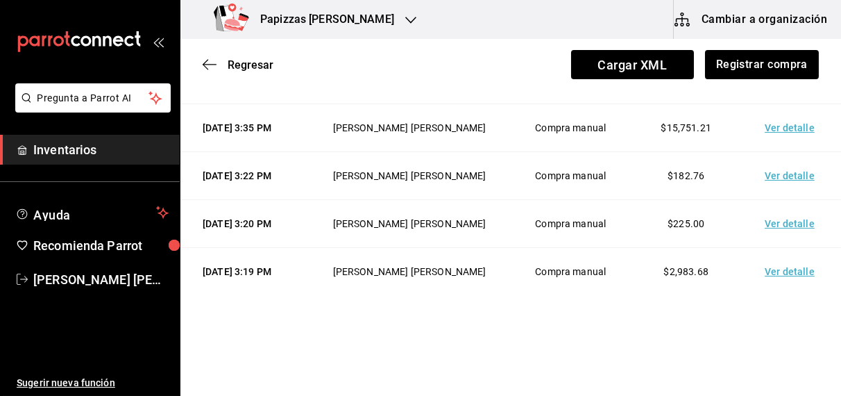
click at [793, 56] on td "Ver detalle" at bounding box center [792, 32] width 97 height 48
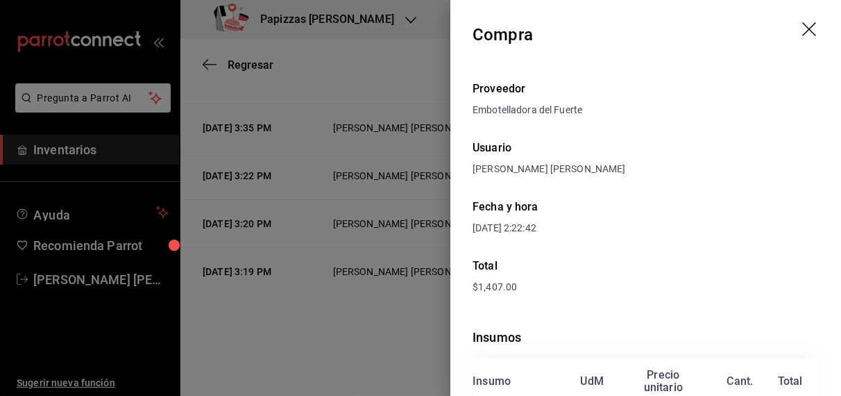
click at [803, 37] on icon "drag" at bounding box center [811, 30] width 17 height 17
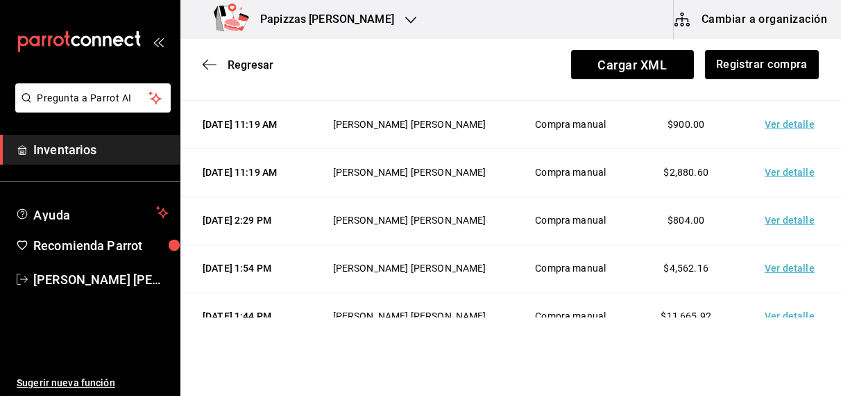
scroll to position [333, 0]
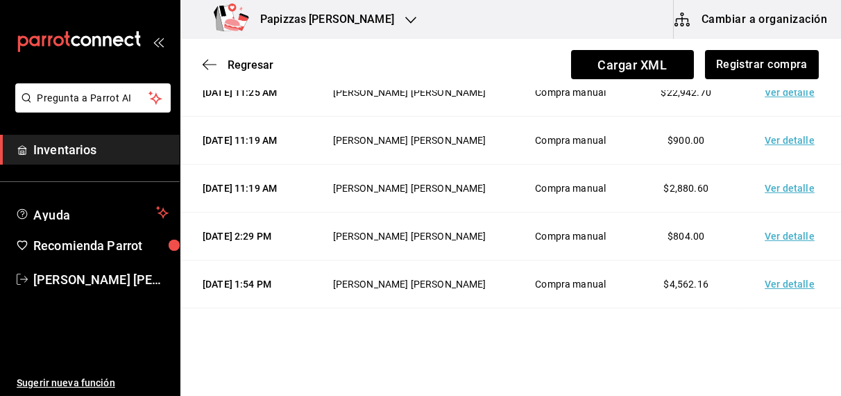
drag, startPoint x: 208, startPoint y: 65, endPoint x: 201, endPoint y: 66, distance: 7.7
click at [201, 66] on div "Regresar Cargar XML Registrar compra" at bounding box center [511, 64] width 661 height 51
click at [208, 65] on icon "button" at bounding box center [210, 64] width 14 height 12
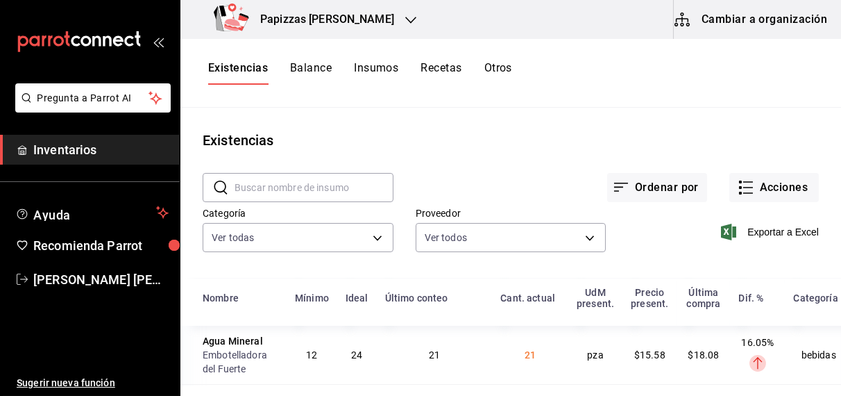
click at [318, 69] on button "Balance" at bounding box center [311, 73] width 42 height 24
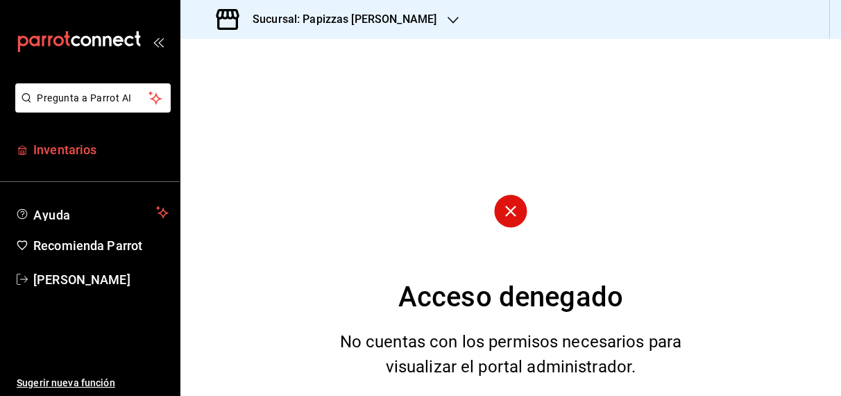
click at [74, 149] on span "Inventarios" at bounding box center [100, 149] width 135 height 19
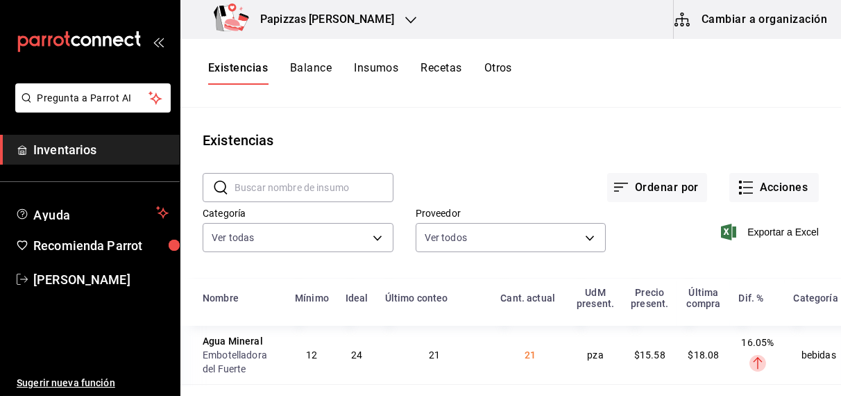
click at [502, 72] on button "Otros" at bounding box center [499, 73] width 28 height 24
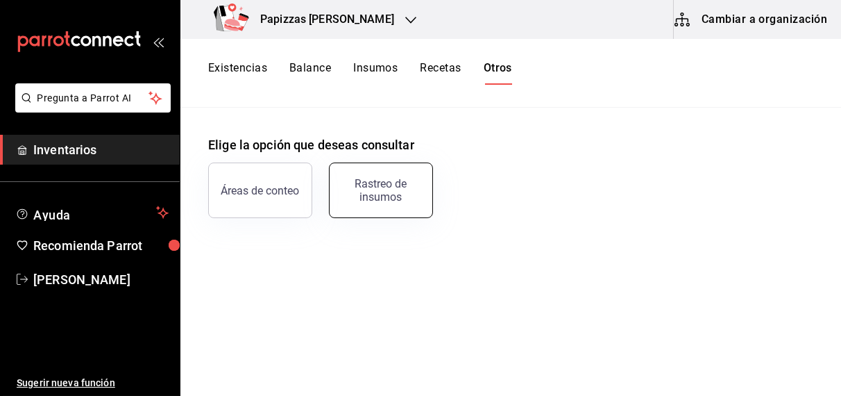
click at [367, 194] on div "Rastreo de insumos" at bounding box center [381, 190] width 86 height 26
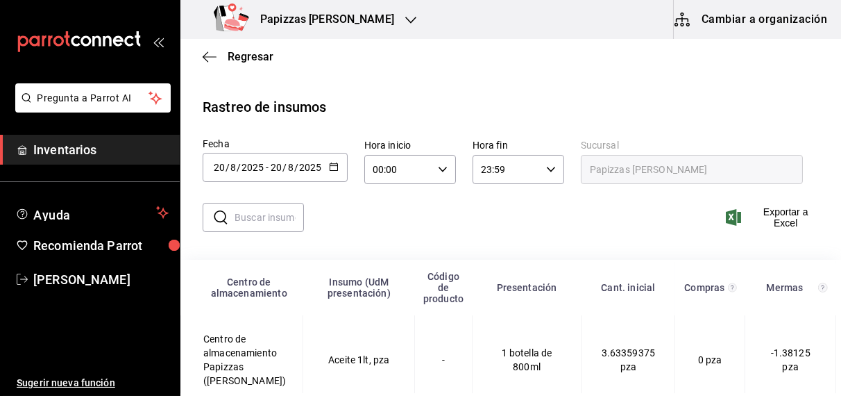
click at [330, 169] on \(Stroke\) "button" at bounding box center [334, 167] width 8 height 8
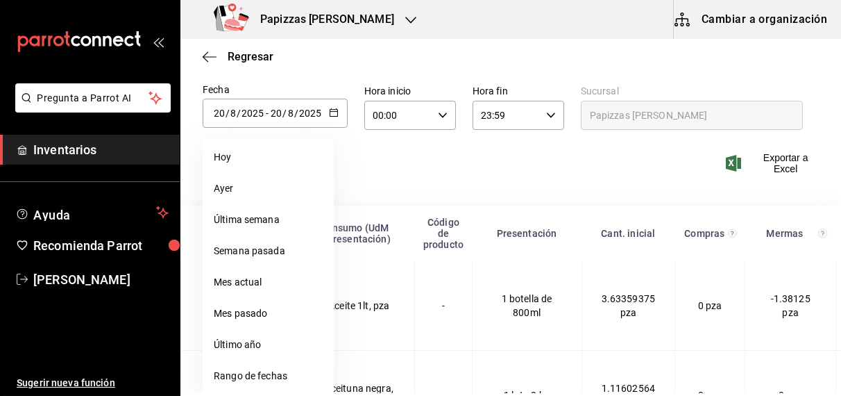
scroll to position [85, 0]
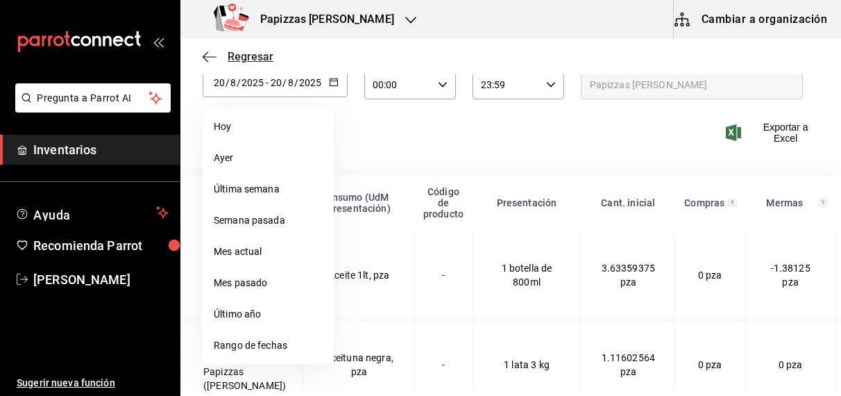
click at [244, 52] on span "Regresar" at bounding box center [251, 56] width 46 height 13
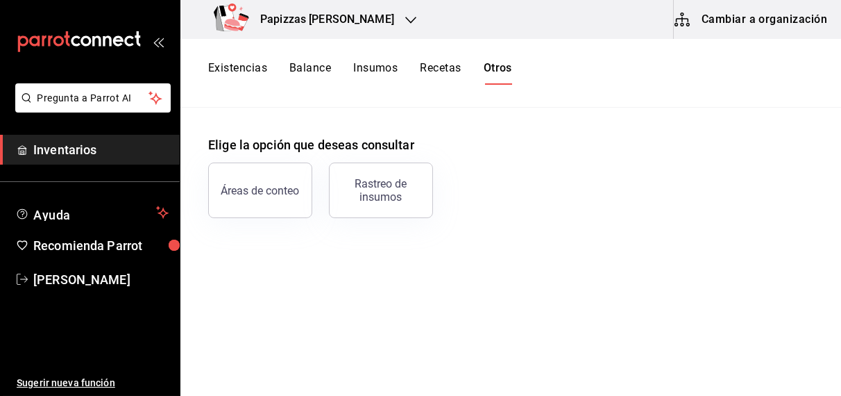
click at [248, 68] on button "Existencias" at bounding box center [237, 73] width 59 height 24
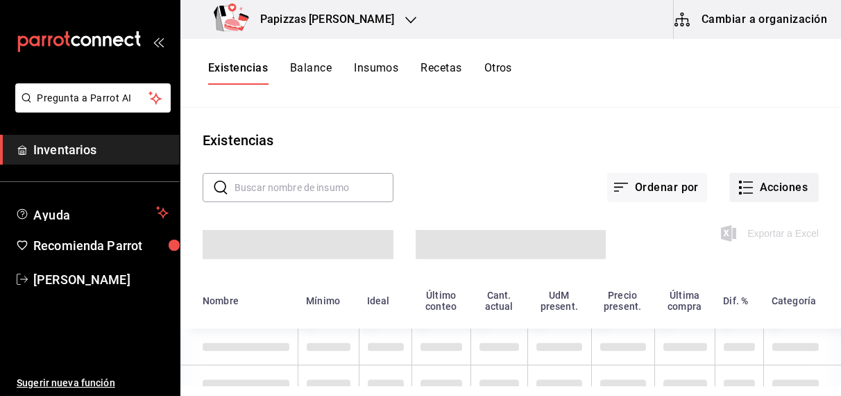
click at [771, 188] on button "Acciones" at bounding box center [775, 187] width 90 height 29
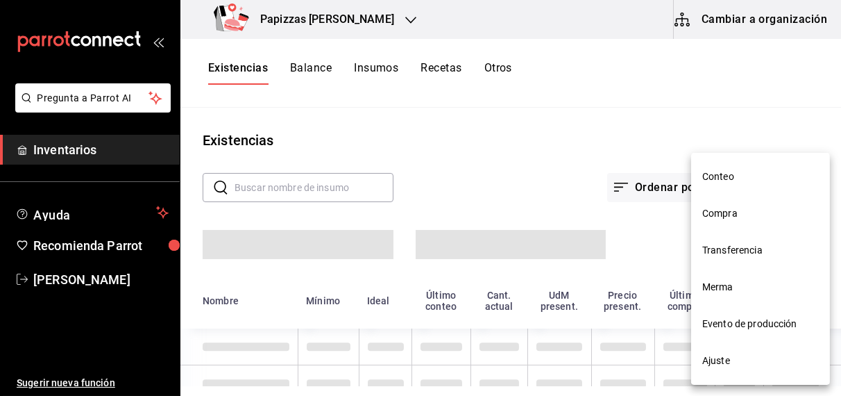
click at [723, 209] on span "Compra" at bounding box center [761, 213] width 117 height 15
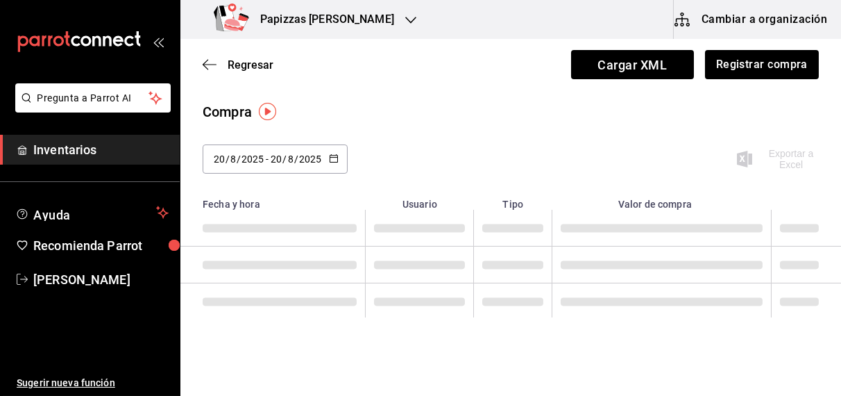
click at [335, 157] on \(Stroke\) "button" at bounding box center [334, 157] width 8 height 1
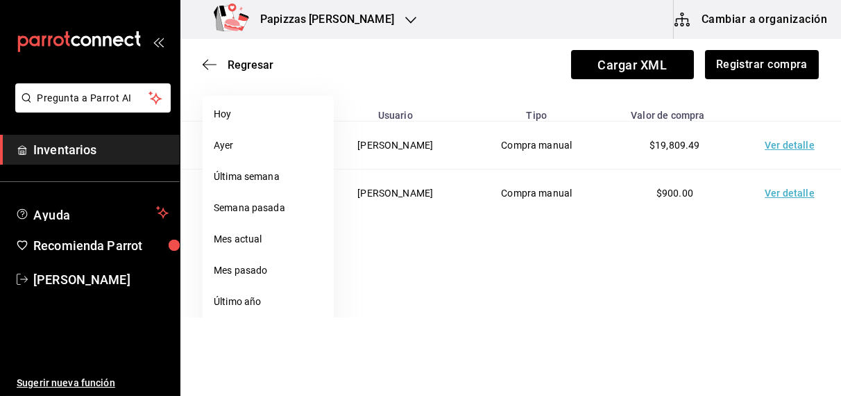
scroll to position [122, 0]
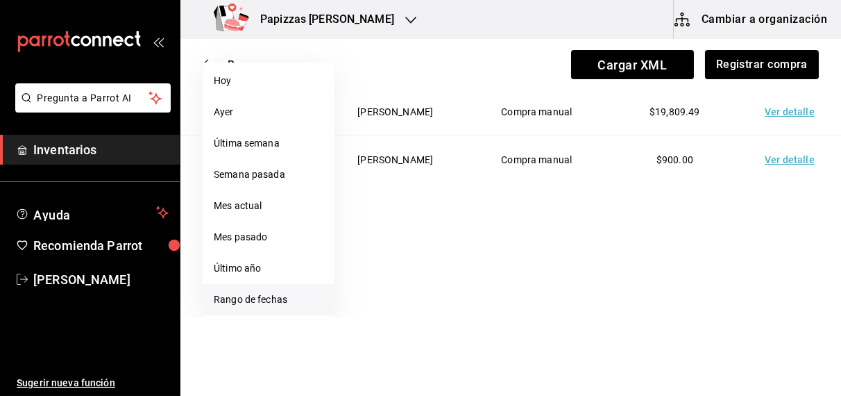
click at [263, 301] on li "Rango de fechas" at bounding box center [268, 299] width 131 height 31
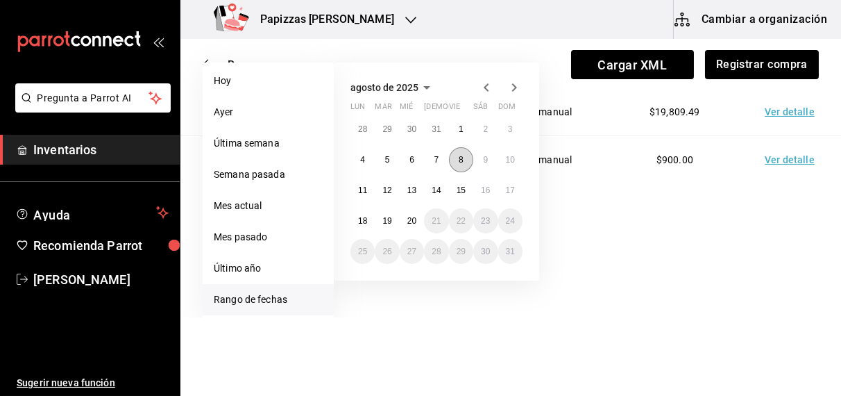
click at [461, 162] on abbr "8" at bounding box center [461, 160] width 5 height 10
type input "[DATE]"
type input "8"
type input "[DATE]"
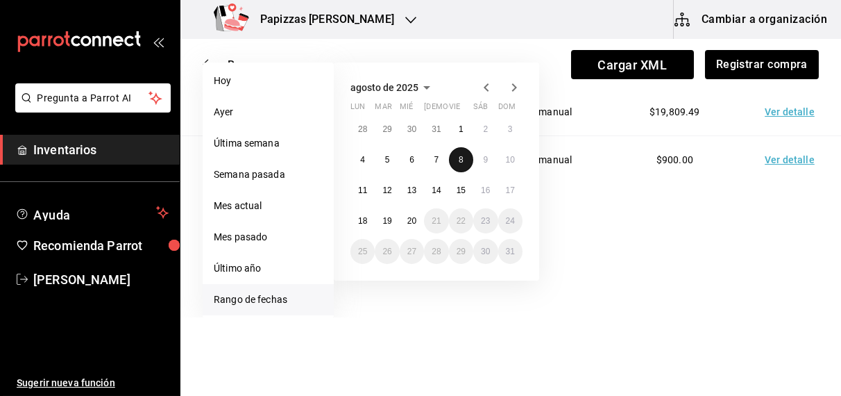
type input "8"
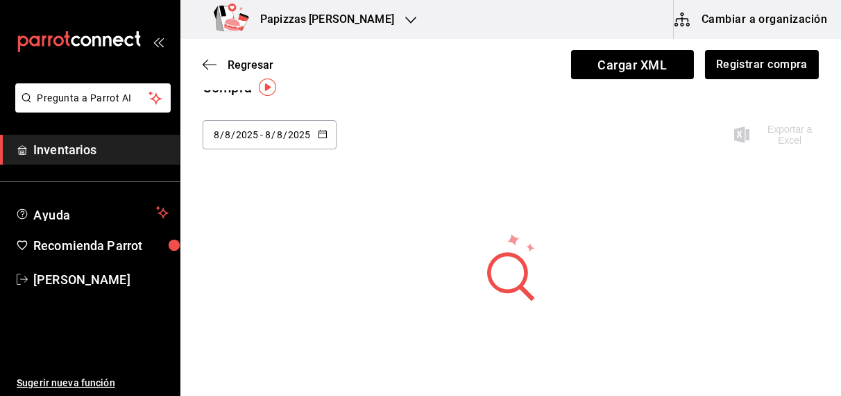
scroll to position [0, 0]
